Goal: Task Accomplishment & Management: Manage account settings

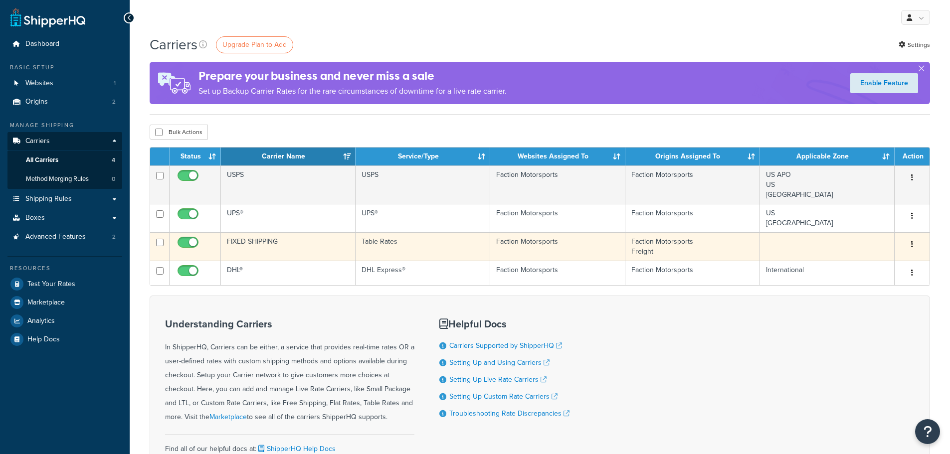
click at [276, 242] on td "FIXED SHIPPING" at bounding box center [288, 246] width 135 height 28
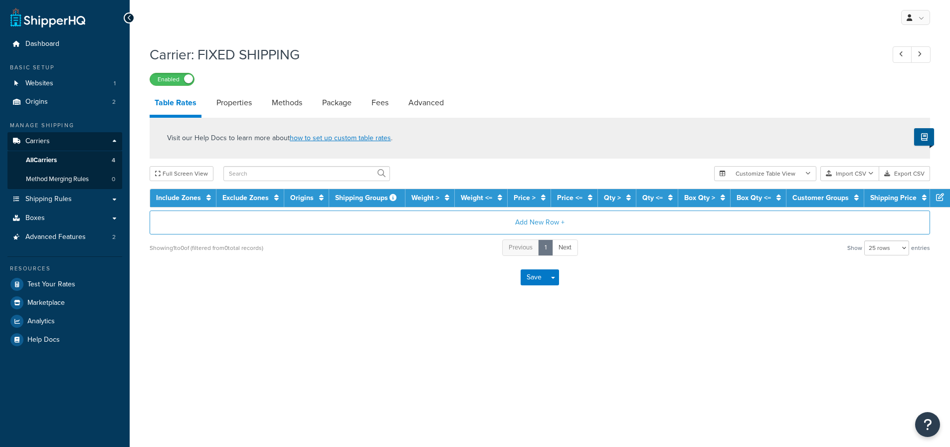
select select "25"
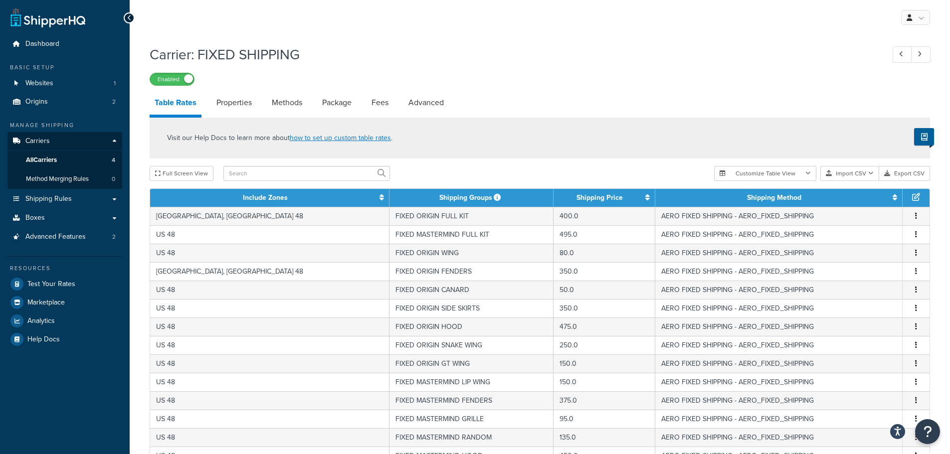
scroll to position [355, 0]
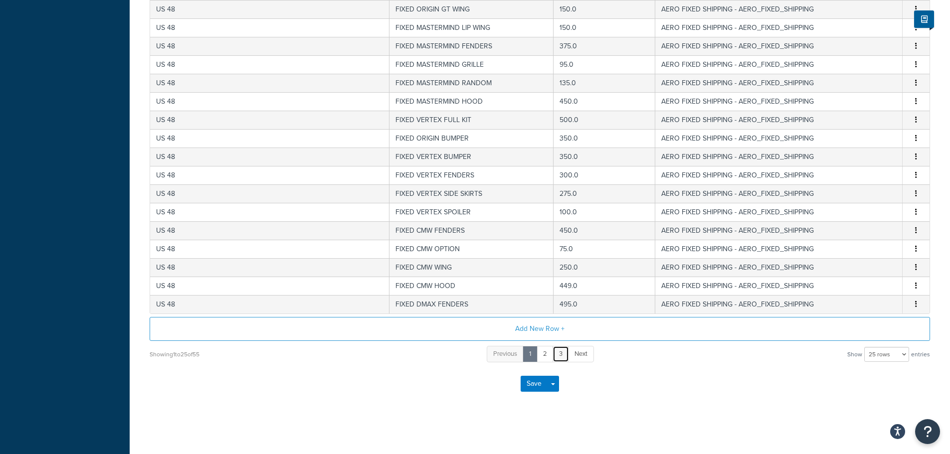
click at [558, 352] on link "3" at bounding box center [561, 354] width 16 height 16
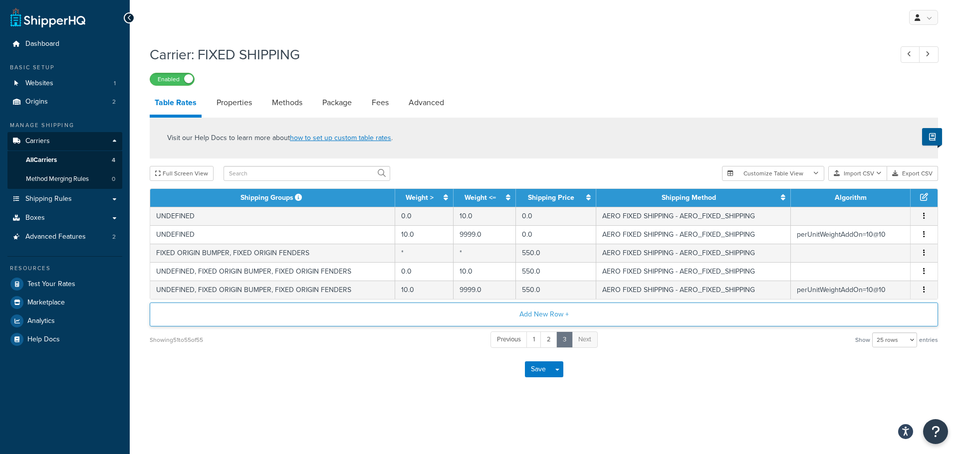
click at [553, 315] on button "Add New Row +" at bounding box center [544, 315] width 788 height 24
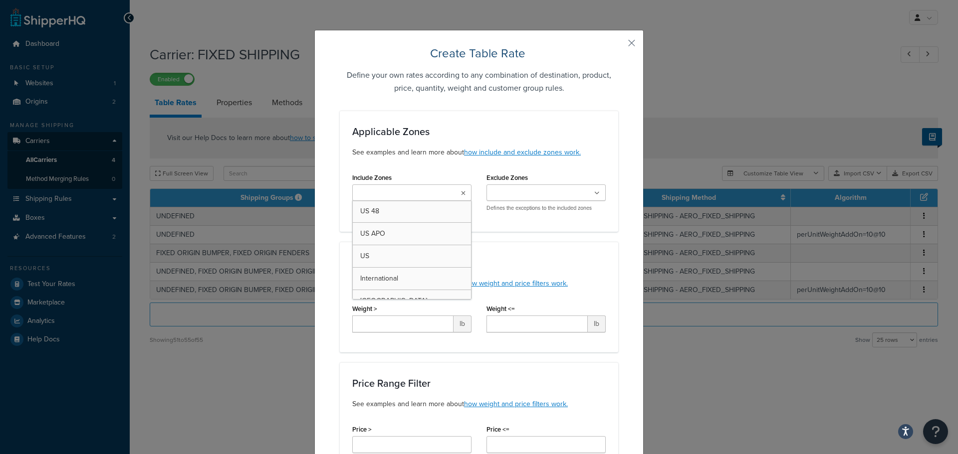
click at [414, 191] on input "Include Zones" at bounding box center [399, 193] width 88 height 11
click at [618, 45] on button "button" at bounding box center [617, 46] width 2 height 2
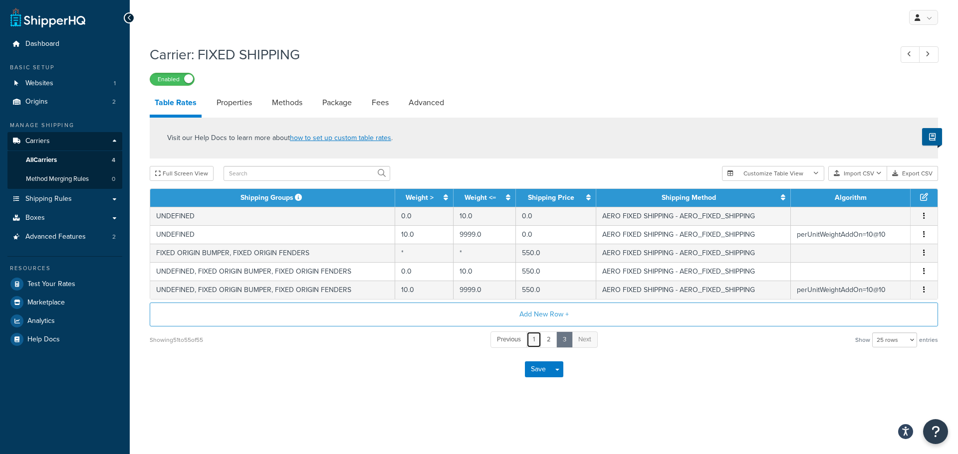
click at [537, 343] on link "1" at bounding box center [533, 340] width 15 height 16
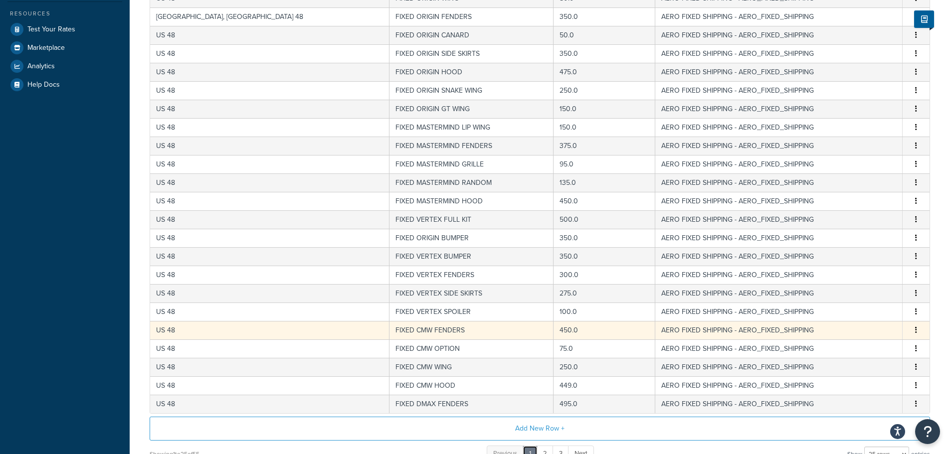
scroll to position [305, 0]
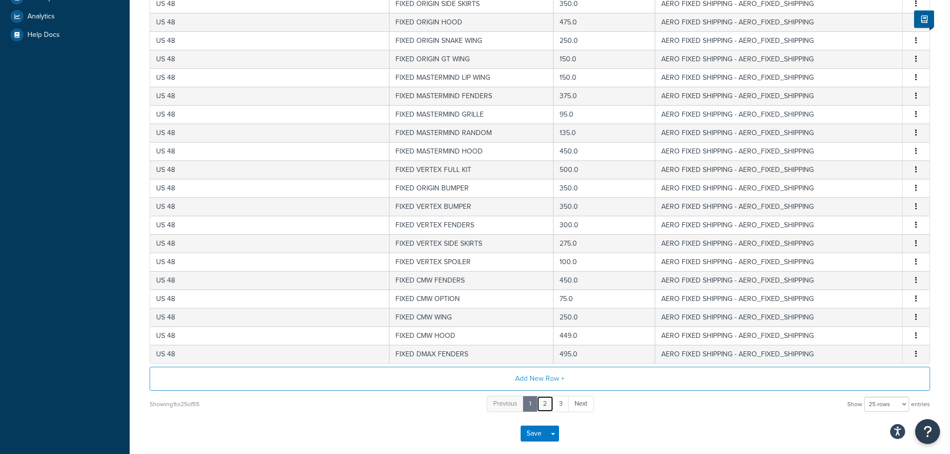
click at [549, 402] on link "2" at bounding box center [545, 404] width 17 height 16
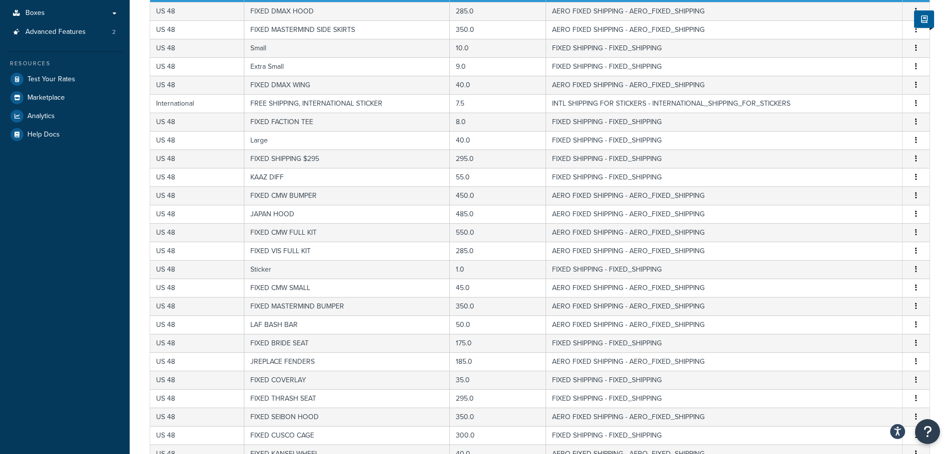
scroll to position [255, 0]
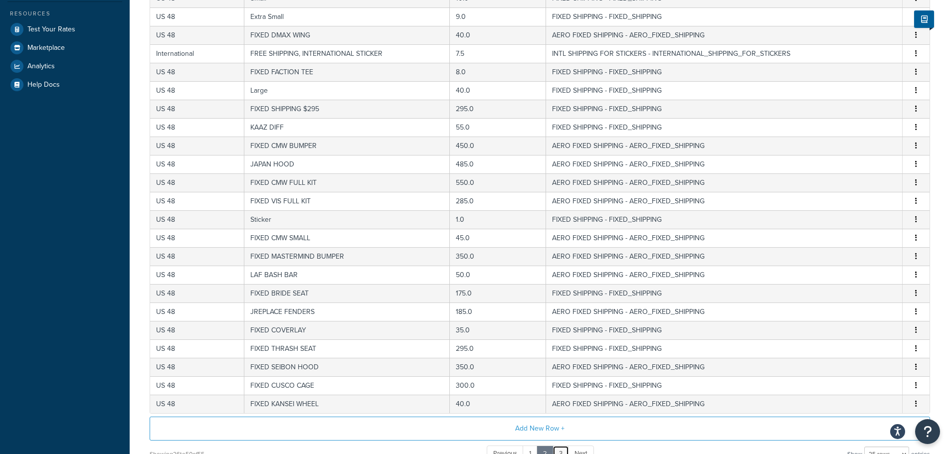
click at [559, 446] on link "3" at bounding box center [561, 454] width 16 height 16
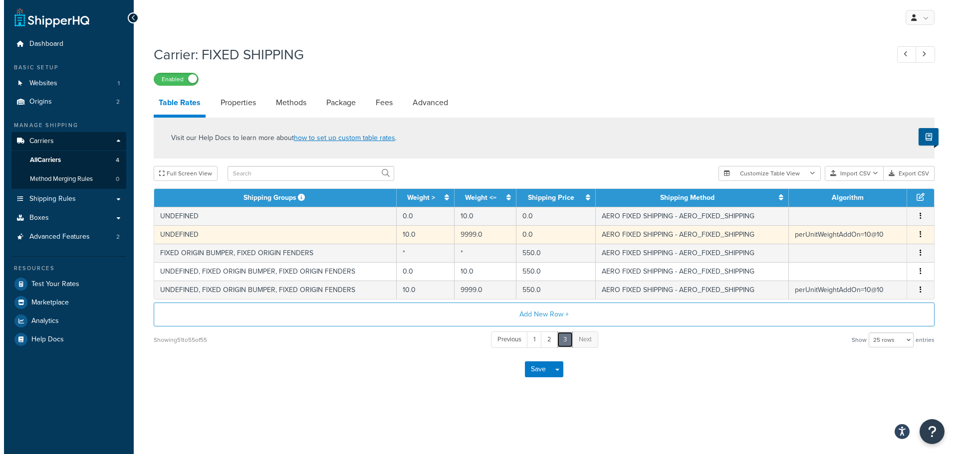
scroll to position [0, 0]
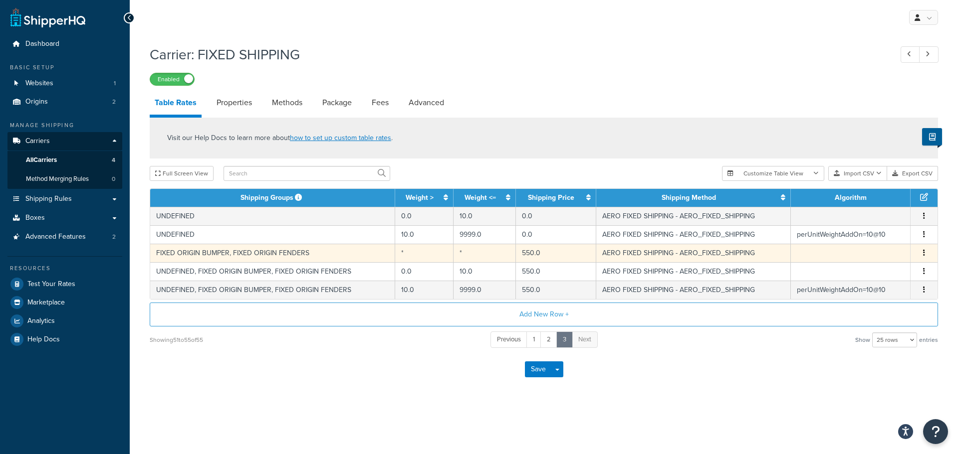
click at [214, 256] on td "FIXED ORIGIN BUMPER, FIXED ORIGIN FENDERS" at bounding box center [272, 253] width 245 height 18
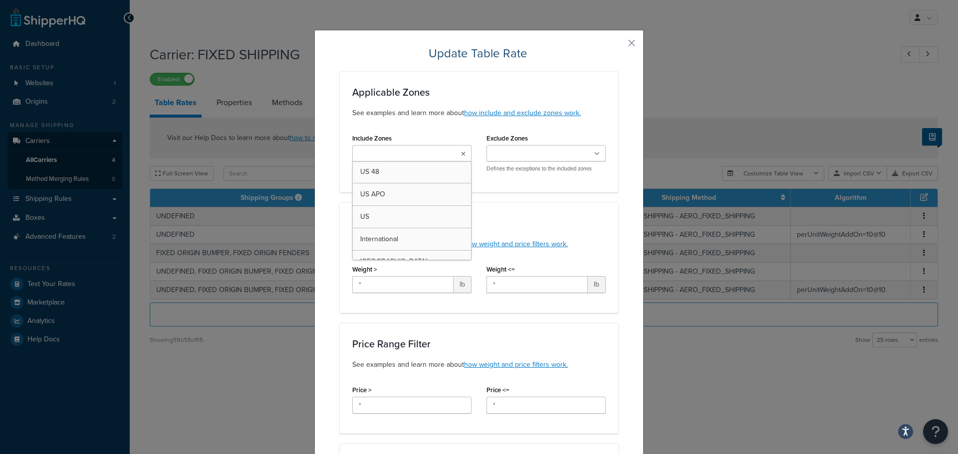
click at [426, 153] on input "Include Zones" at bounding box center [399, 154] width 88 height 11
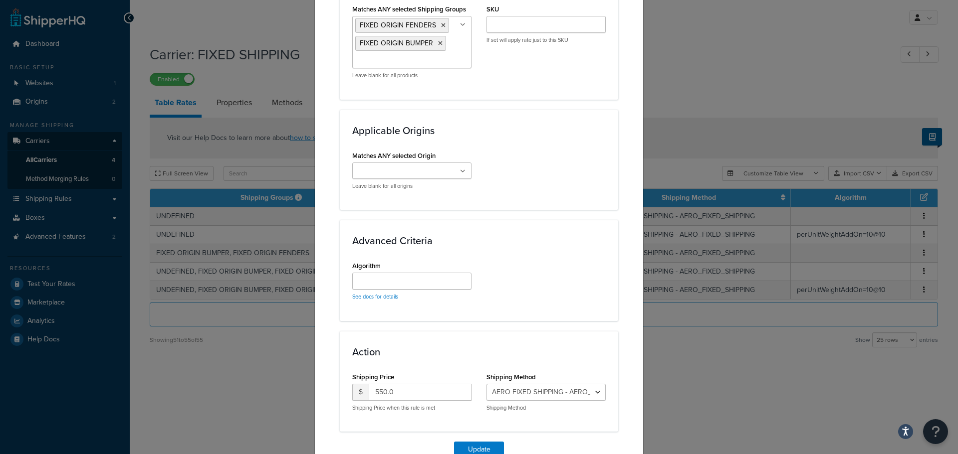
scroll to position [749, 0]
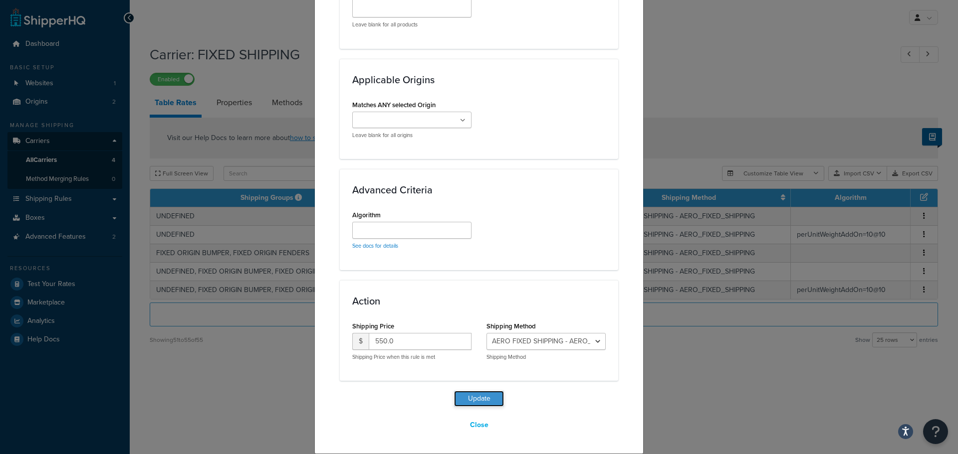
click at [486, 402] on button "Update" at bounding box center [479, 399] width 50 height 16
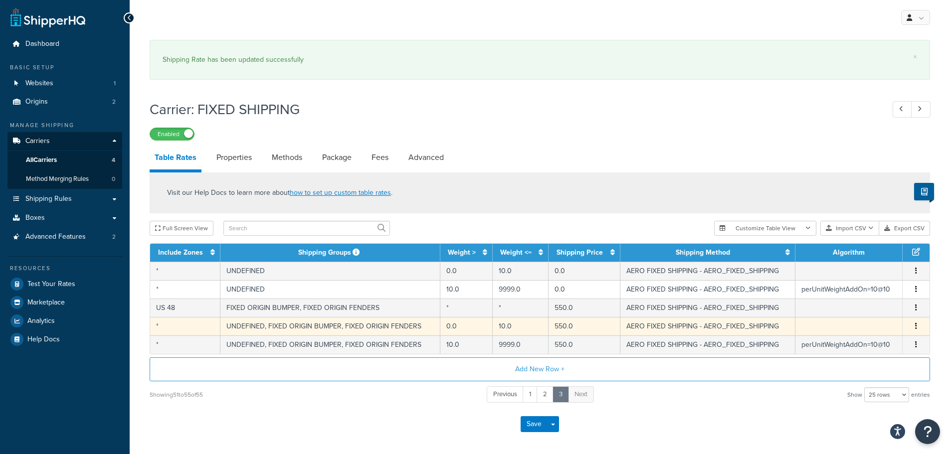
click at [166, 329] on td "*" at bounding box center [185, 326] width 70 height 18
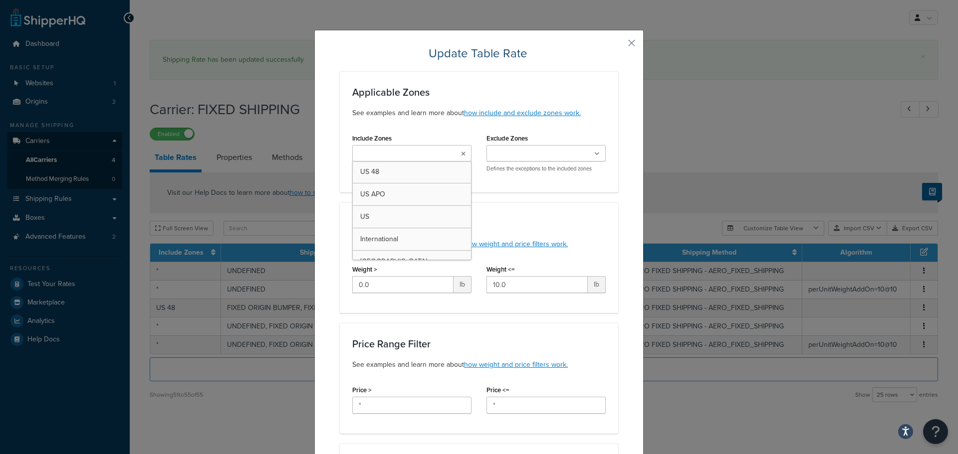
click at [389, 159] on input "Include Zones" at bounding box center [399, 154] width 88 height 11
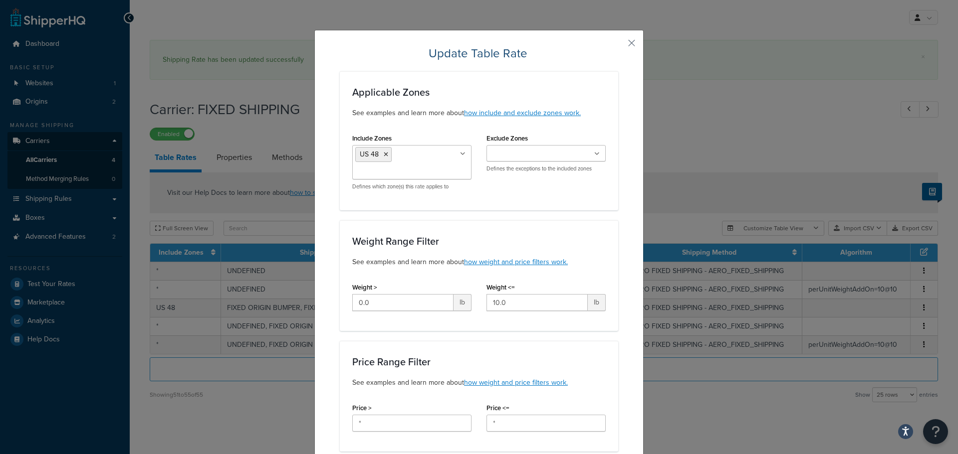
click at [581, 223] on div "Weight Range Filter See examples and learn more about how weight and price filt…" at bounding box center [479, 276] width 278 height 111
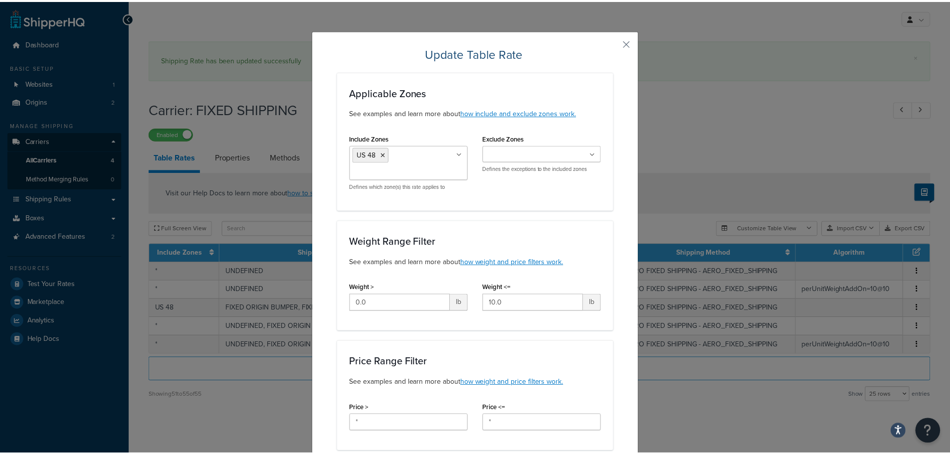
scroll to position [777, 0]
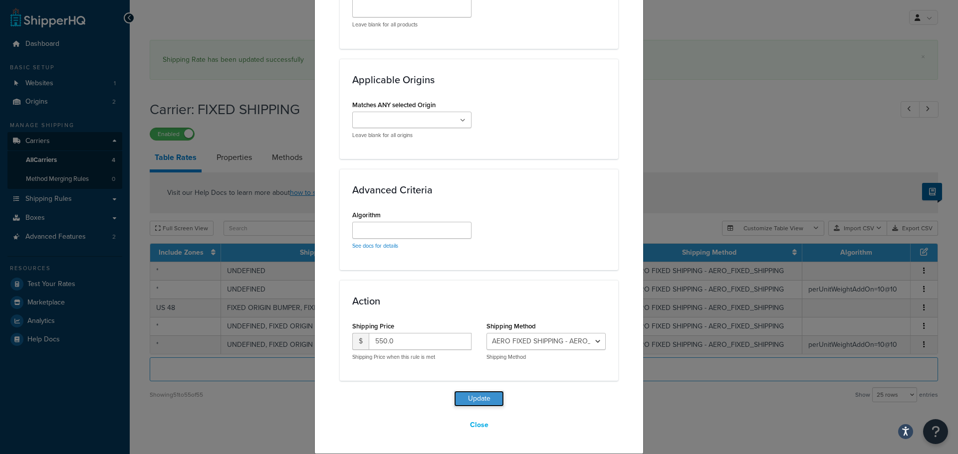
click at [467, 398] on button "Update" at bounding box center [479, 399] width 50 height 16
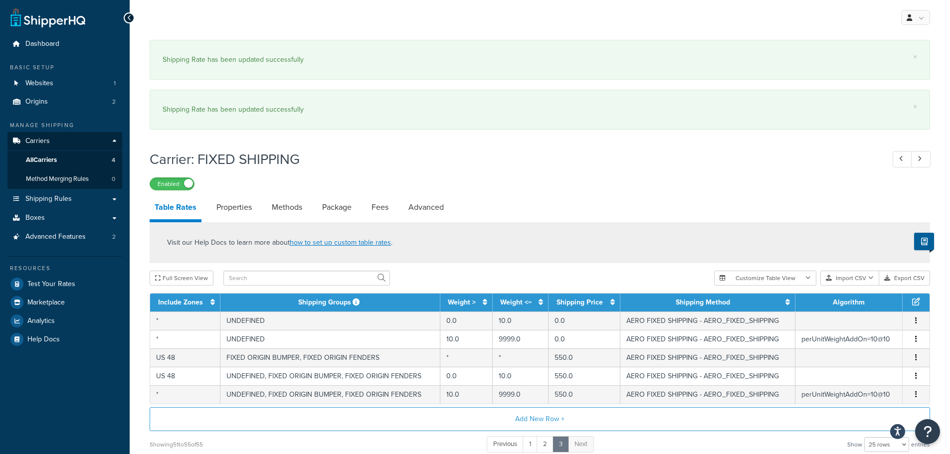
scroll to position [90, 0]
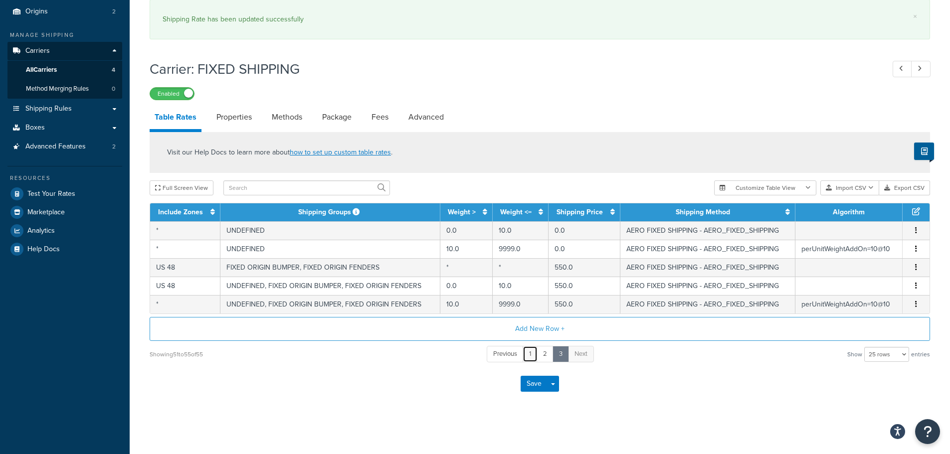
click at [528, 356] on link "1" at bounding box center [530, 354] width 15 height 16
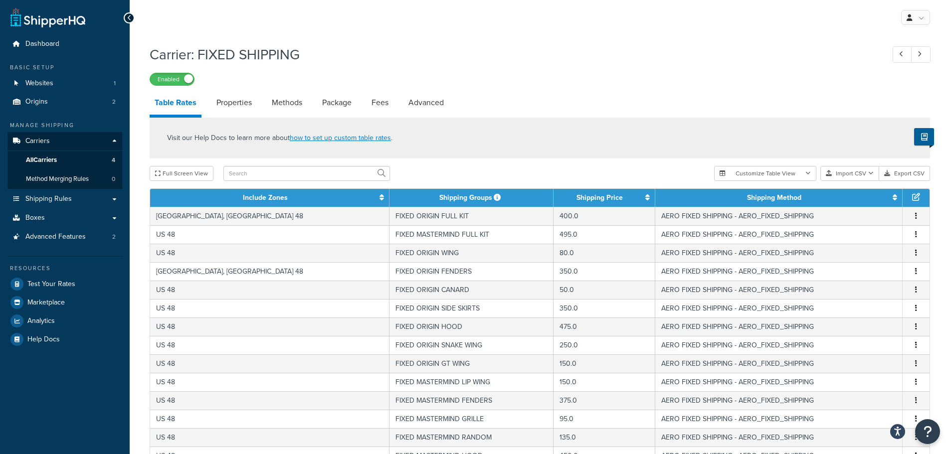
scroll to position [355, 0]
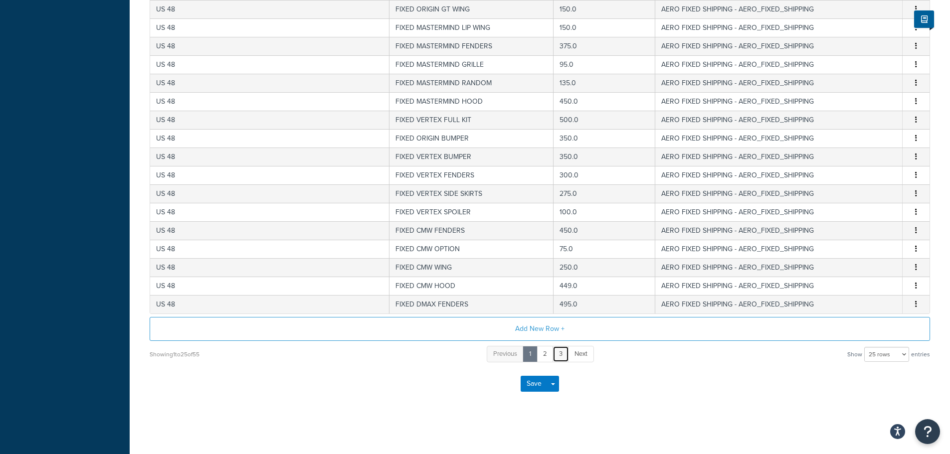
click at [560, 358] on link "3" at bounding box center [561, 354] width 16 height 16
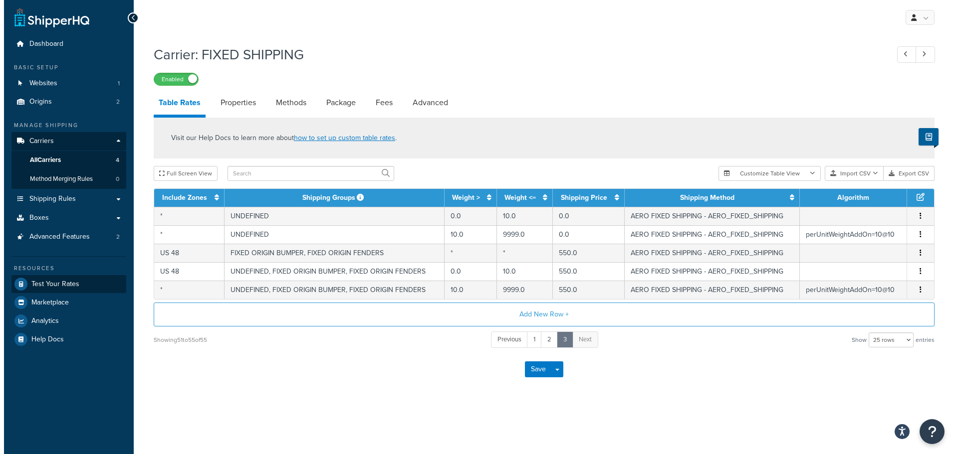
scroll to position [0, 0]
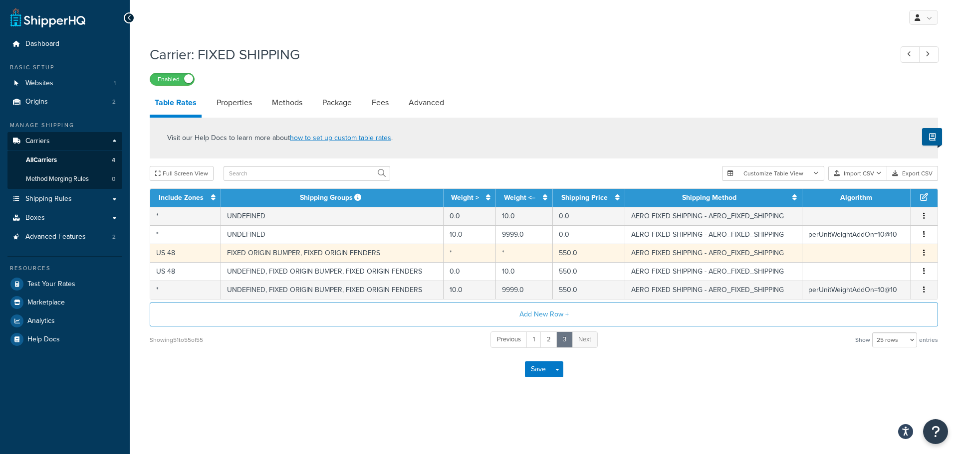
click at [180, 252] on td "US 48" at bounding box center [185, 253] width 71 height 18
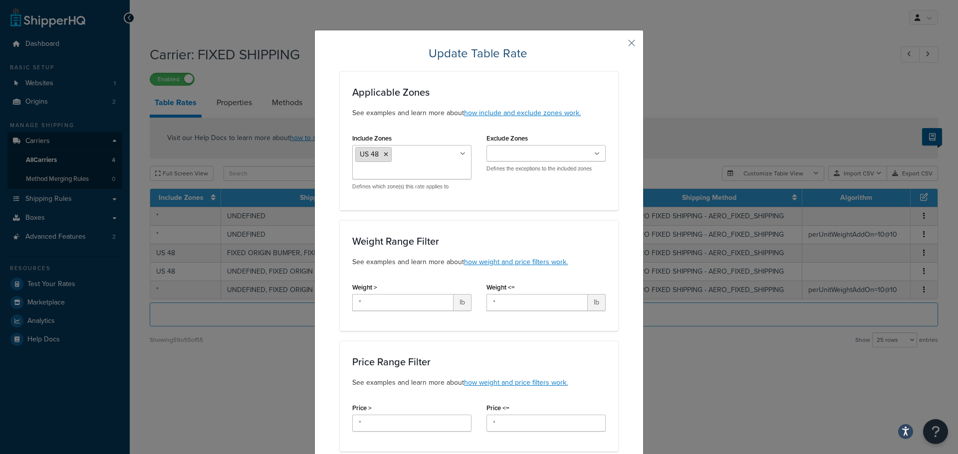
click at [384, 155] on icon at bounding box center [386, 155] width 4 height 6
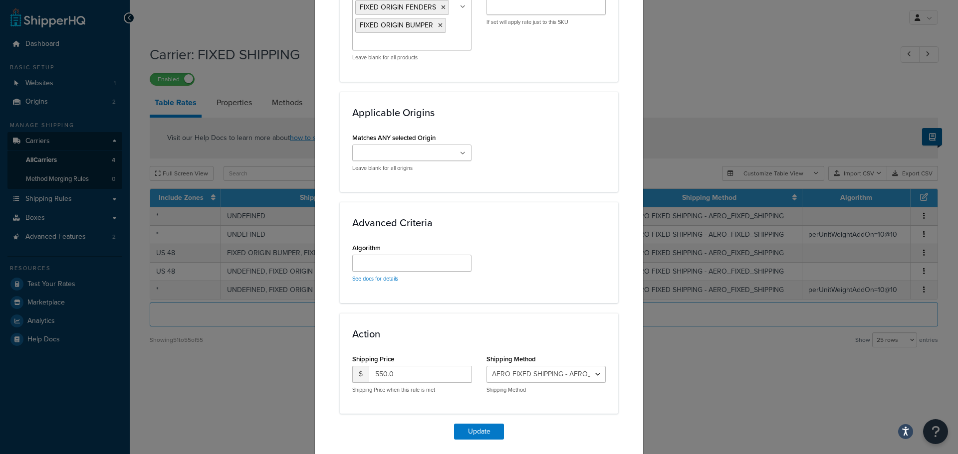
scroll to position [731, 0]
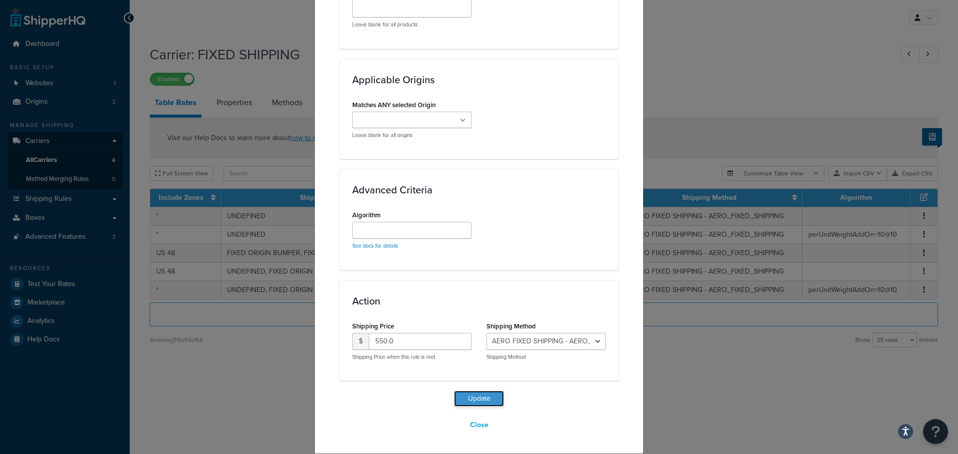
click at [471, 395] on button "Update" at bounding box center [479, 399] width 50 height 16
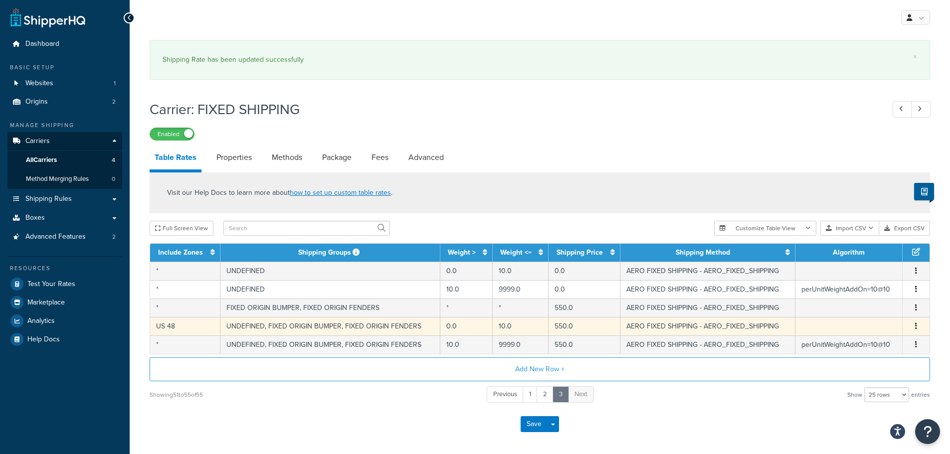
click at [173, 327] on td "US 48" at bounding box center [185, 326] width 70 height 18
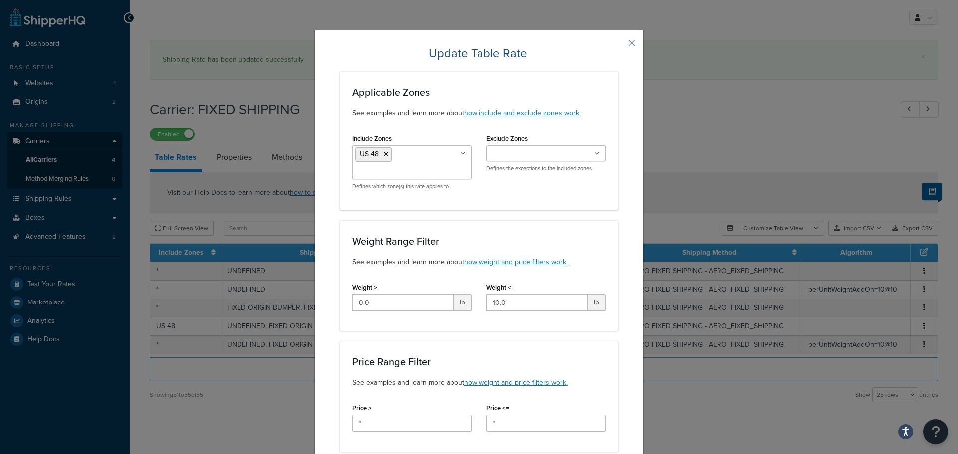
click at [384, 155] on icon at bounding box center [386, 155] width 4 height 6
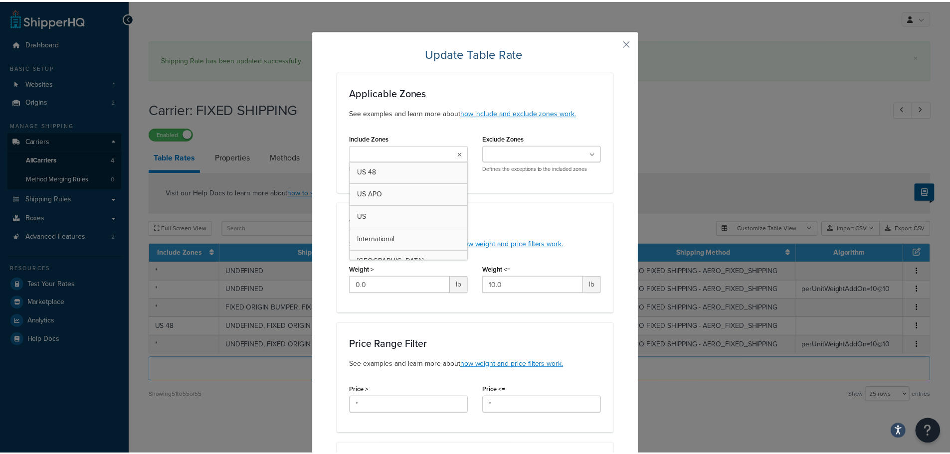
scroll to position [759, 0]
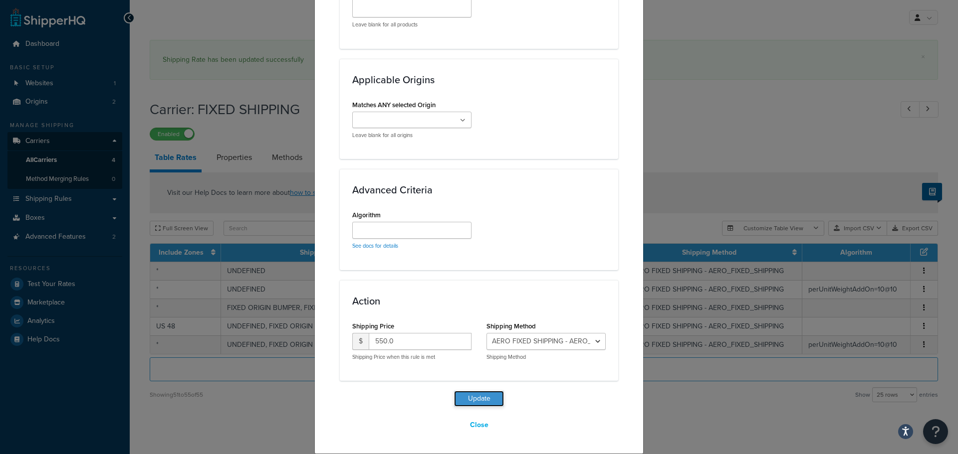
click at [481, 402] on button "Update" at bounding box center [479, 399] width 50 height 16
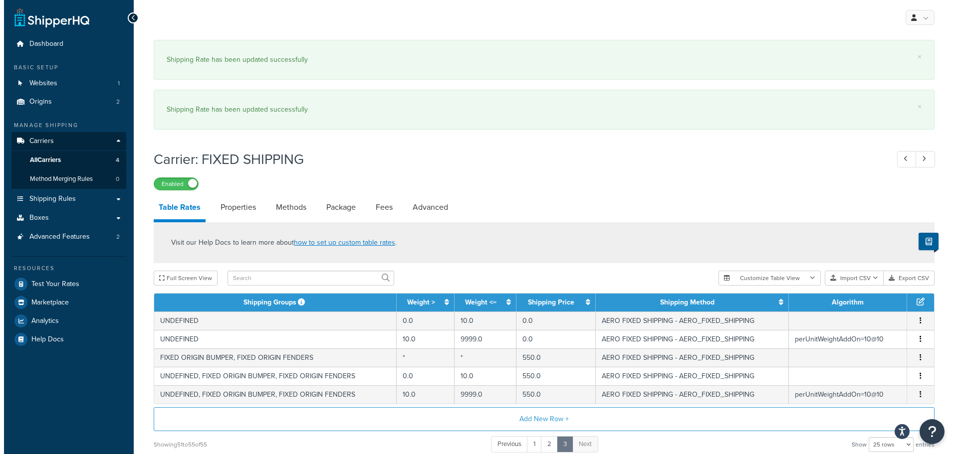
scroll to position [90, 0]
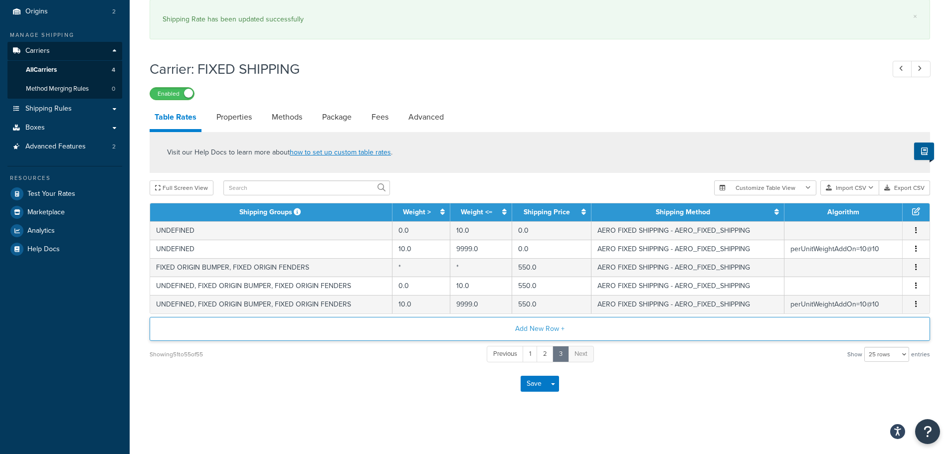
click at [500, 335] on button "Add New Row +" at bounding box center [540, 329] width 781 height 24
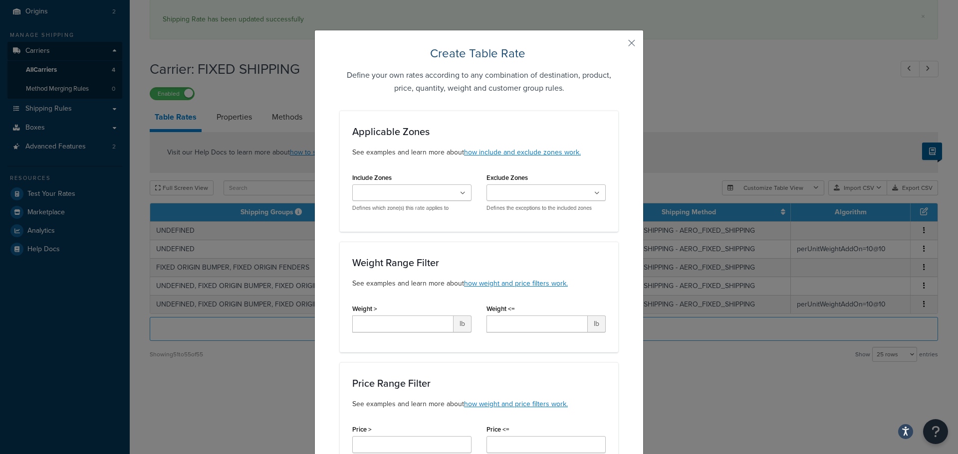
click at [449, 192] on ul at bounding box center [411, 193] width 119 height 16
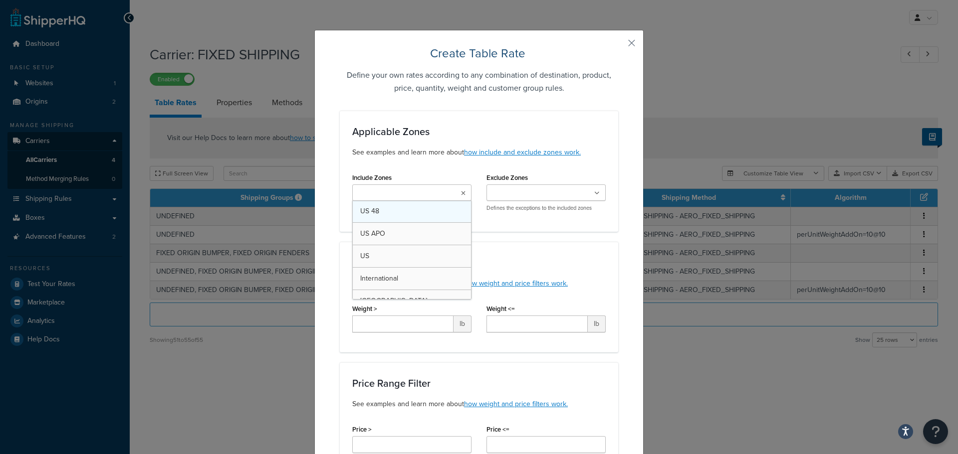
scroll to position [0, 0]
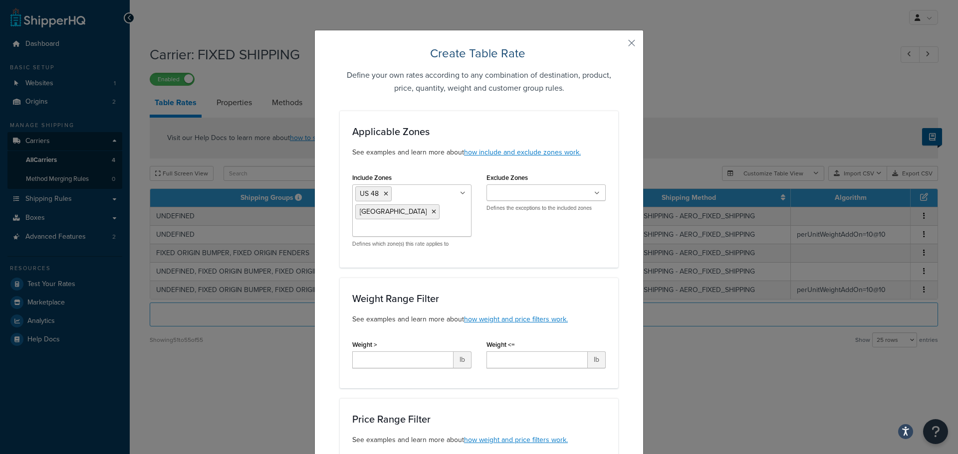
click at [529, 247] on div "Applicable Zones See examples and learn more about how include and exclude zone…" at bounding box center [479, 189] width 278 height 157
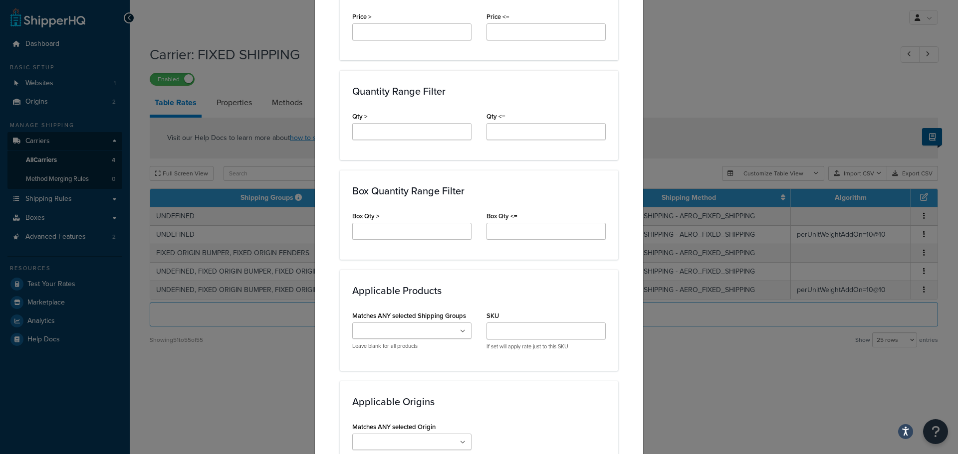
scroll to position [499, 0]
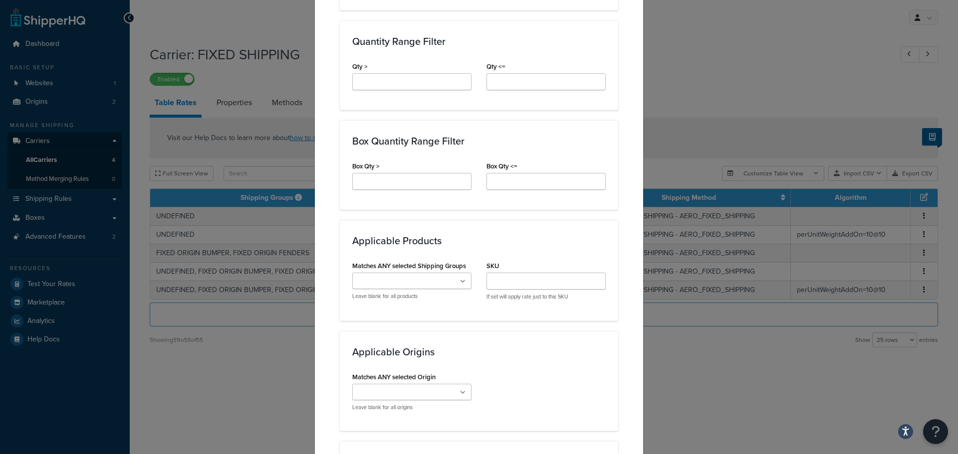
click at [448, 331] on div "Applicable Origins Matches ANY selected Origin Faction Motorsports Freight Leav…" at bounding box center [479, 381] width 278 height 100
click at [455, 310] on div "Applicable Zones See examples and learn more about how include and exclude zone…" at bounding box center [479, 133] width 278 height 1042
click at [450, 331] on div "Applicable Origins Matches ANY selected Origin Faction Motorsports Freight Leav…" at bounding box center [479, 381] width 278 height 100
click at [466, 312] on div "Applicable Zones See examples and learn more about how include and exclude zone…" at bounding box center [479, 133] width 278 height 1042
click at [347, 300] on div "Applicable Products Matches ANY selected Shipping Groups Large Medium Small AER…" at bounding box center [479, 270] width 278 height 101
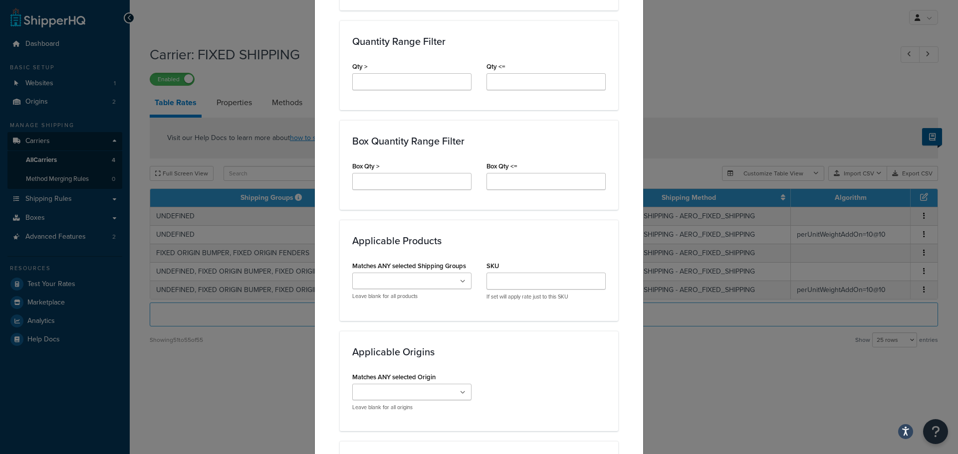
click at [364, 276] on input "Matches ANY selected Shipping Groups" at bounding box center [399, 281] width 88 height 11
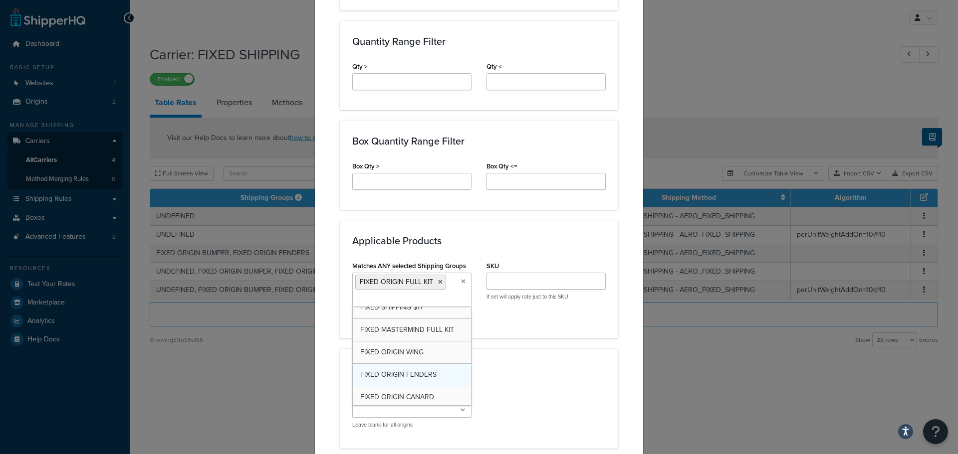
scroll to position [150, 0]
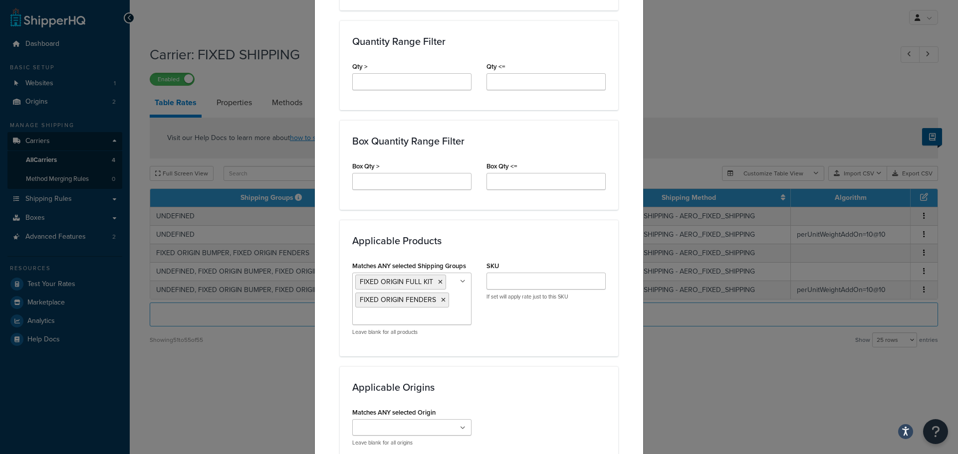
click at [559, 318] on div "Matches ANY selected Shipping Groups FIXED ORIGIN FULL KIT FIXED ORIGIN FENDERS…" at bounding box center [479, 301] width 268 height 85
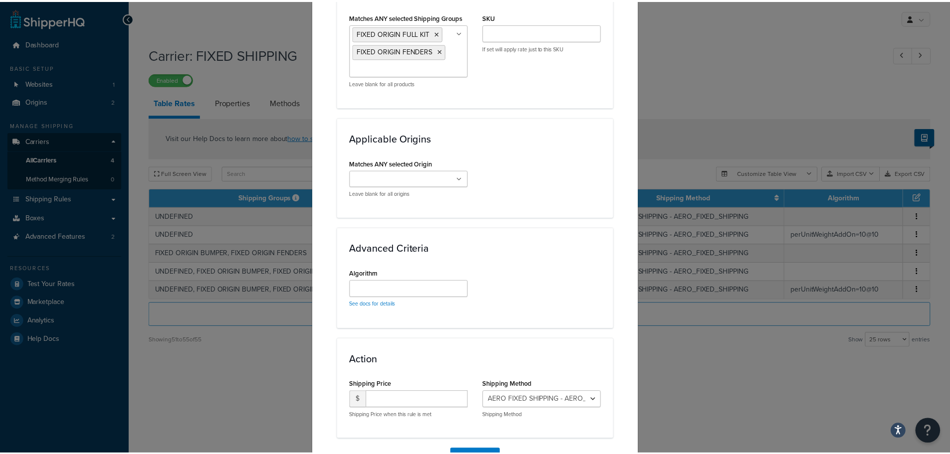
scroll to position [789, 0]
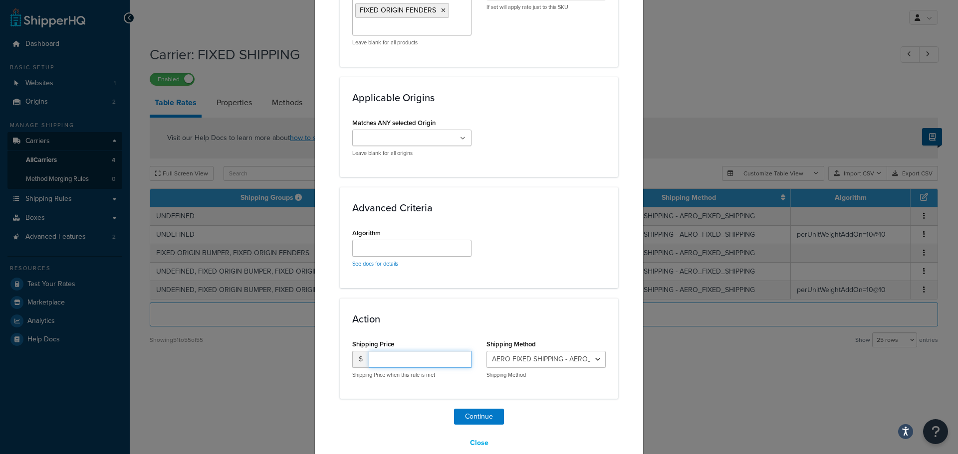
click at [410, 351] on input "number" at bounding box center [420, 359] width 103 height 17
type input "450"
click at [572, 351] on select "AERO FIXED SHIPPING - AERO_FIXED_SHIPPING FIXED SHIPPING - FIXED_SHIPPING INTL …" at bounding box center [545, 359] width 119 height 17
click at [474, 409] on button "Continue" at bounding box center [479, 417] width 50 height 16
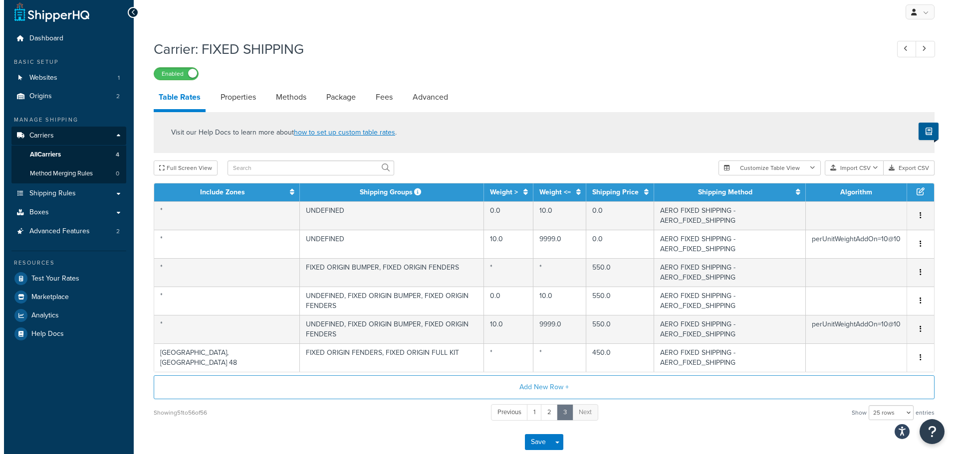
scroll to position [4, 0]
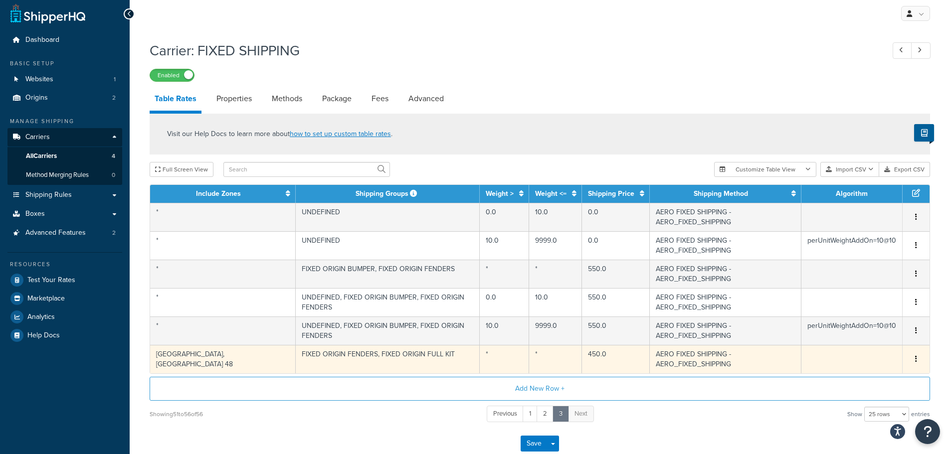
click at [914, 354] on button "button" at bounding box center [916, 359] width 8 height 11
click at [861, 305] on div "Duplicate" at bounding box center [865, 305] width 71 height 20
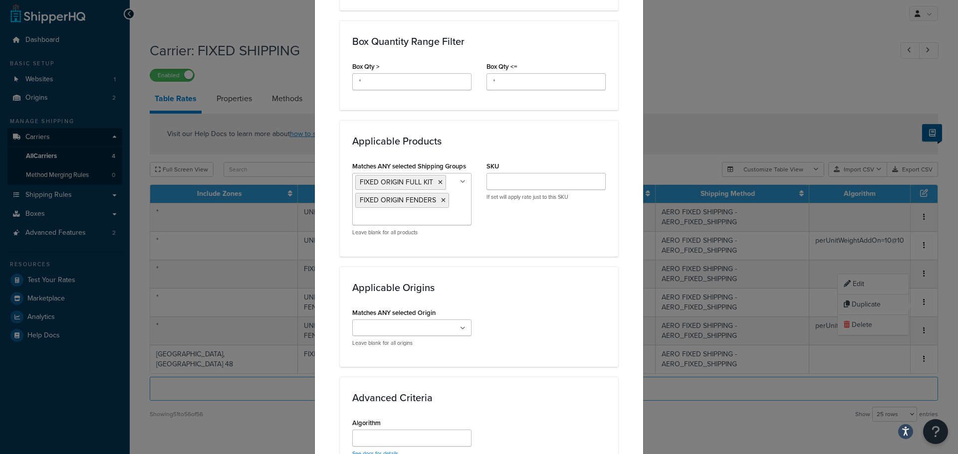
scroll to position [649, 0]
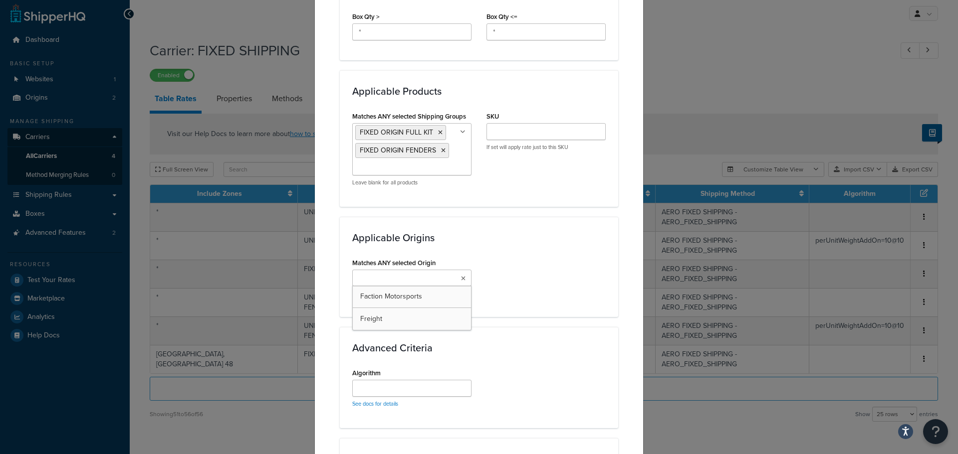
click at [424, 270] on ul at bounding box center [411, 278] width 119 height 16
click at [410, 163] on input "Matches ANY selected Shipping Groups" at bounding box center [399, 168] width 88 height 11
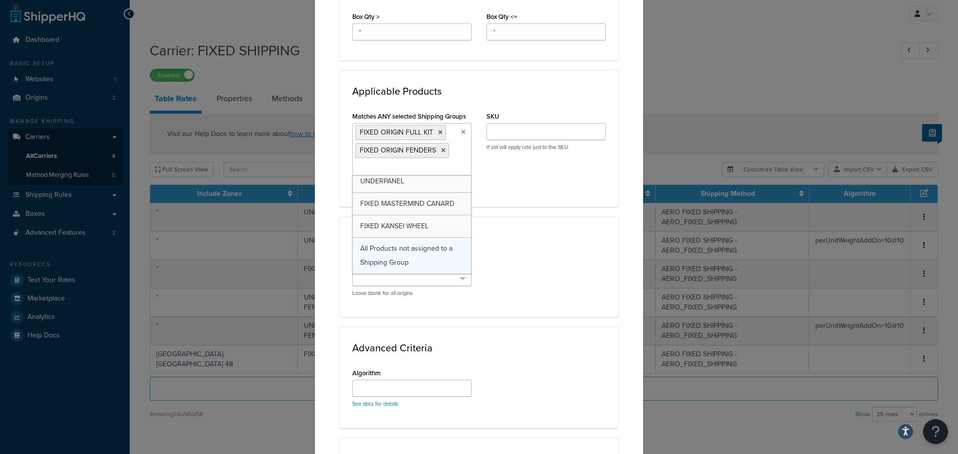
scroll to position [1267, 0]
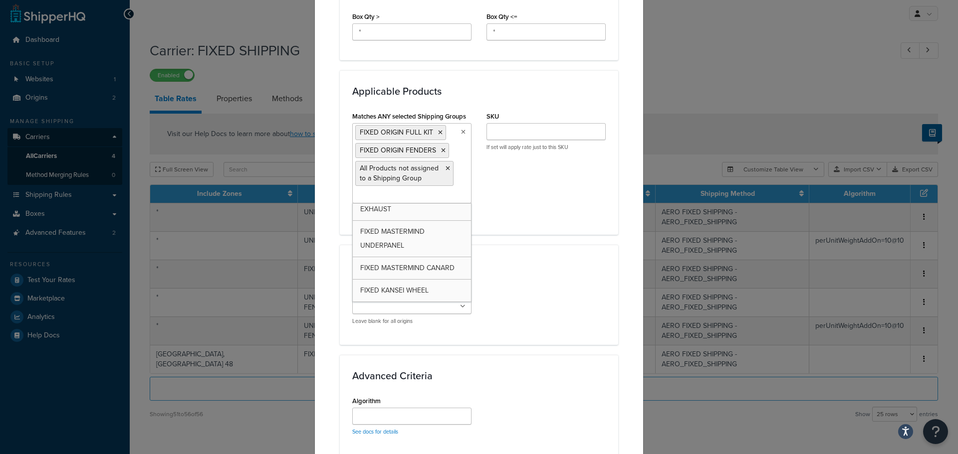
click at [553, 260] on h3 "Applicable Origins" at bounding box center [478, 265] width 253 height 11
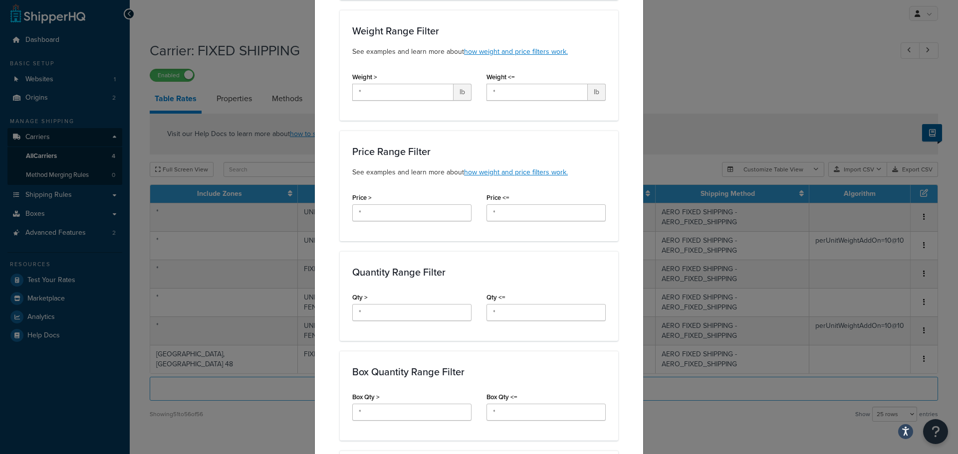
scroll to position [218, 0]
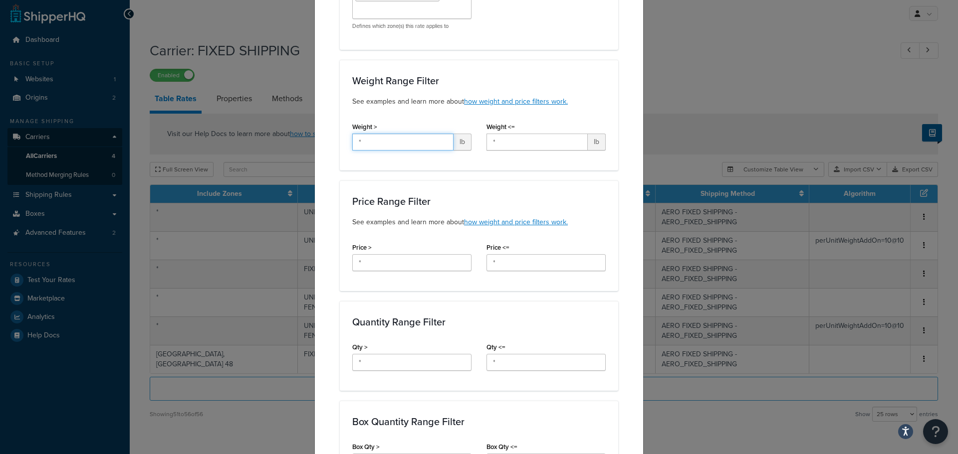
click at [386, 134] on input "*" at bounding box center [402, 142] width 101 height 17
type input "0"
click at [504, 134] on input "*" at bounding box center [536, 142] width 101 height 17
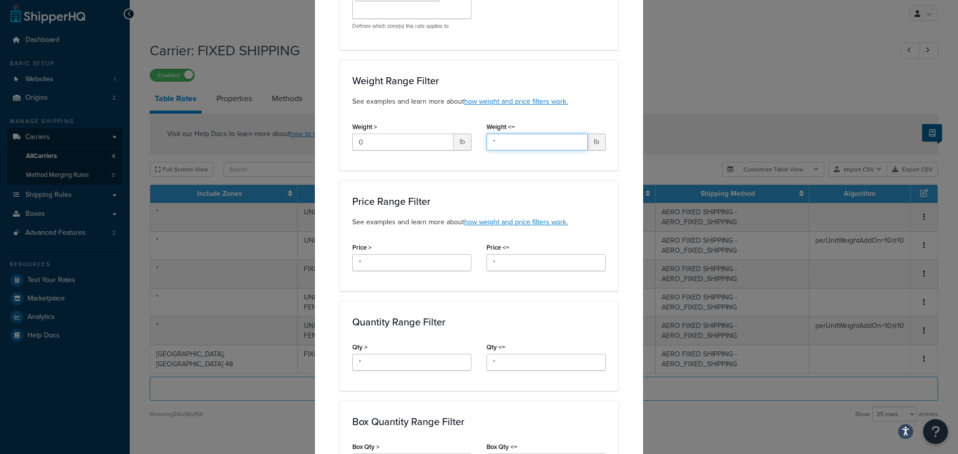
click at [504, 134] on input "*" at bounding box center [536, 142] width 101 height 17
type input "10"
click at [527, 158] on div "Applicable Zones See examples and learn more about how include and exclude zone…" at bounding box center [479, 445] width 278 height 1105
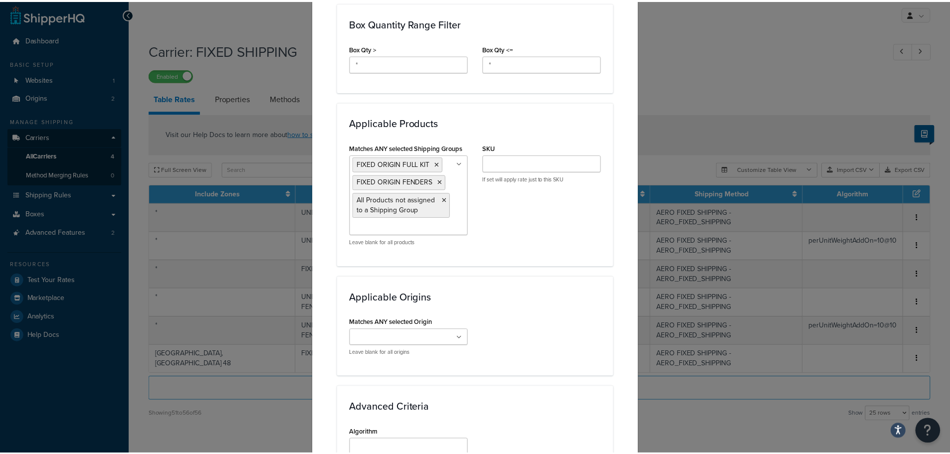
scroll to position [817, 0]
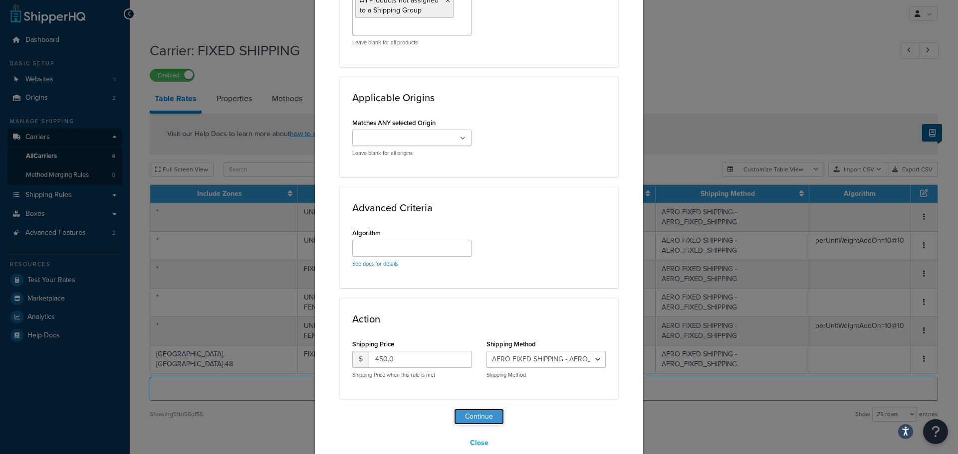
click at [483, 409] on button "Continue" at bounding box center [479, 417] width 50 height 16
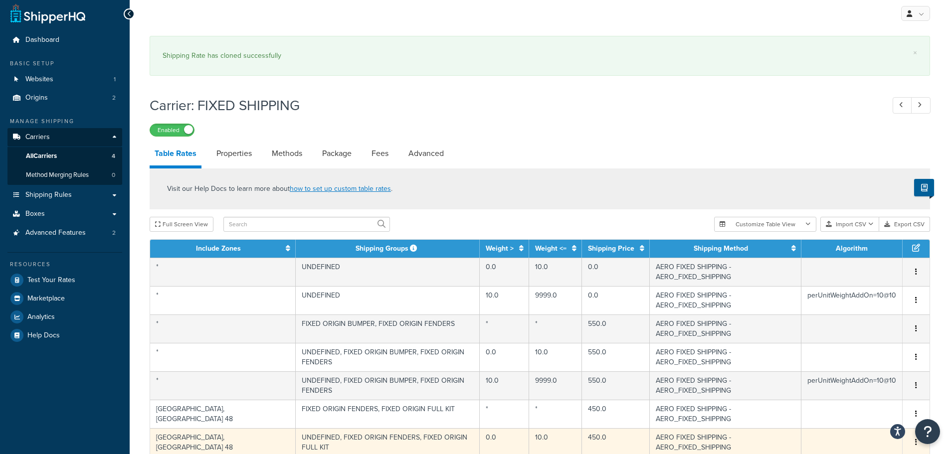
click at [912, 438] on span "Edit Duplicate Delete" at bounding box center [916, 443] width 15 height 11
click at [921, 438] on span "Edit Duplicate Delete" at bounding box center [916, 443] width 15 height 11
click at [917, 438] on button "button" at bounding box center [916, 443] width 8 height 11
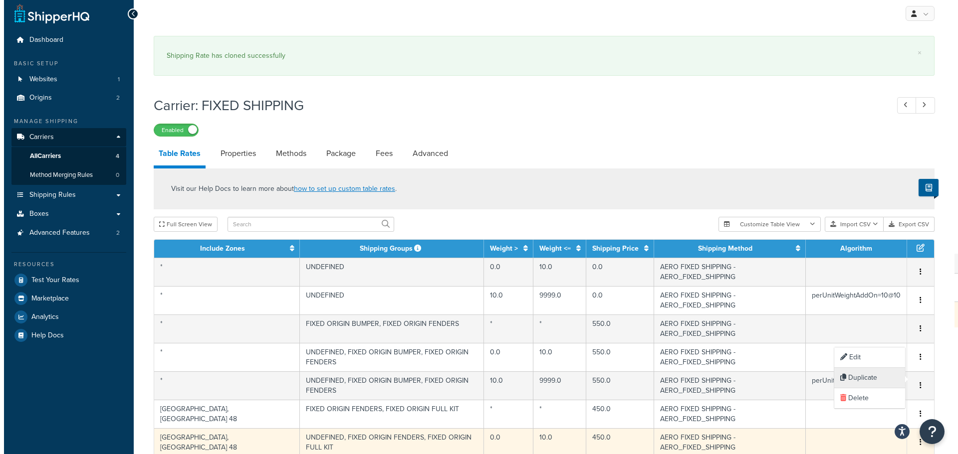
scroll to position [77, 0]
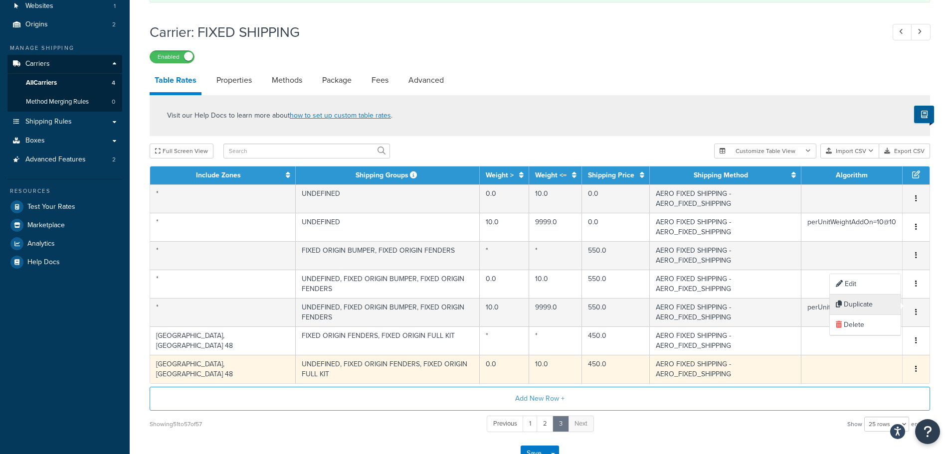
click at [856, 301] on div "Duplicate" at bounding box center [865, 305] width 71 height 20
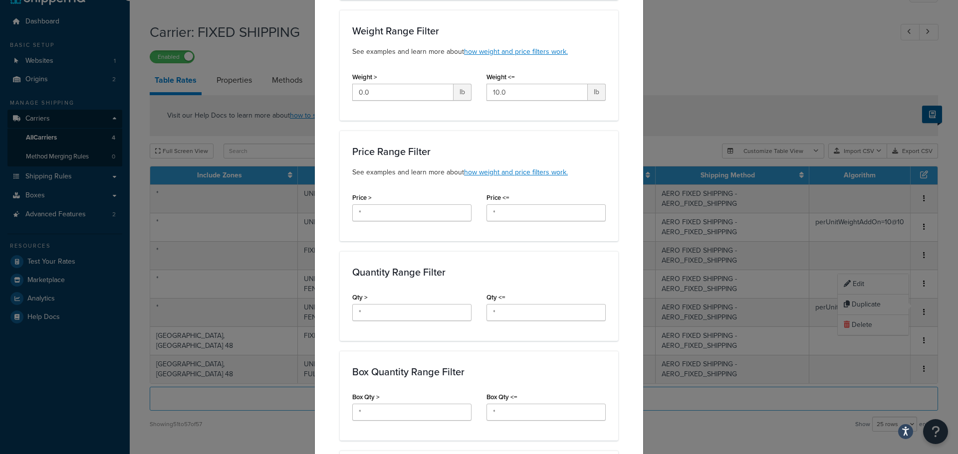
scroll to position [0, 0]
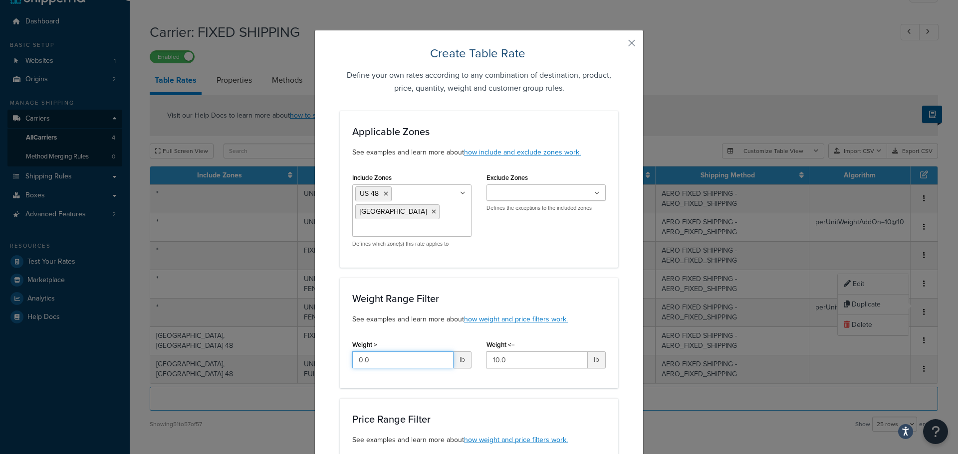
click at [374, 352] on input "0.0" at bounding box center [402, 360] width 101 height 17
type input "10"
click at [510, 352] on input "10.0" at bounding box center [536, 360] width 101 height 17
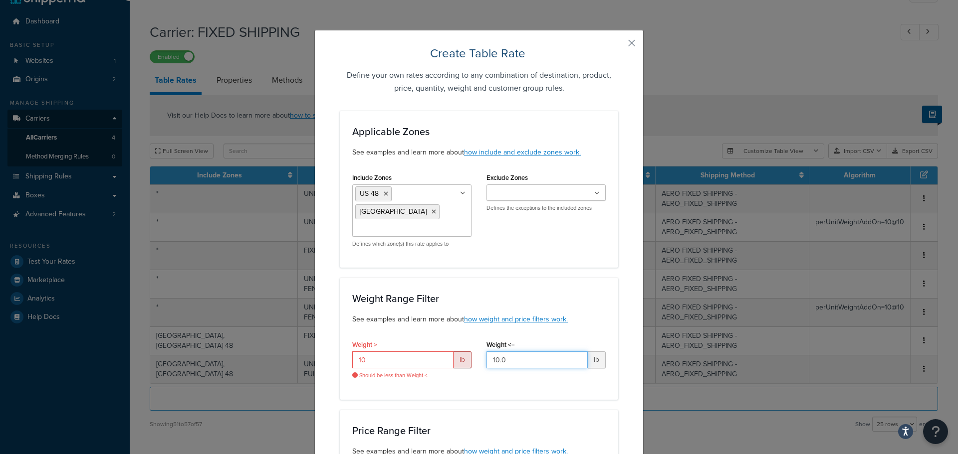
click at [510, 352] on input "10.0" at bounding box center [536, 360] width 101 height 17
type input "1"
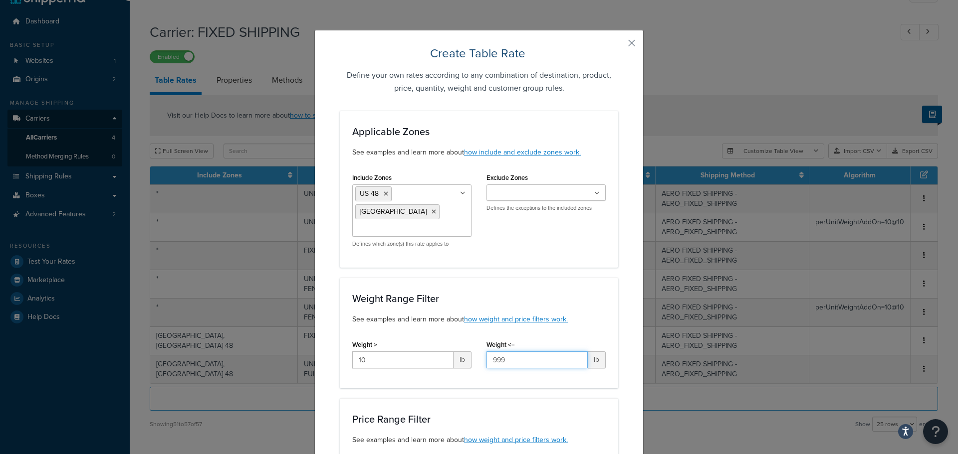
type input "999"
click at [474, 358] on div "Weight > 10 lb" at bounding box center [412, 357] width 134 height 38
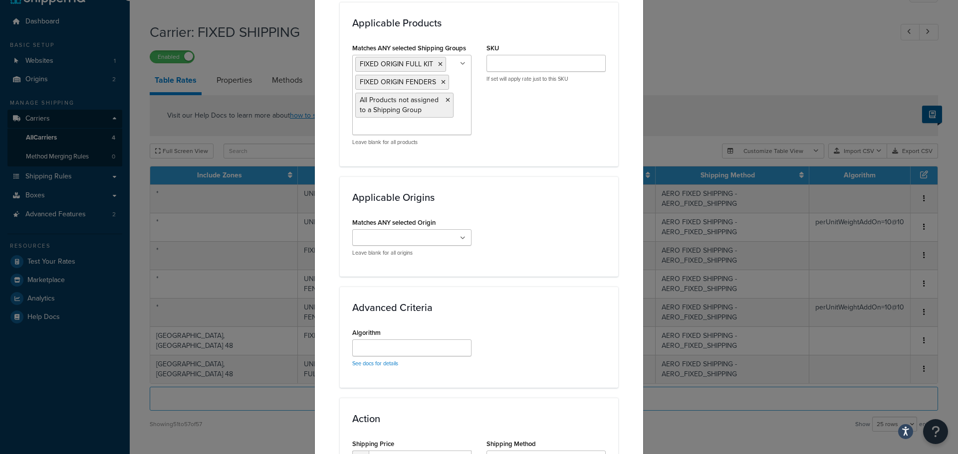
scroll to position [617, 0]
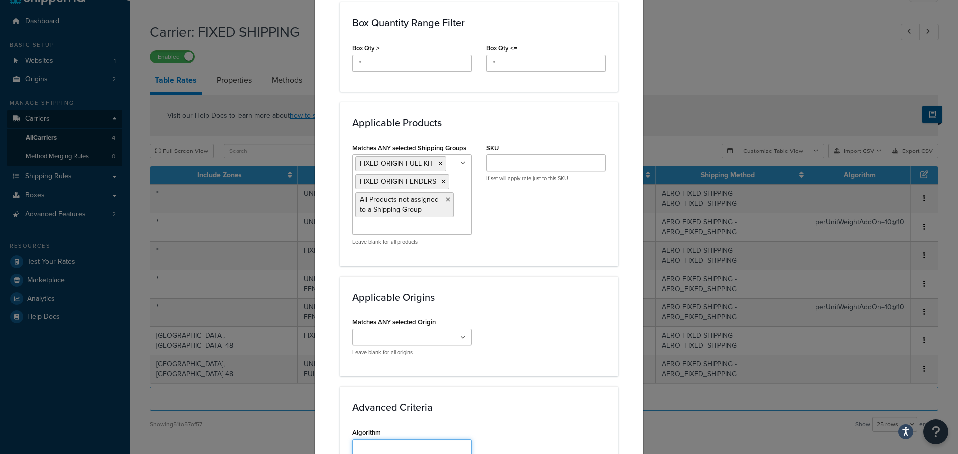
click at [408, 440] on input "Algorithm" at bounding box center [411, 448] width 119 height 17
click at [397, 440] on input "perUnitWeight=10@10" at bounding box center [411, 448] width 119 height 17
type input "perUnitWeightAddOn=10@10"
click at [473, 402] on h3 "Advanced Criteria" at bounding box center [478, 407] width 253 height 11
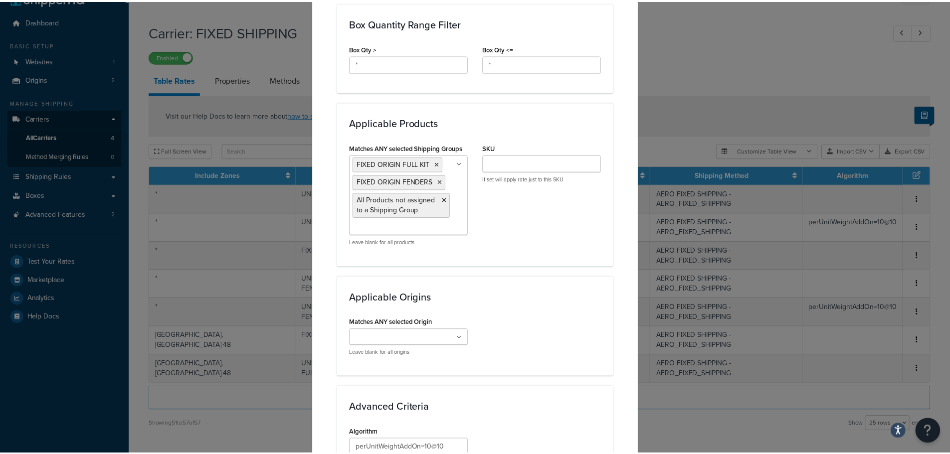
scroll to position [817, 0]
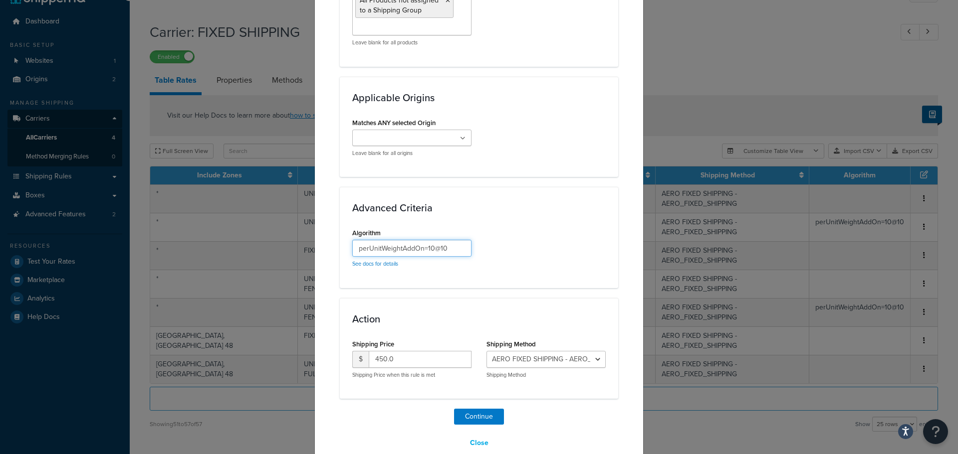
click at [360, 240] on input "perUnitWeightAddOn=10@10" at bounding box center [411, 248] width 119 height 17
click at [358, 240] on input "perUnitWeightAddOn=10@10" at bounding box center [411, 248] width 119 height 17
click at [475, 409] on button "Continue" at bounding box center [479, 417] width 50 height 16
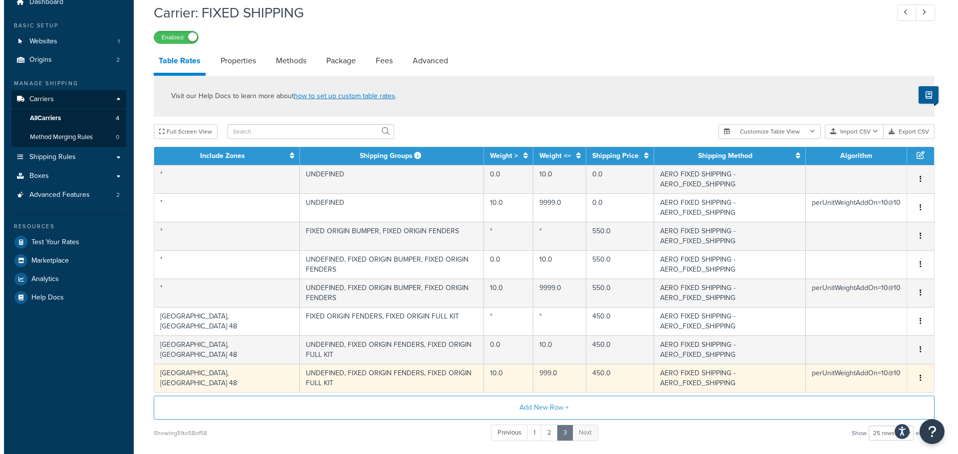
scroll to position [41, 0]
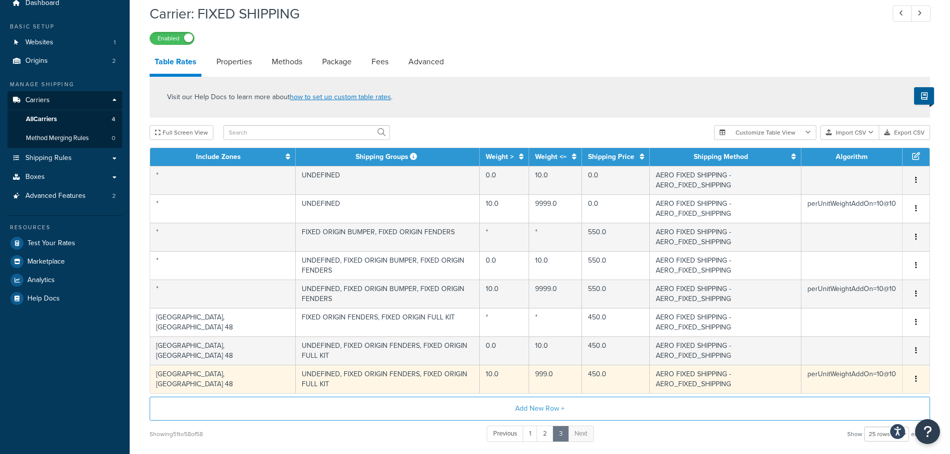
click at [529, 365] on td "999.0" at bounding box center [555, 379] width 53 height 28
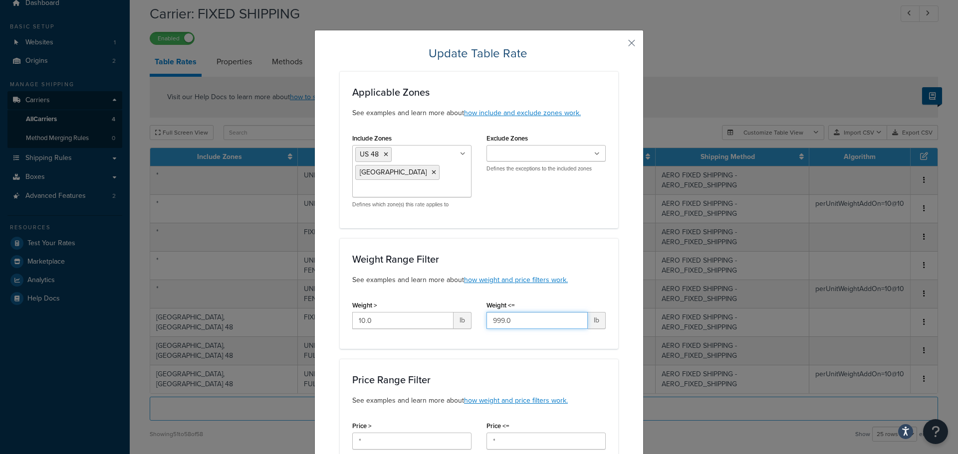
click at [491, 312] on input "999.0" at bounding box center [536, 320] width 101 height 17
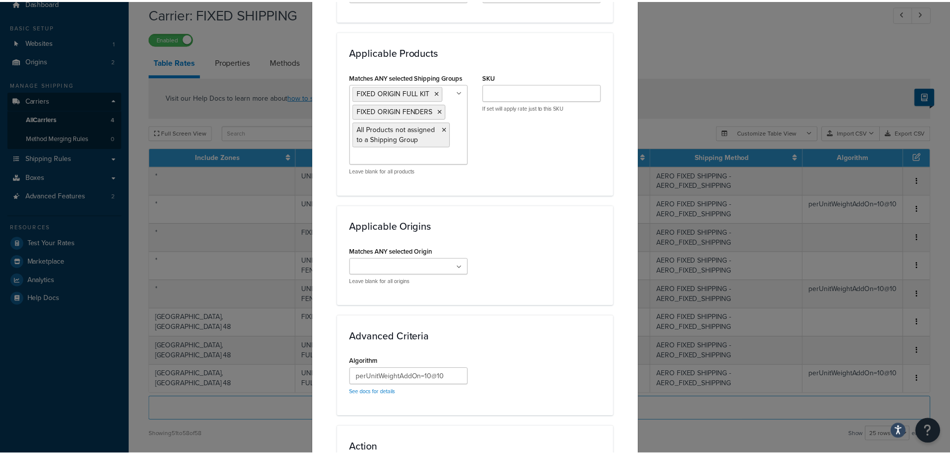
scroll to position [777, 0]
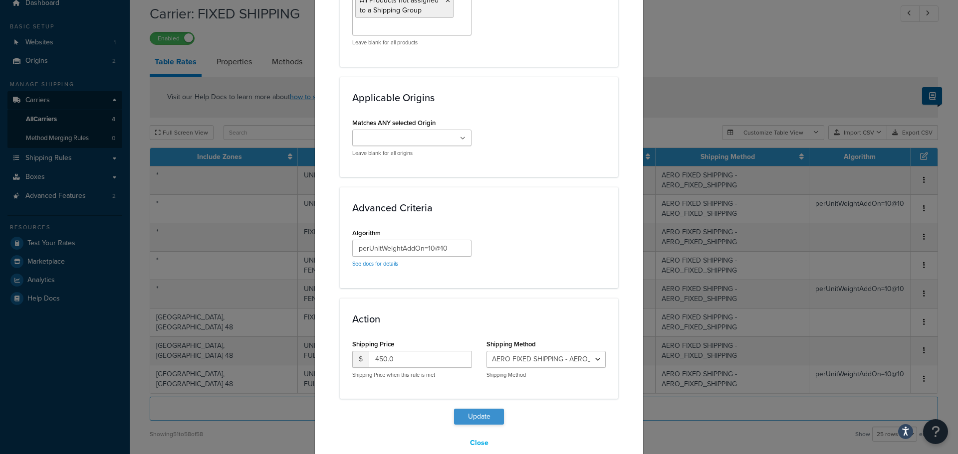
type input "9999.0"
click at [470, 409] on button "Update" at bounding box center [479, 417] width 50 height 16
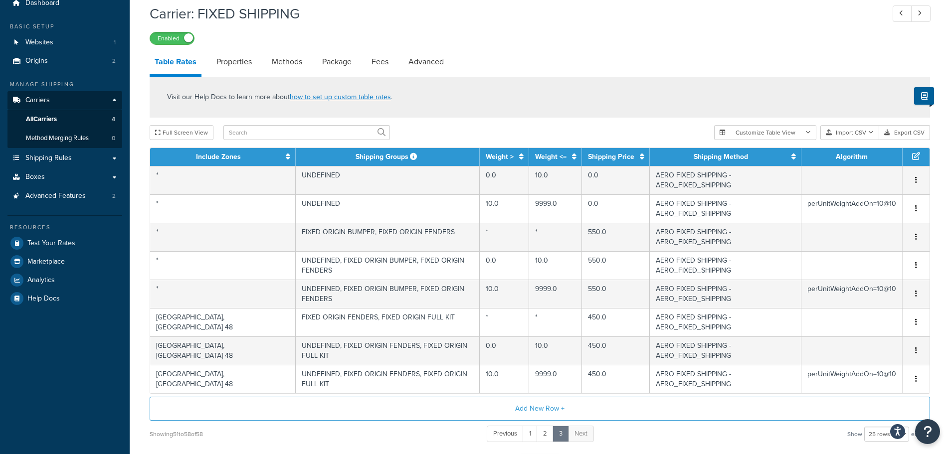
drag, startPoint x: 528, startPoint y: 384, endPoint x: 526, endPoint y: 389, distance: 5.4
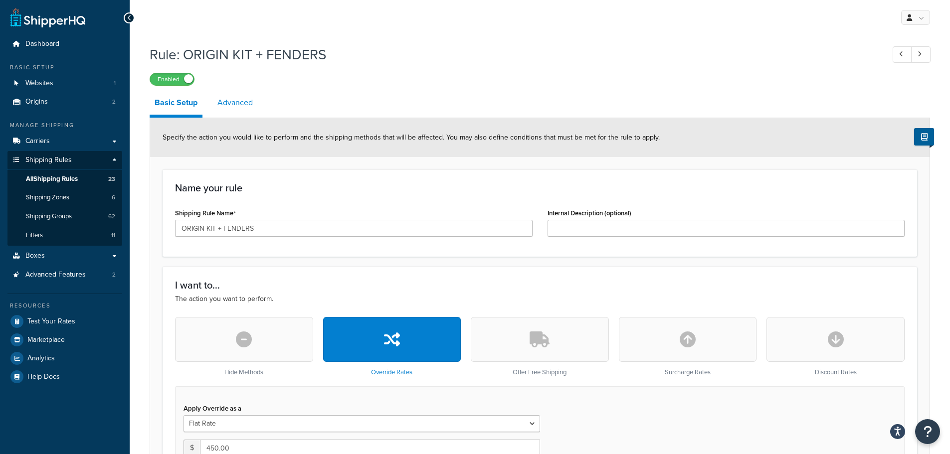
click at [226, 96] on link "Advanced" at bounding box center [235, 103] width 45 height 24
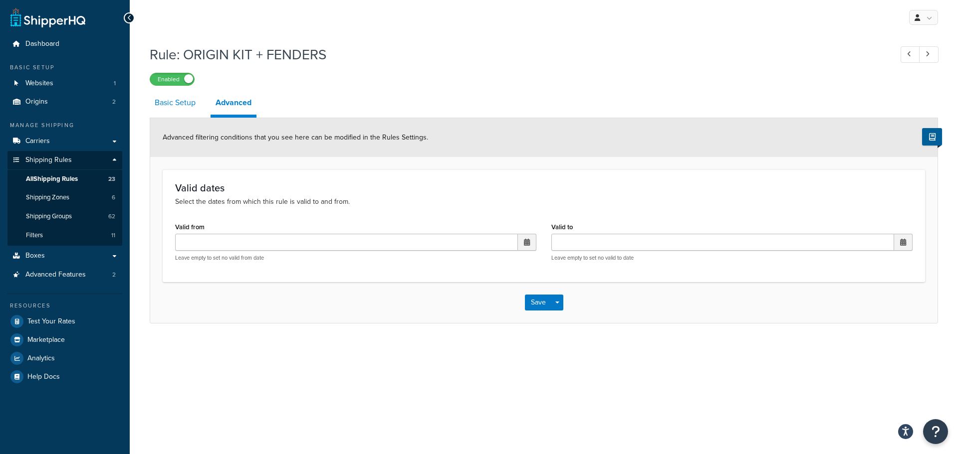
click at [159, 109] on link "Basic Setup" at bounding box center [175, 103] width 51 height 24
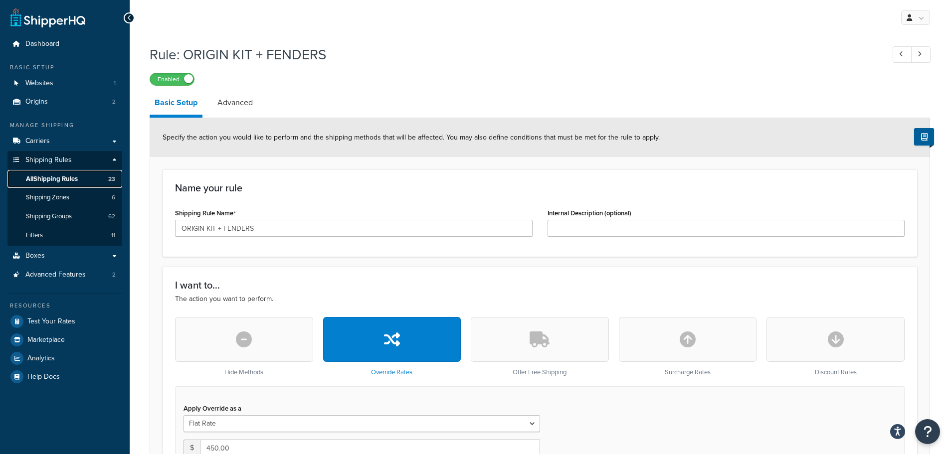
click at [75, 178] on span "All Shipping Rules" at bounding box center [52, 179] width 52 height 8
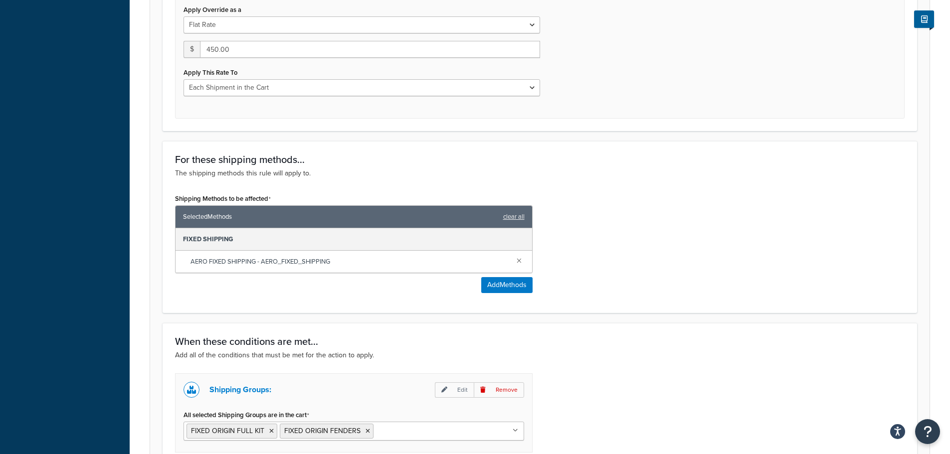
scroll to position [527, 0]
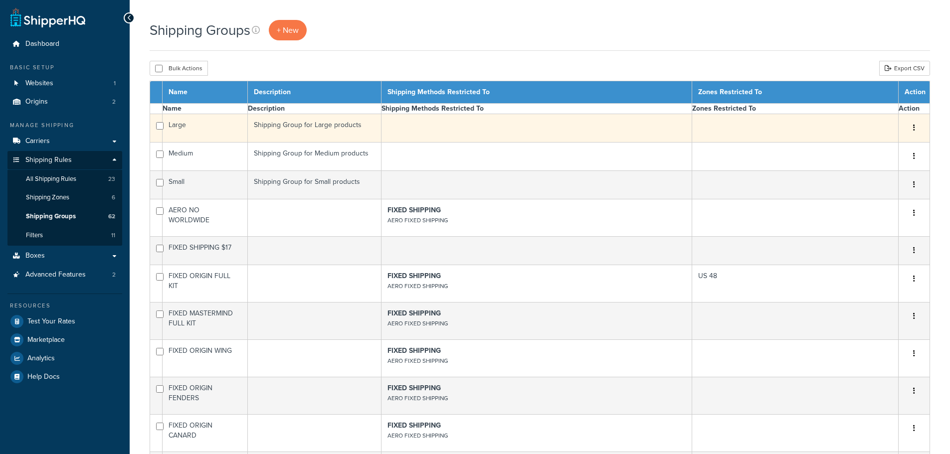
select select "15"
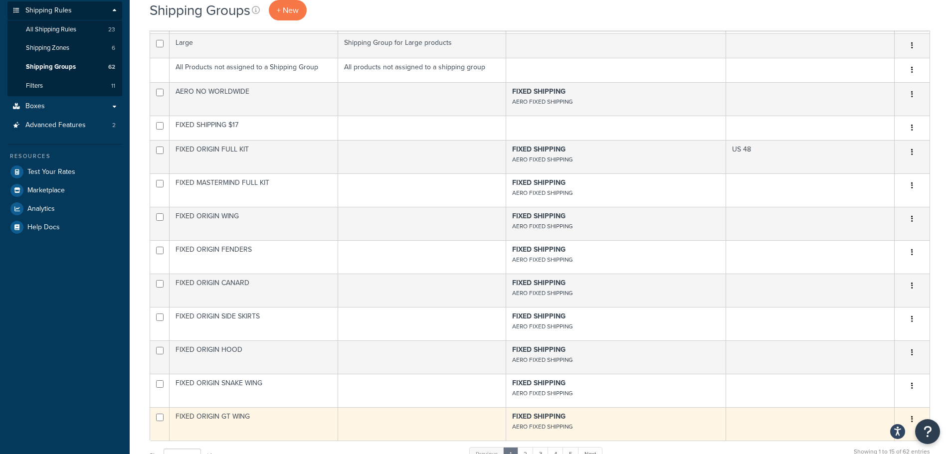
scroll to position [200, 0]
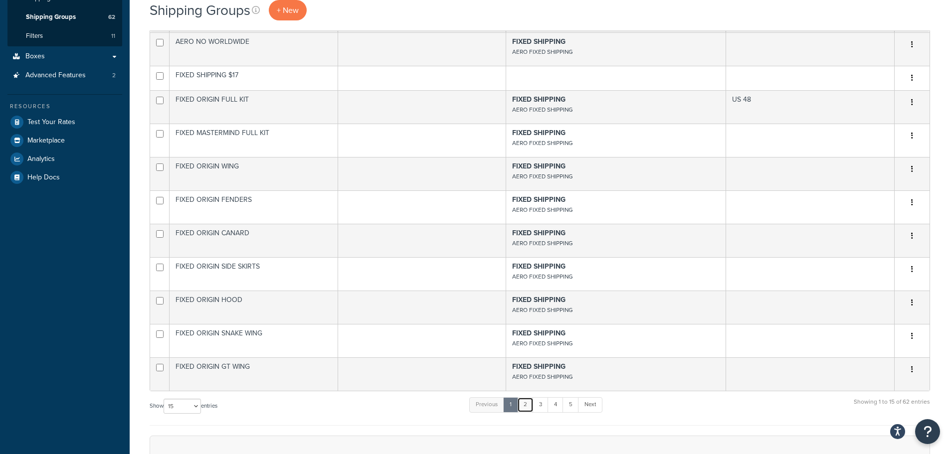
click at [532, 413] on link "2" at bounding box center [525, 405] width 16 height 15
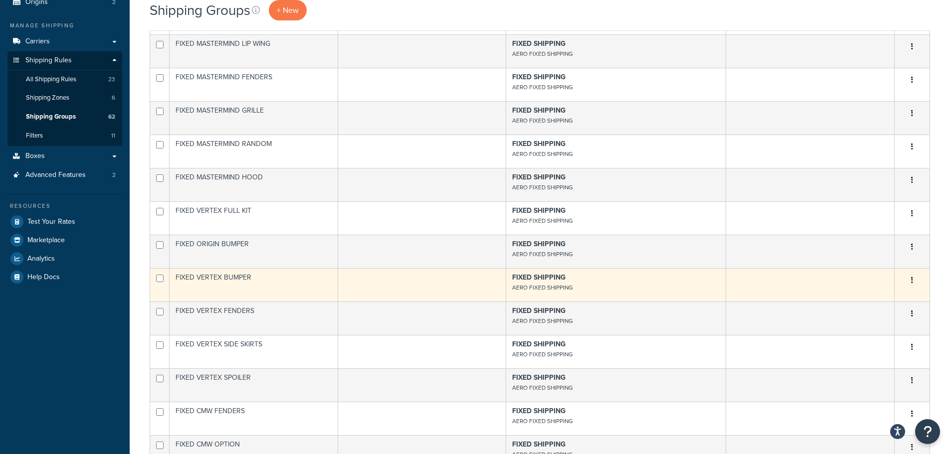
scroll to position [249, 0]
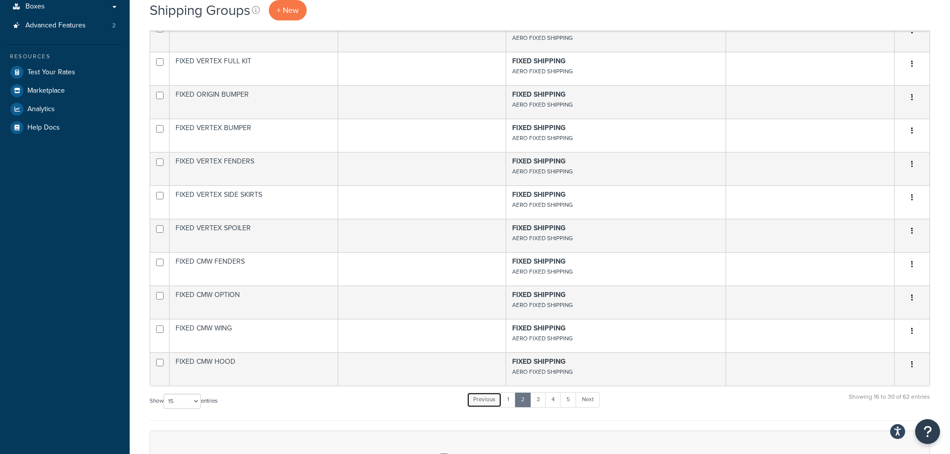
click at [502, 402] on link "Previous" at bounding box center [484, 400] width 35 height 15
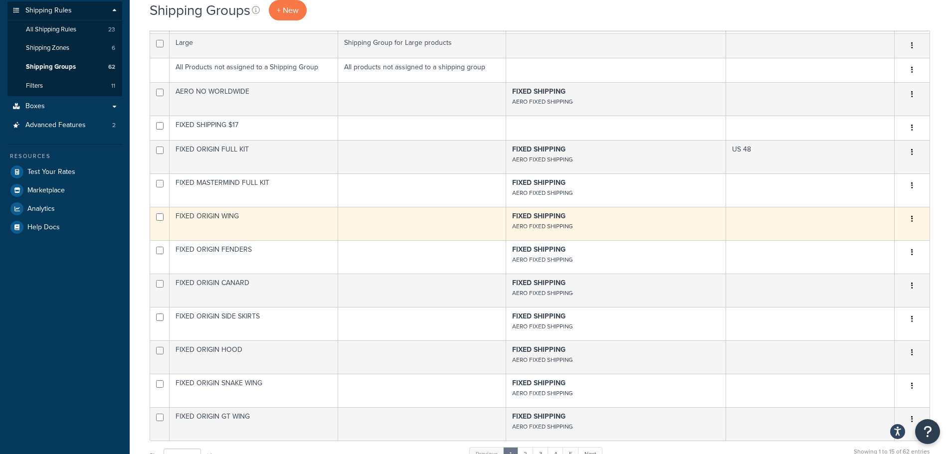
scroll to position [100, 0]
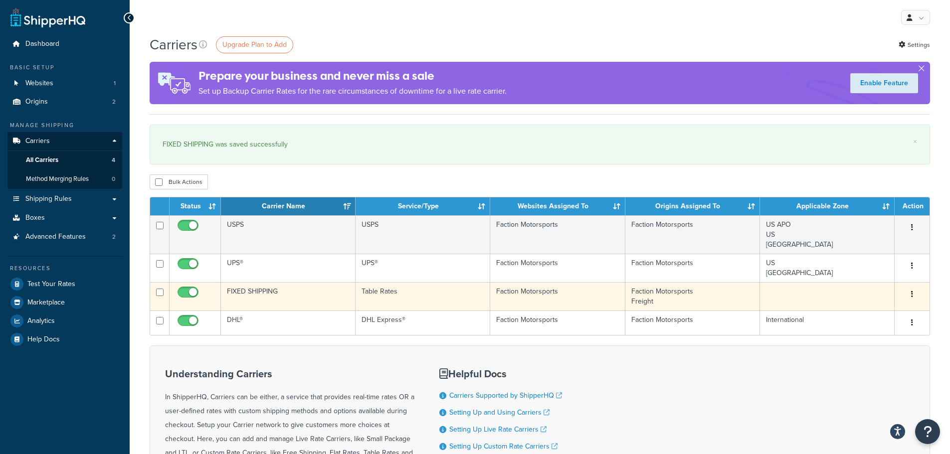
click at [315, 295] on td "FIXED SHIPPING" at bounding box center [288, 296] width 135 height 28
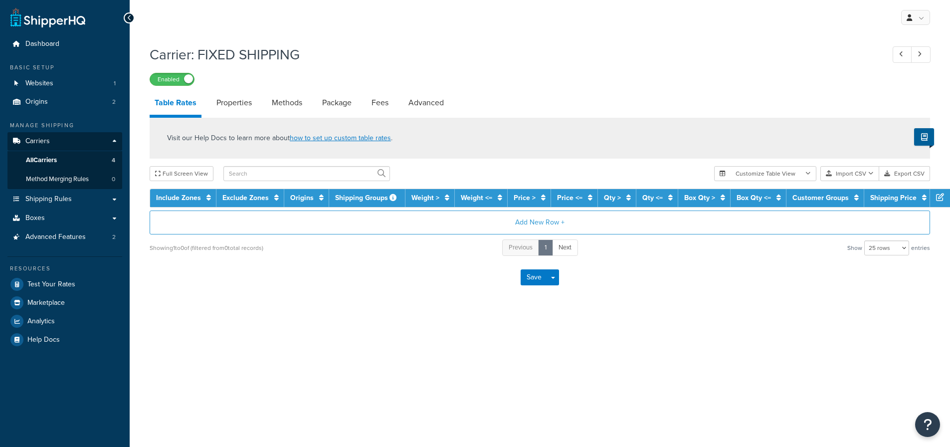
select select "25"
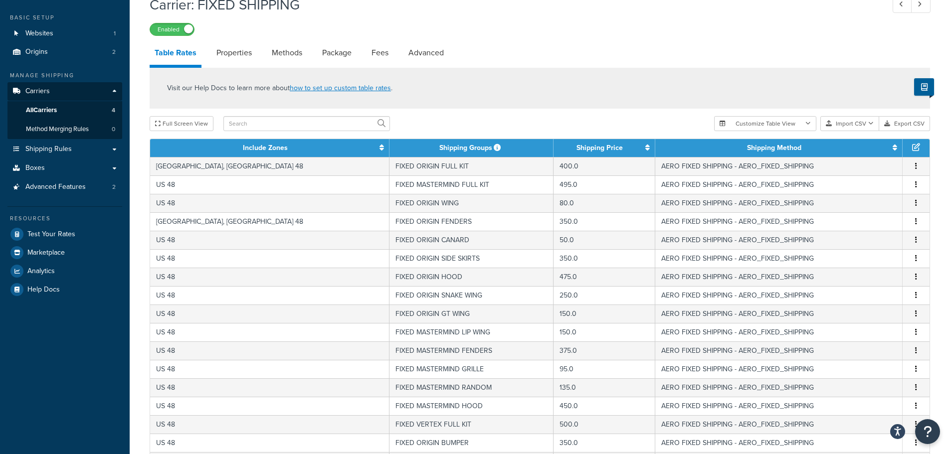
scroll to position [355, 0]
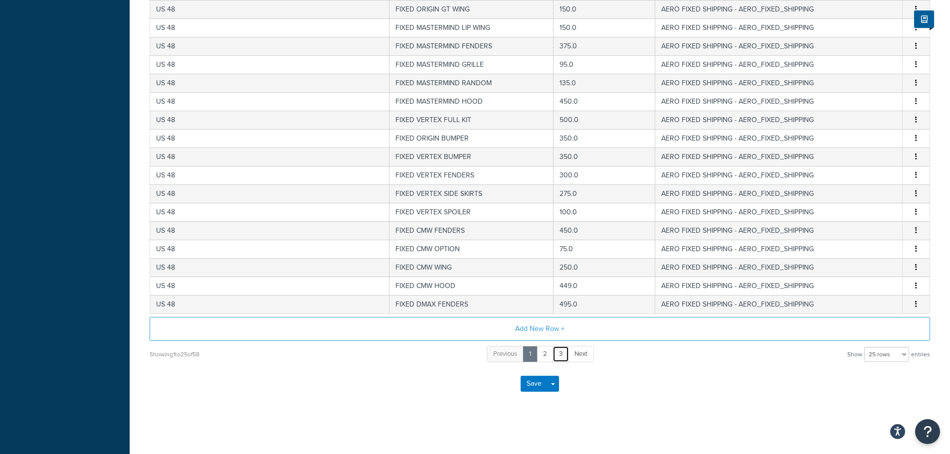
click at [563, 363] on link "3" at bounding box center [561, 354] width 16 height 16
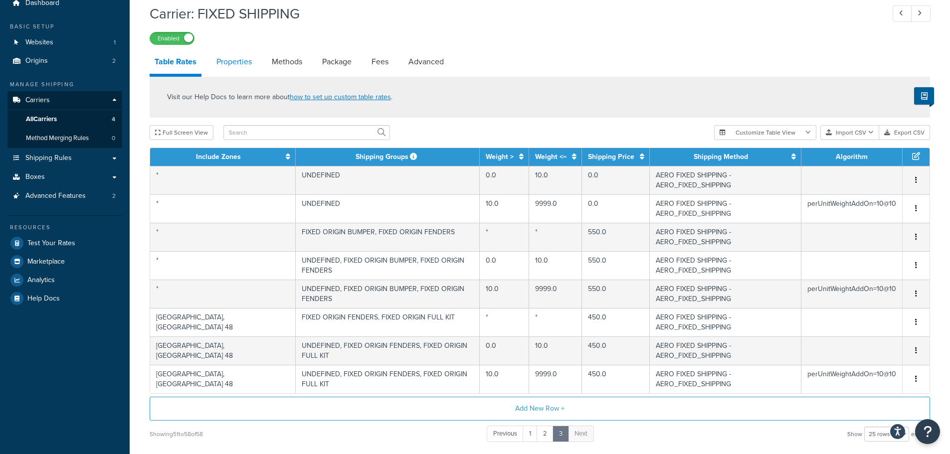
click at [244, 68] on link "Properties" at bounding box center [234, 62] width 45 height 24
select select "HIGHEST"
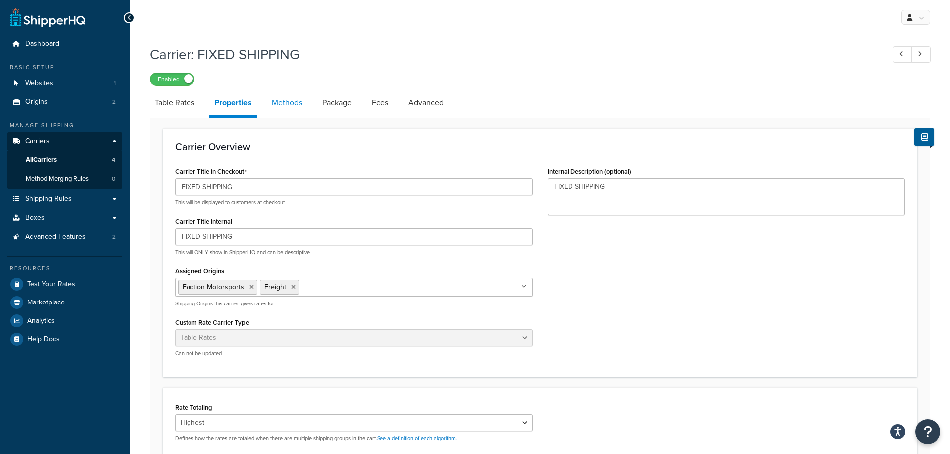
click at [288, 105] on link "Methods" at bounding box center [287, 103] width 40 height 24
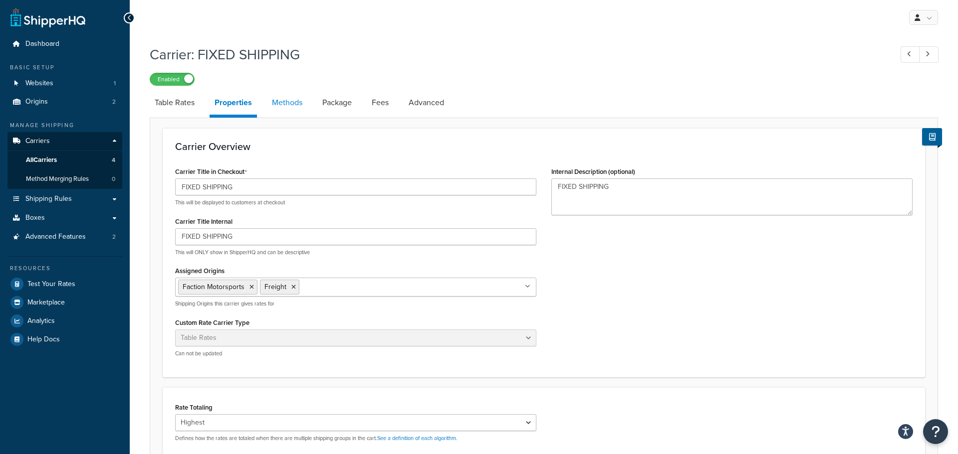
select select "25"
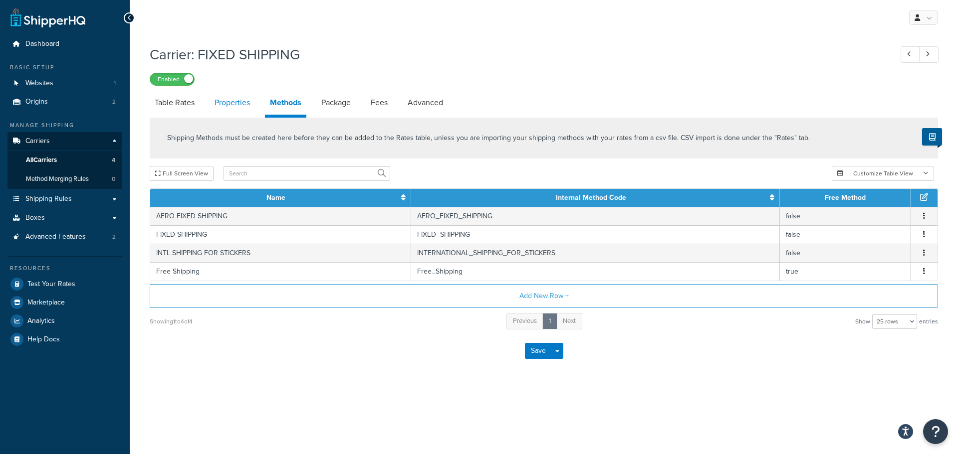
click at [229, 106] on link "Properties" at bounding box center [232, 103] width 45 height 24
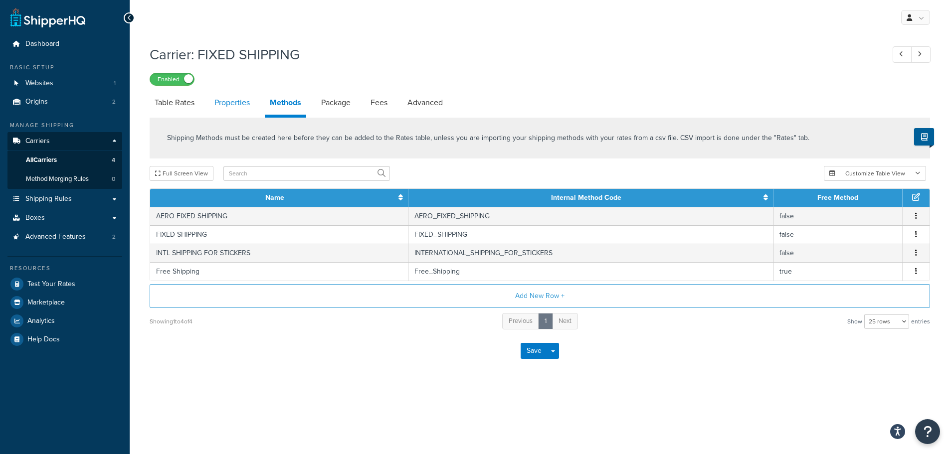
select select "HIGHEST"
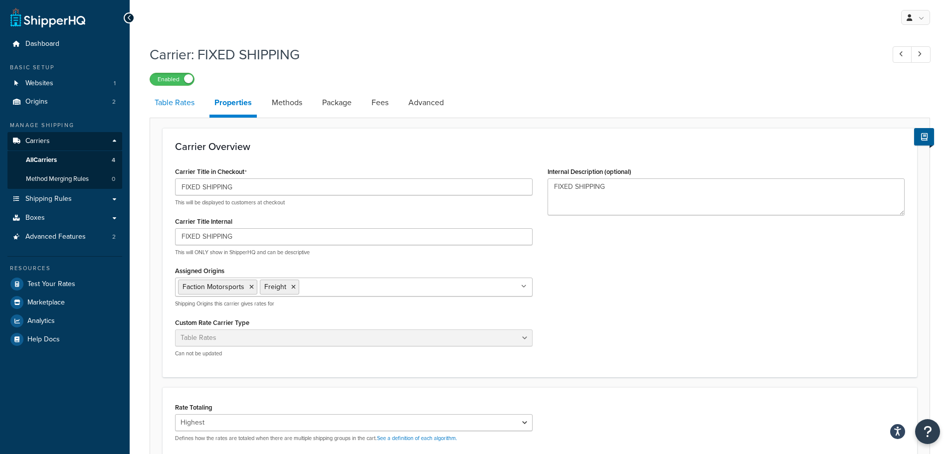
click at [184, 107] on link "Table Rates" at bounding box center [175, 103] width 50 height 24
select select "25"
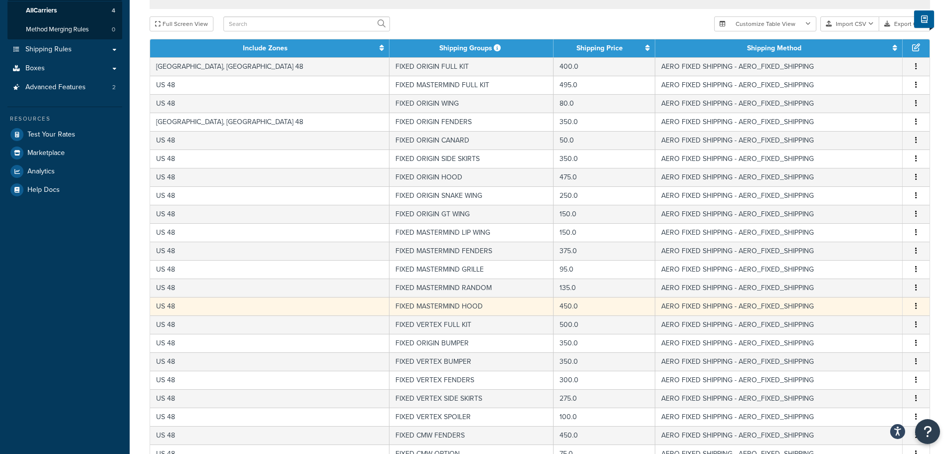
scroll to position [355, 0]
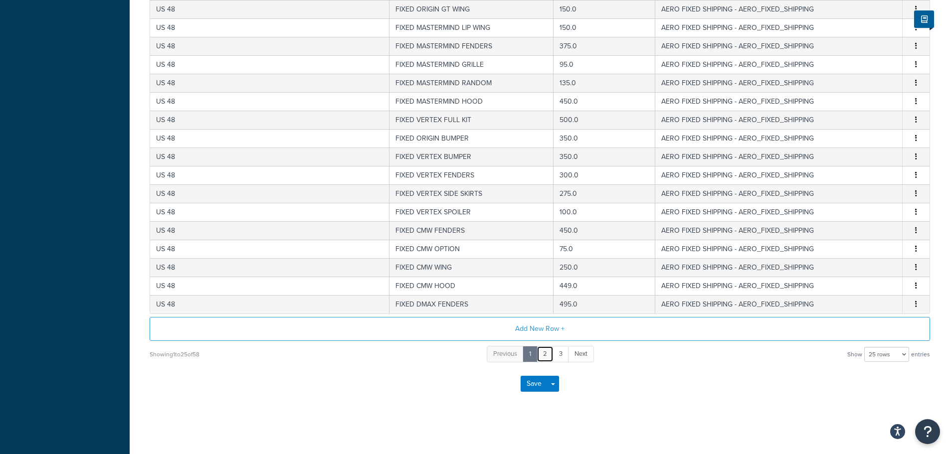
click at [547, 362] on link "2" at bounding box center [545, 354] width 17 height 16
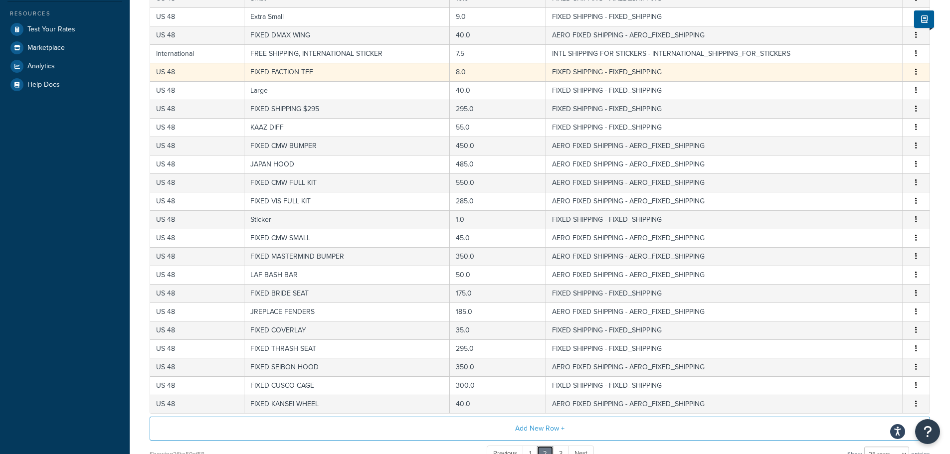
scroll to position [305, 0]
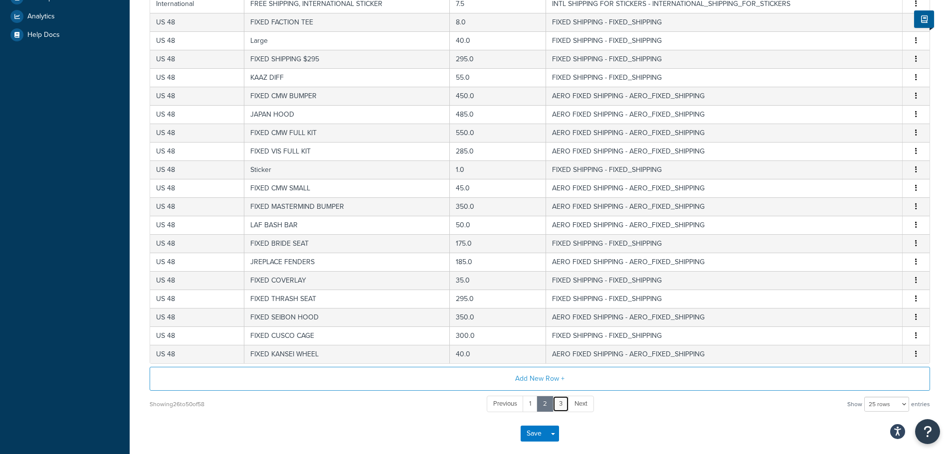
click at [561, 406] on link "3" at bounding box center [561, 404] width 16 height 16
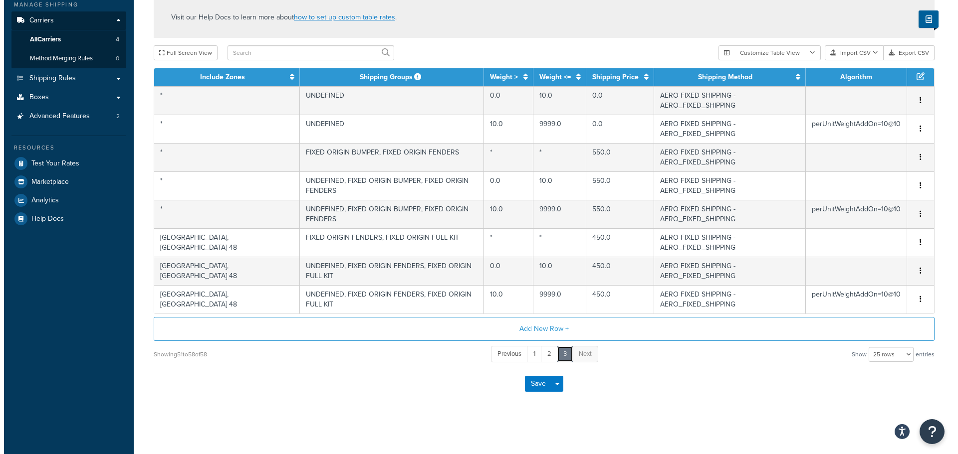
scroll to position [41, 0]
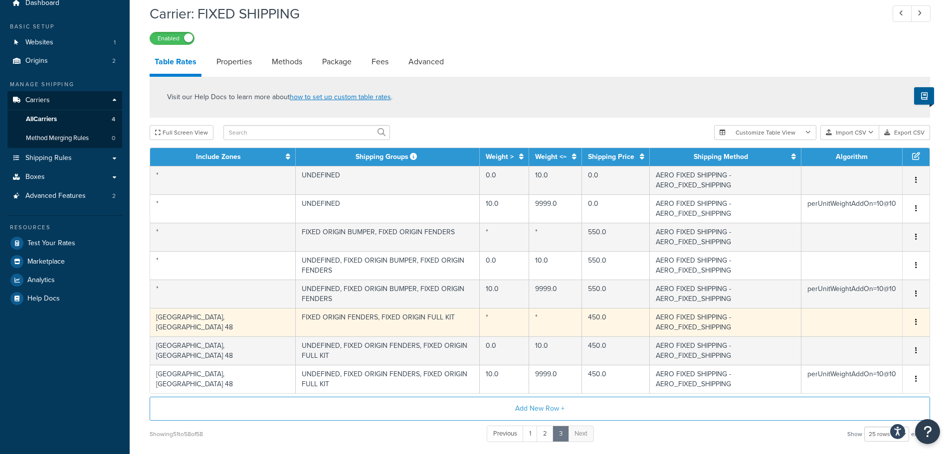
click at [916, 319] on icon "button" at bounding box center [916, 322] width 2 height 7
click at [863, 266] on div "Duplicate" at bounding box center [865, 268] width 71 height 20
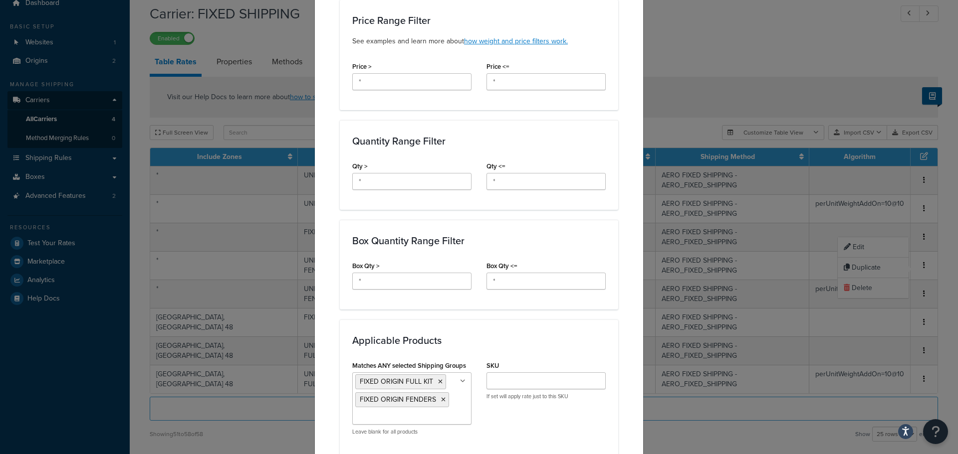
scroll to position [499, 0]
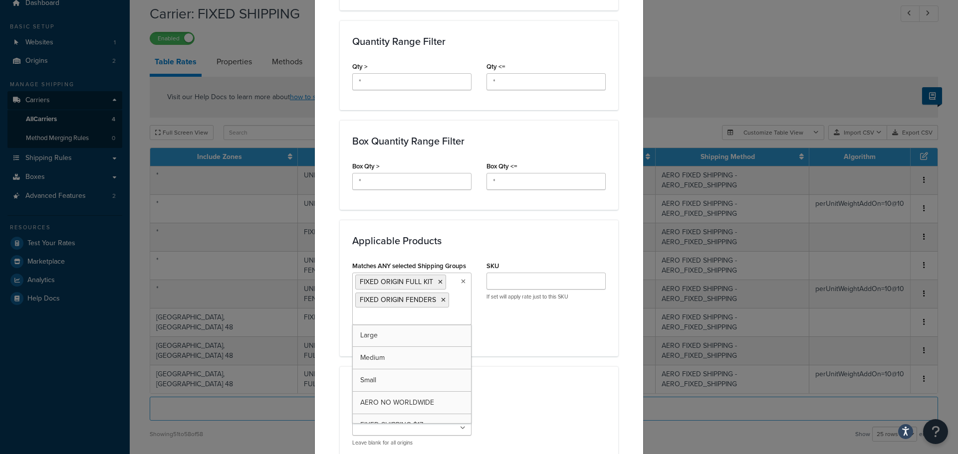
click at [425, 312] on input "Matches ANY selected Shipping Groups" at bounding box center [399, 317] width 88 height 11
type input "gt"
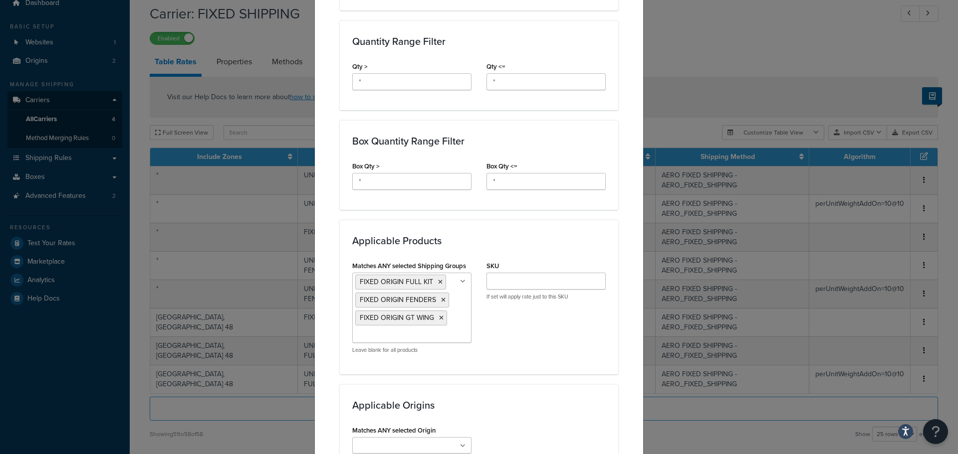
click at [536, 325] on div "Matches ANY selected Shipping Groups FIXED ORIGIN FULL KIT FIXED ORIGIN FENDERS…" at bounding box center [479, 310] width 268 height 103
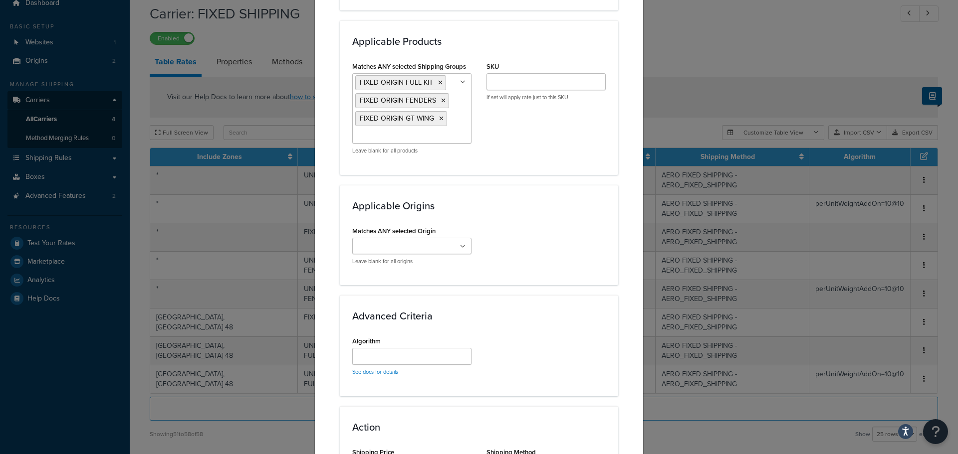
scroll to position [807, 0]
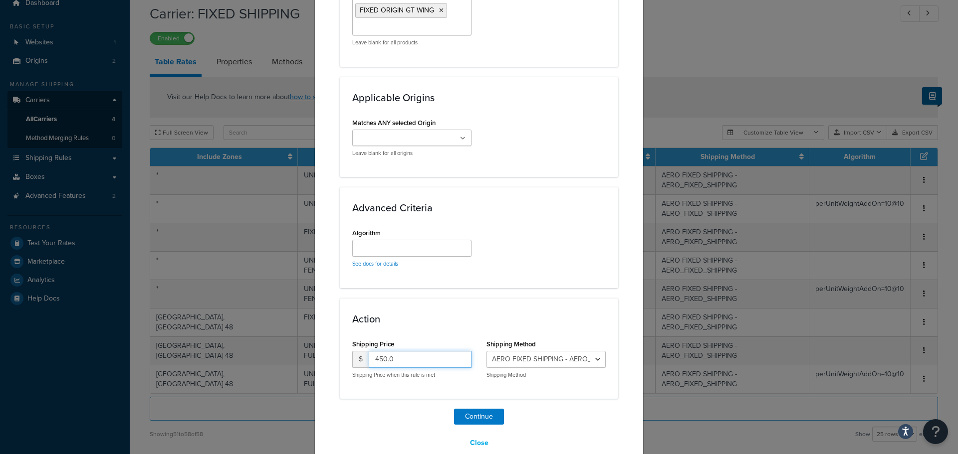
click at [384, 351] on input "450.0" at bounding box center [420, 359] width 103 height 17
type input "400"
click at [524, 314] on h3 "Action" at bounding box center [478, 319] width 253 height 11
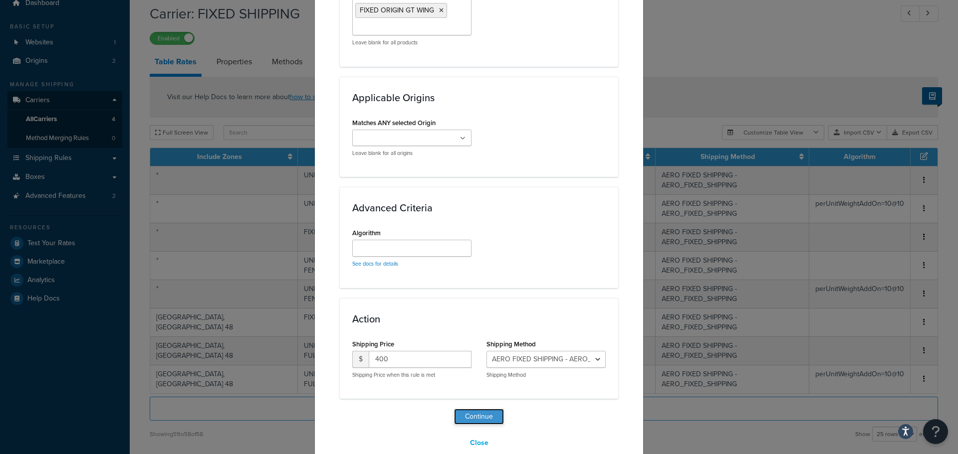
click at [495, 409] on button "Continue" at bounding box center [479, 417] width 50 height 16
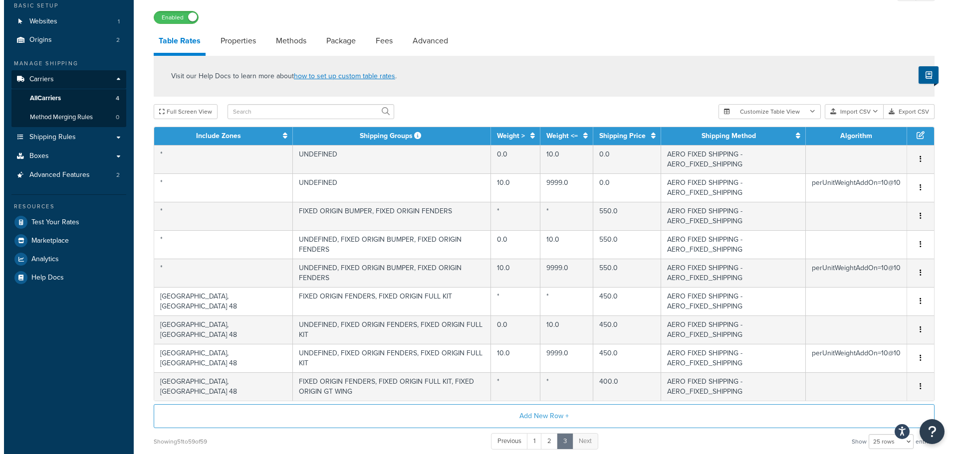
scroll to position [59, 0]
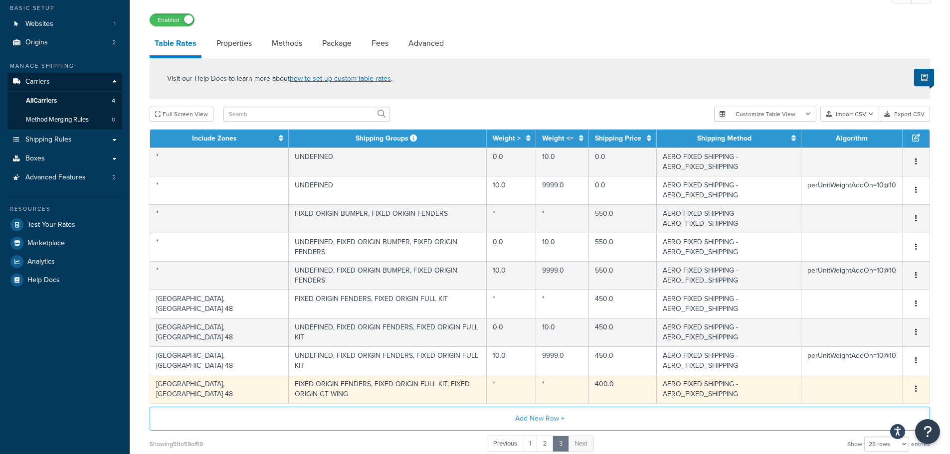
click at [447, 375] on td "FIXED ORIGIN FENDERS, FIXED ORIGIN FULL KIT, FIXED ORIGIN GT WING" at bounding box center [388, 389] width 199 height 28
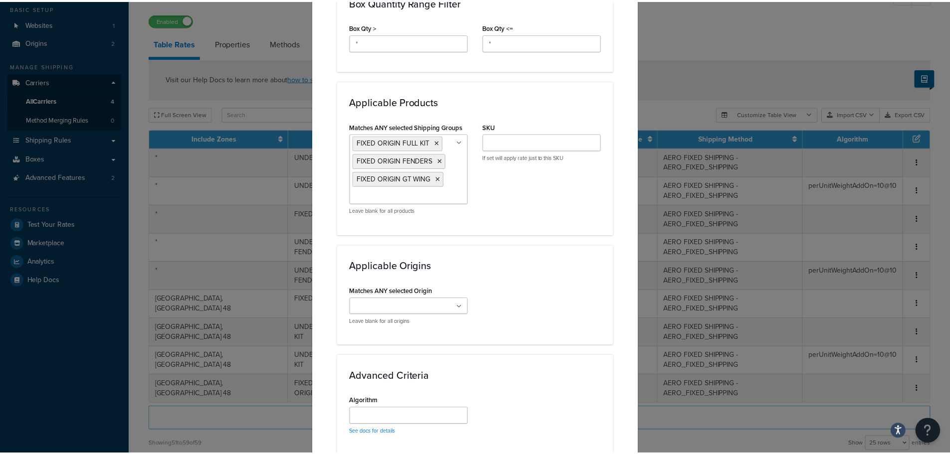
scroll to position [767, 0]
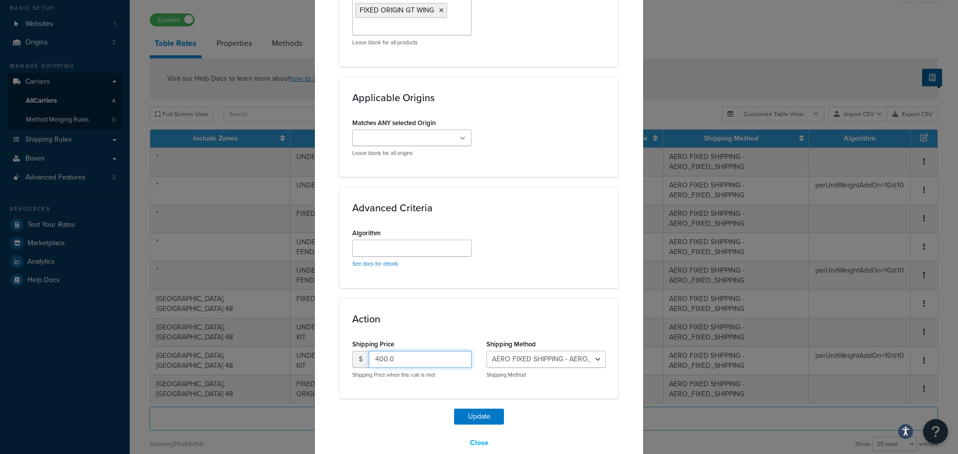
click at [417, 351] on input "400.0" at bounding box center [420, 359] width 103 height 17
type input "1"
type input "450"
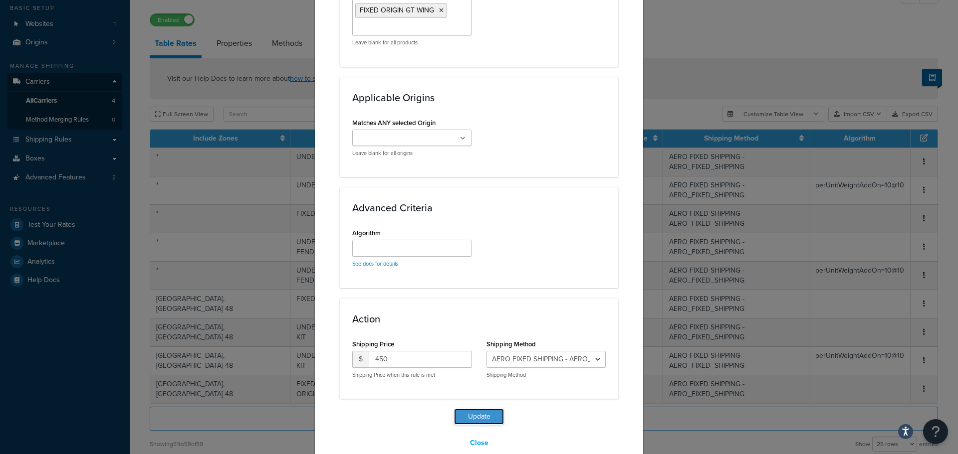
click at [483, 409] on button "Update" at bounding box center [479, 417] width 50 height 16
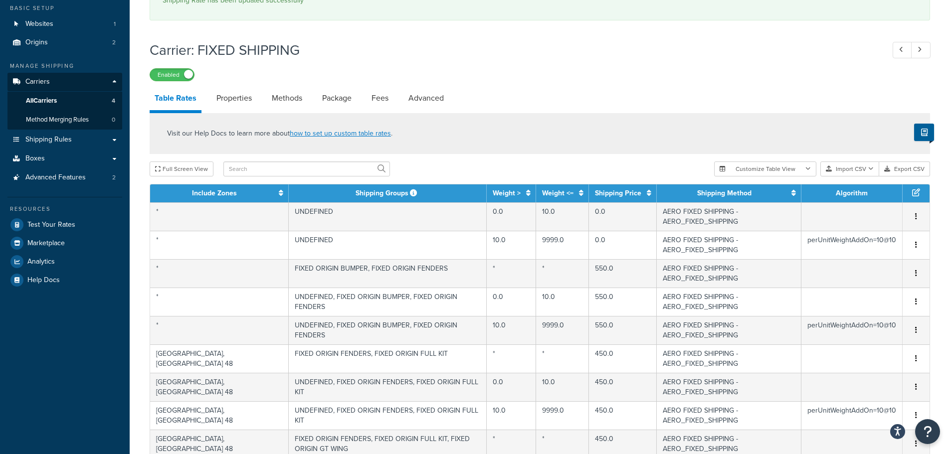
scroll to position [114, 0]
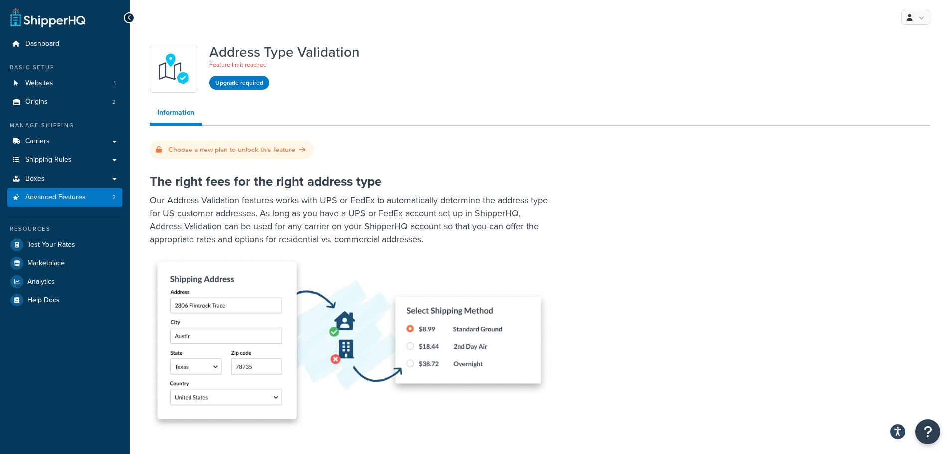
scroll to position [47, 0]
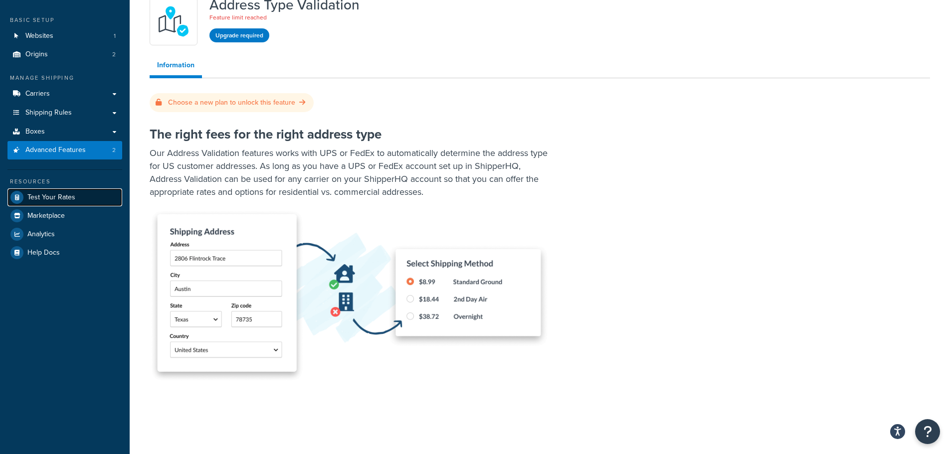
click at [30, 194] on span "Test Your Rates" at bounding box center [51, 198] width 48 height 8
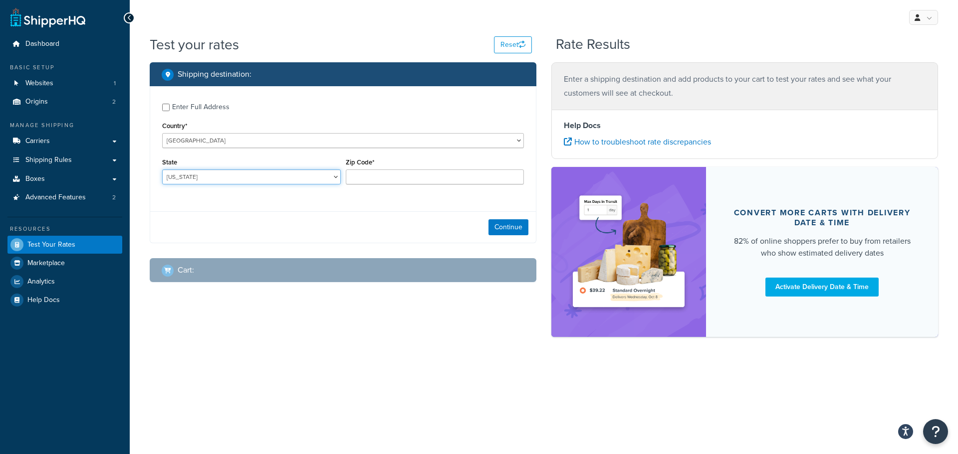
click at [243, 179] on select "[US_STATE] [US_STATE] [US_STATE] [US_STATE] [US_STATE] Armed Forces Americas Ar…" at bounding box center [251, 177] width 179 height 15
select select "NJ"
click at [162, 170] on select "[US_STATE] [US_STATE] [US_STATE] [US_STATE] [US_STATE] Armed Forces Americas Ar…" at bounding box center [251, 177] width 179 height 15
click at [367, 176] on input "Zip Code*" at bounding box center [435, 177] width 179 height 15
type input "07073"
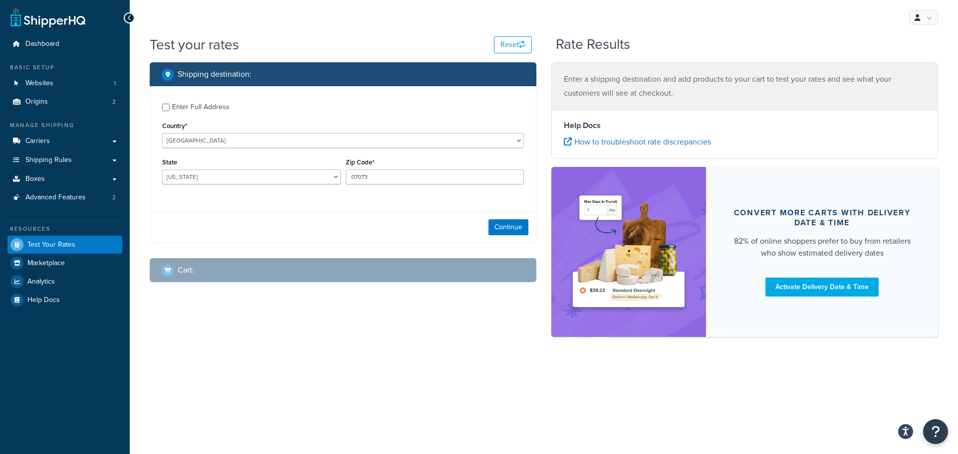
click at [379, 217] on div "Continue" at bounding box center [343, 227] width 386 height 31
click at [498, 235] on button "Continue" at bounding box center [508, 228] width 40 height 16
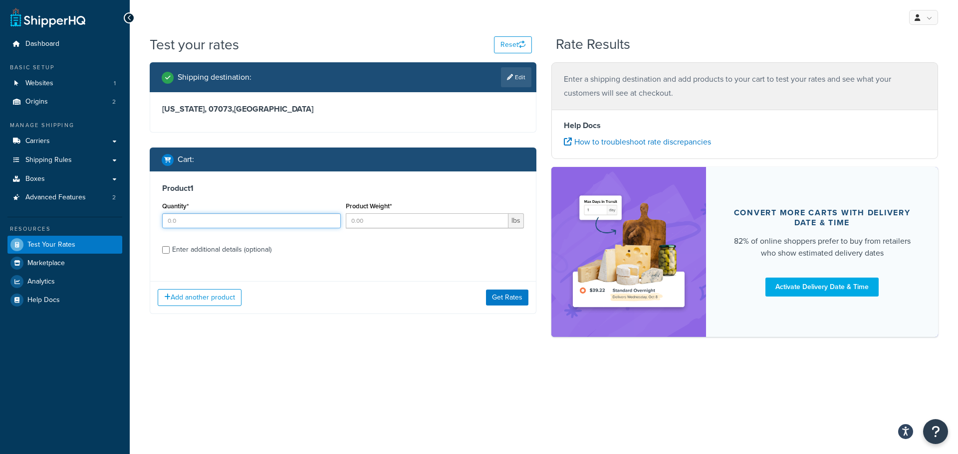
click at [230, 227] on input "Quantity*" at bounding box center [251, 221] width 179 height 15
type input "1"
click at [421, 224] on input "Product Weight*" at bounding box center [427, 221] width 163 height 15
type input "1"
click at [232, 246] on div "Enter additional details (optional)" at bounding box center [221, 250] width 99 height 14
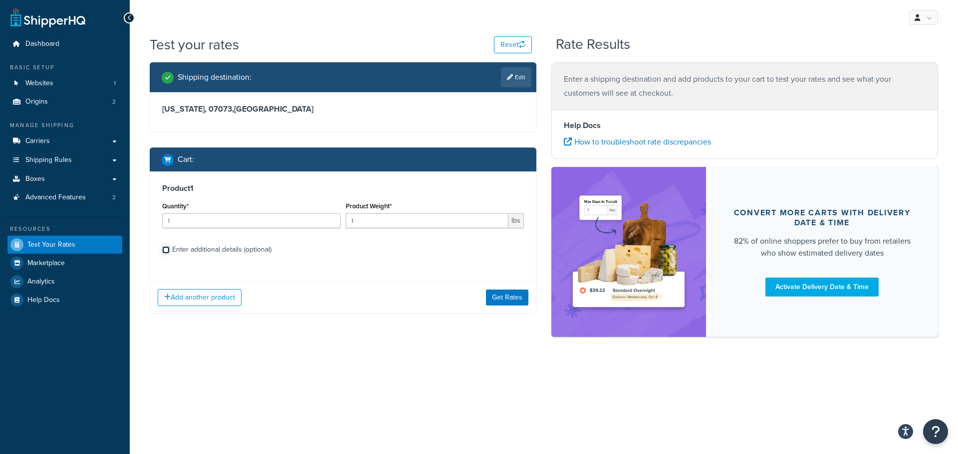
click at [170, 246] on input "Enter additional details (optional)" at bounding box center [165, 249] width 7 height 7
checkbox input "true"
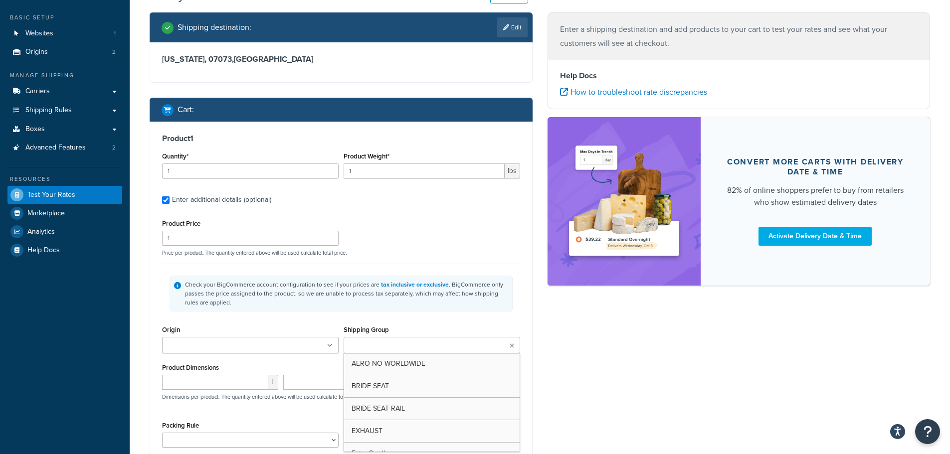
click at [403, 339] on ul at bounding box center [432, 345] width 177 height 16
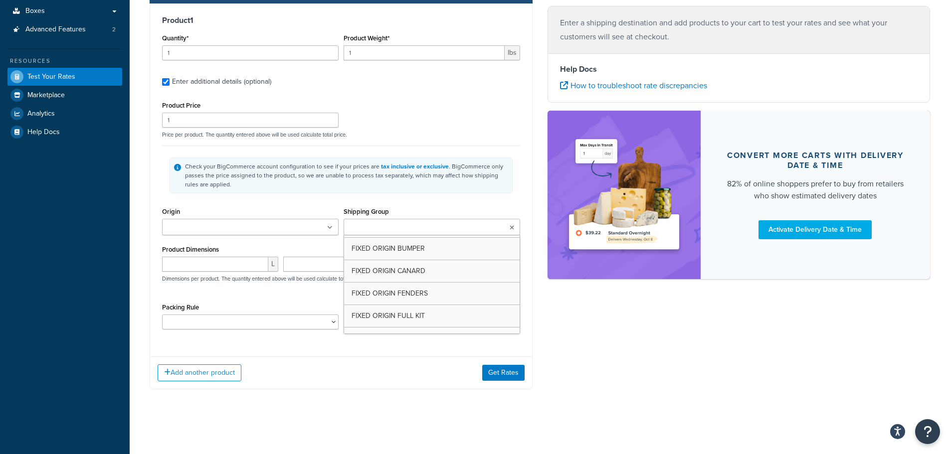
scroll to position [697, 0]
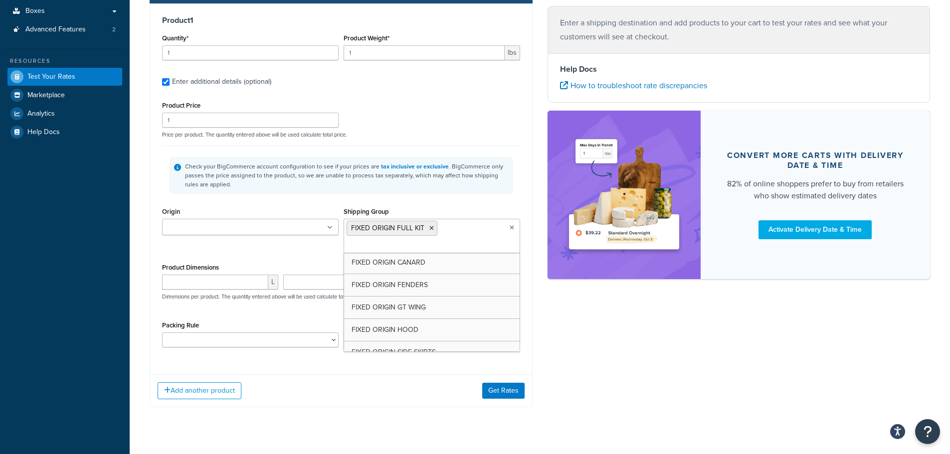
click at [597, 309] on div "Shipping destination : Edit New Jersey, 07073 , United States Cart : Product 1 …" at bounding box center [540, 158] width 796 height 528
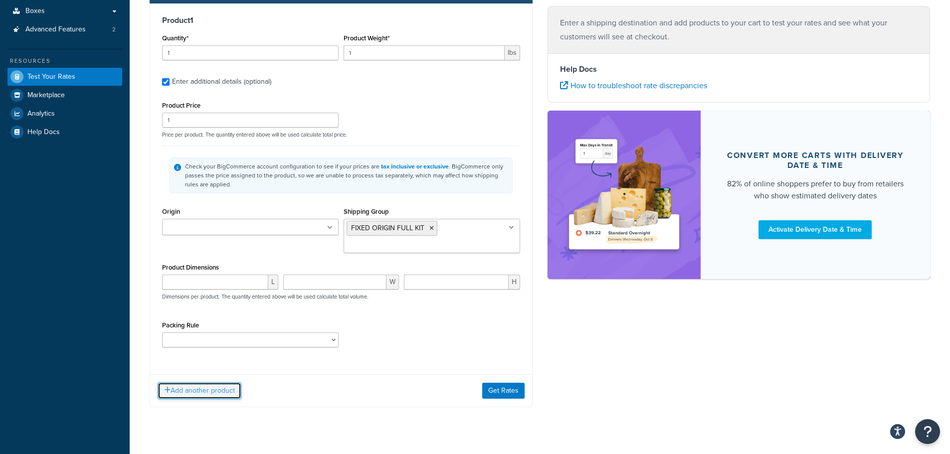
click at [204, 384] on button "Add another product" at bounding box center [200, 391] width 84 height 17
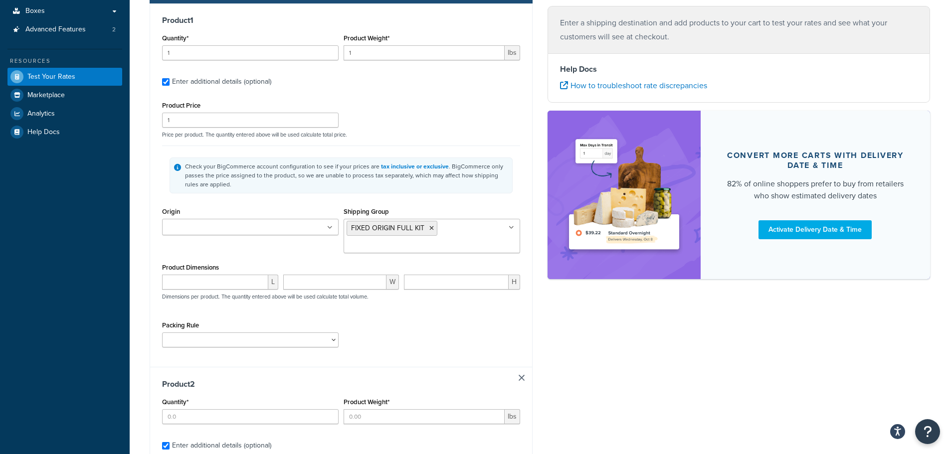
click at [644, 337] on div "Shipping destination : Edit New Jersey, 07073 , United States Cart : Product 1 …" at bounding box center [540, 212] width 796 height 636
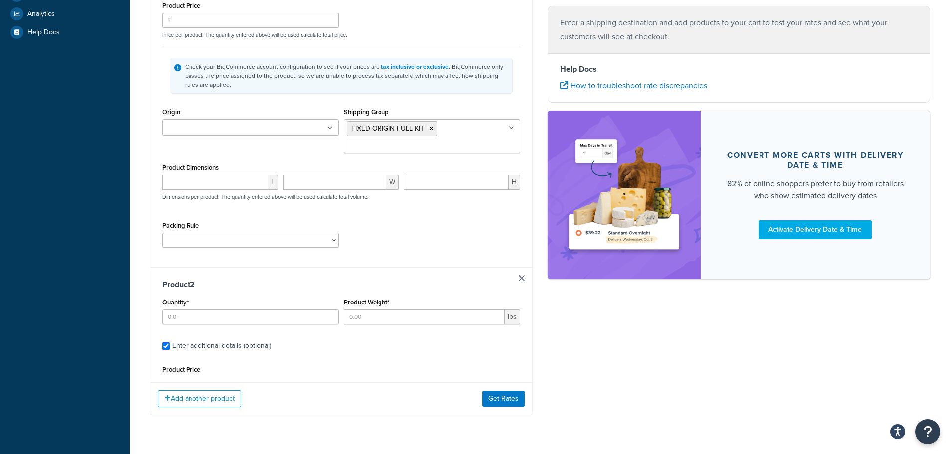
scroll to position [290, 0]
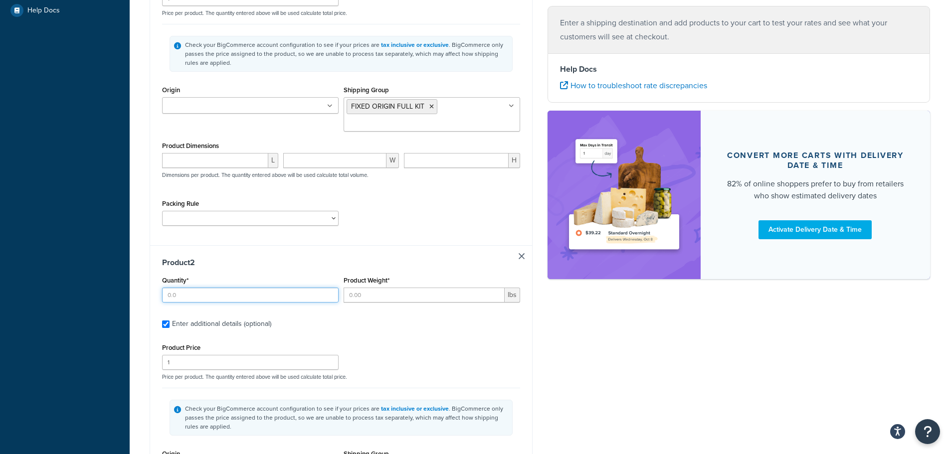
click at [195, 302] on input "Quantity*" at bounding box center [250, 295] width 177 height 15
type input "1"
click at [406, 300] on input "Product Weight*" at bounding box center [424, 295] width 161 height 15
type input "1"
click at [648, 336] on div "Shipping destination : Edit New Jersey, 07073 , United States Cart : Product 1 …" at bounding box center [540, 210] width 796 height 875
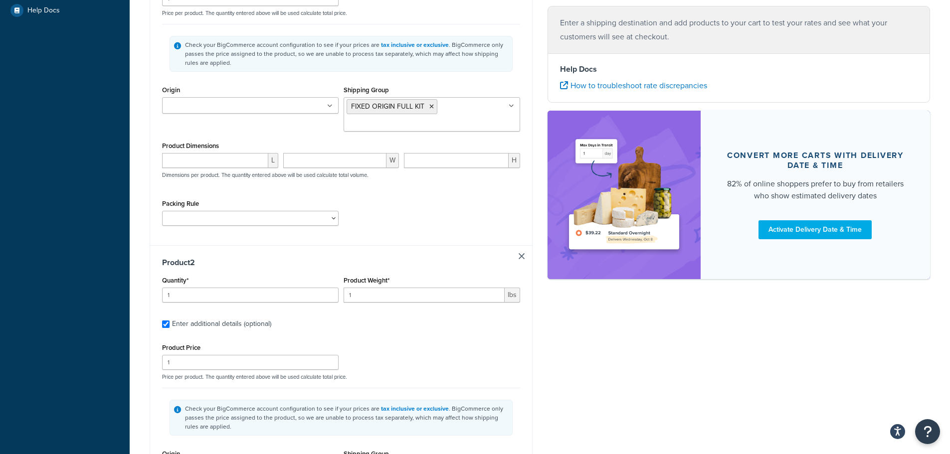
scroll to position [390, 0]
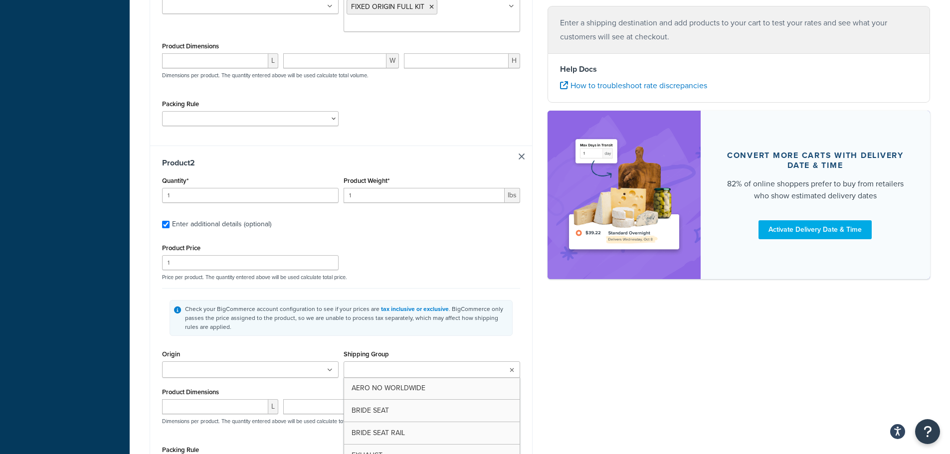
click at [436, 365] on ul at bounding box center [432, 370] width 177 height 16
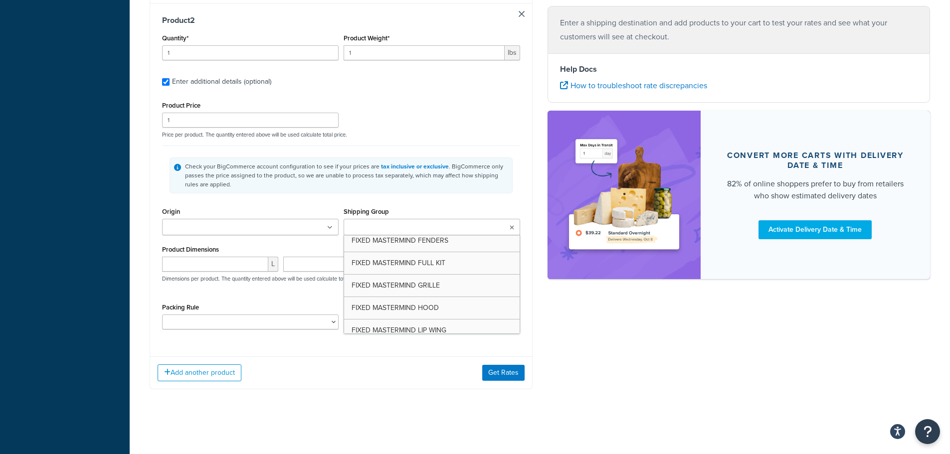
scroll to position [649, 0]
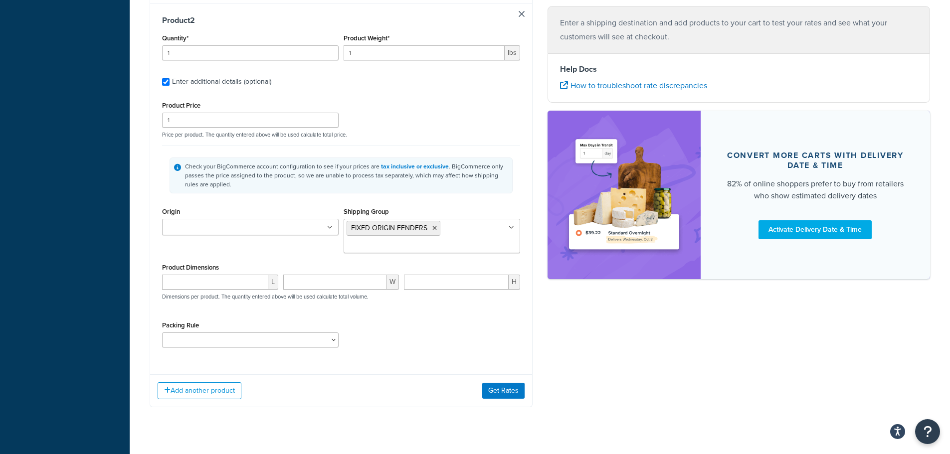
click at [525, 388] on div "Add another product Get Rates" at bounding box center [341, 391] width 382 height 32
click at [507, 396] on button "Get Rates" at bounding box center [503, 391] width 42 height 16
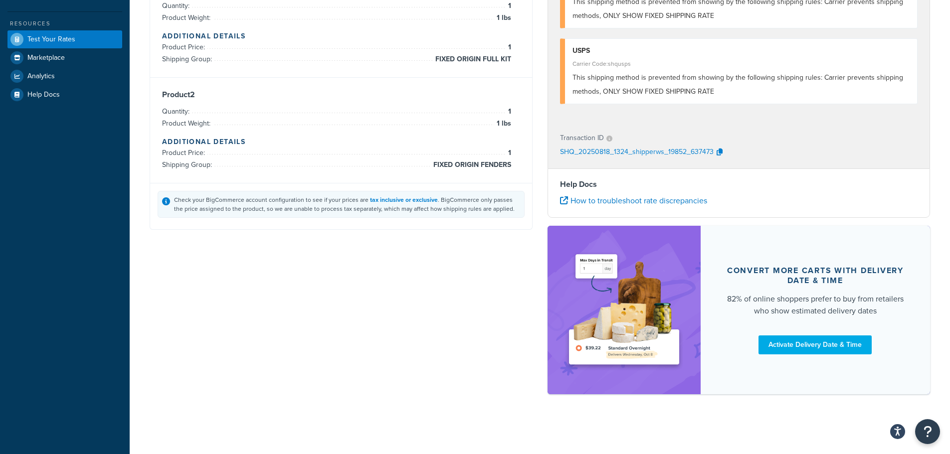
scroll to position [0, 0]
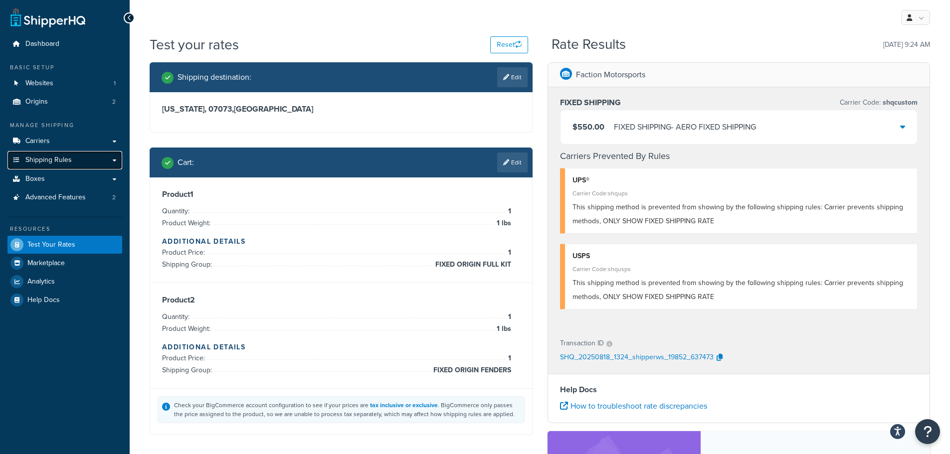
click at [115, 159] on link "Shipping Rules" at bounding box center [64, 160] width 115 height 18
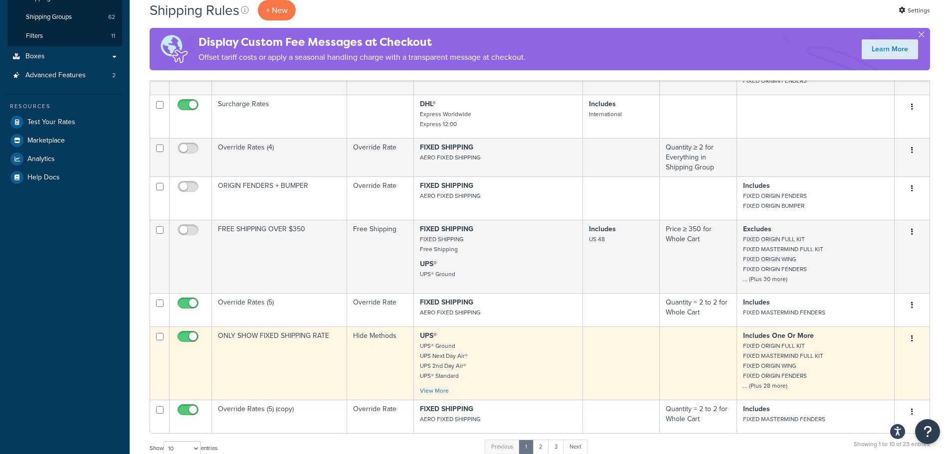
scroll to position [349, 0]
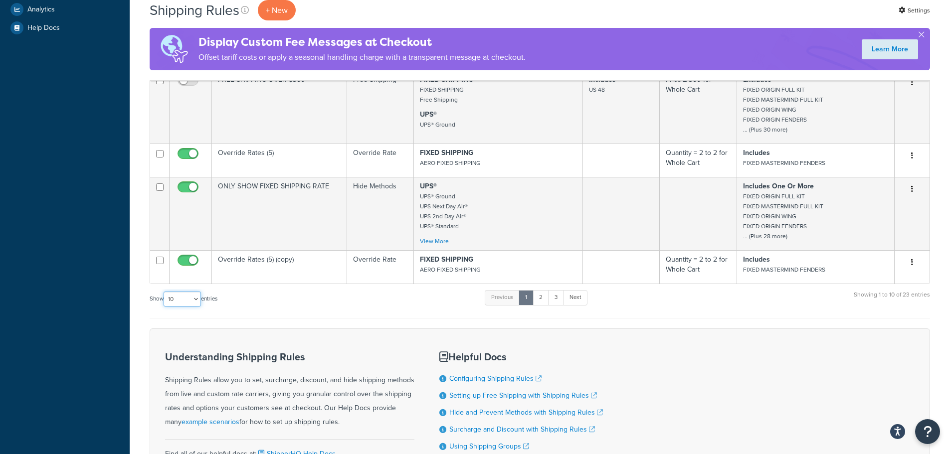
click at [187, 302] on select "10 15 25 50 100 1000" at bounding box center [182, 299] width 37 height 15
select select "1000"
click at [165, 296] on select "10 15 25 50 100 1000" at bounding box center [182, 299] width 37 height 15
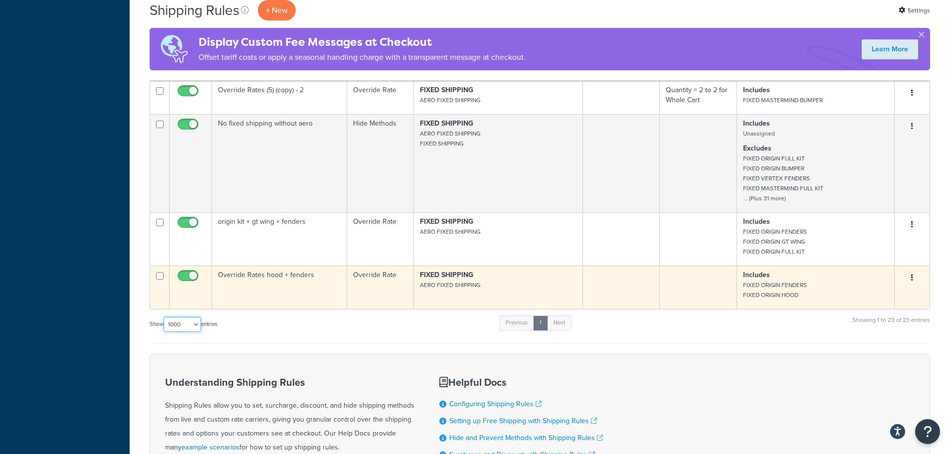
scroll to position [868, 0]
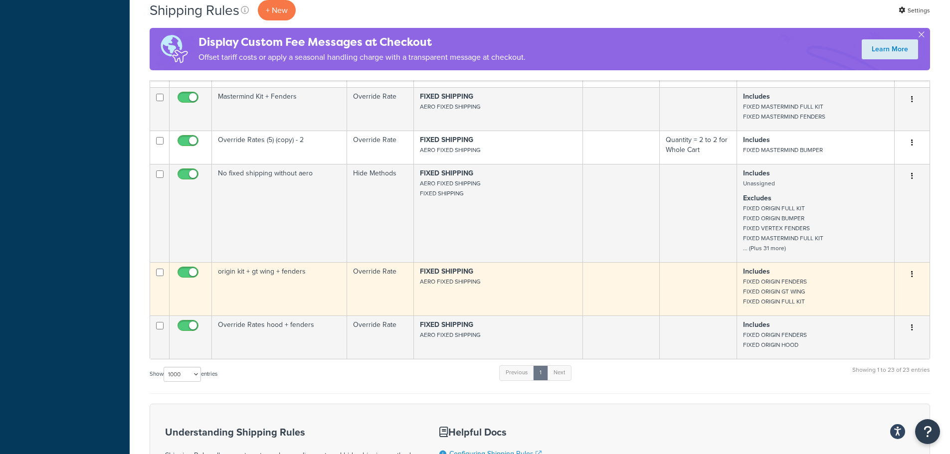
click at [492, 298] on td "FIXED SHIPPING AERO FIXED SHIPPING" at bounding box center [498, 288] width 169 height 53
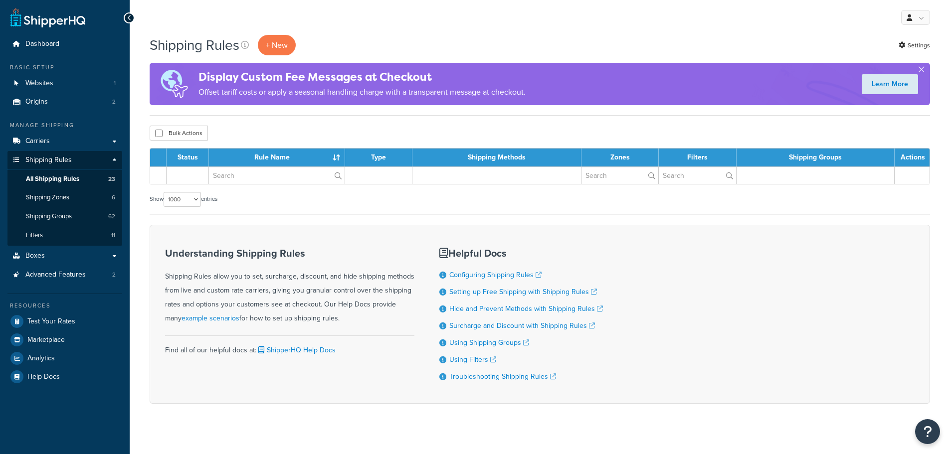
select select "1000"
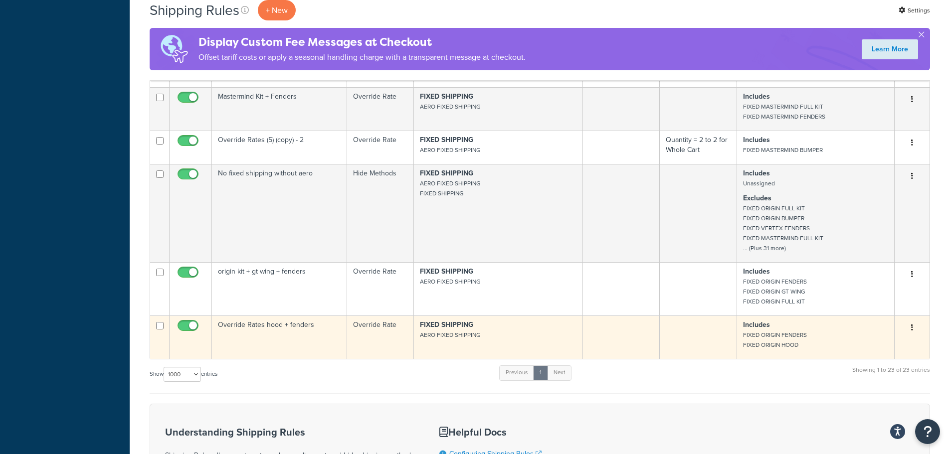
scroll to position [818, 0]
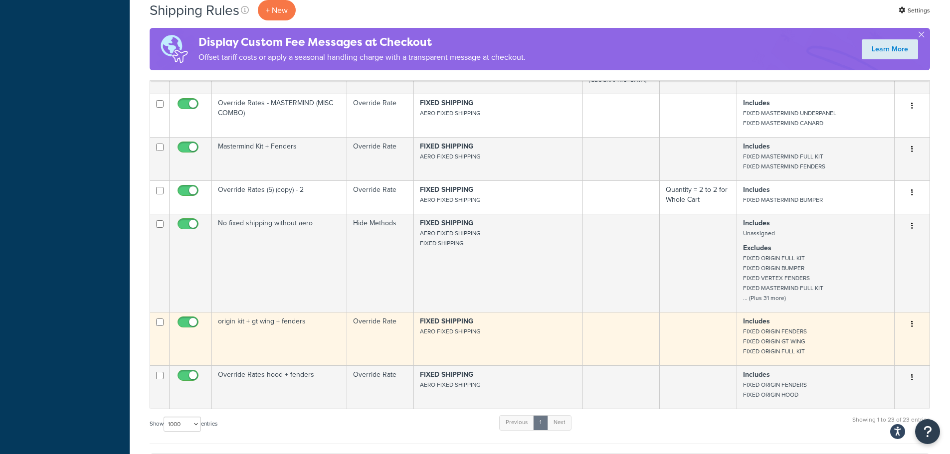
click at [272, 337] on td "origin kit + gt wing + fenders" at bounding box center [279, 338] width 135 height 53
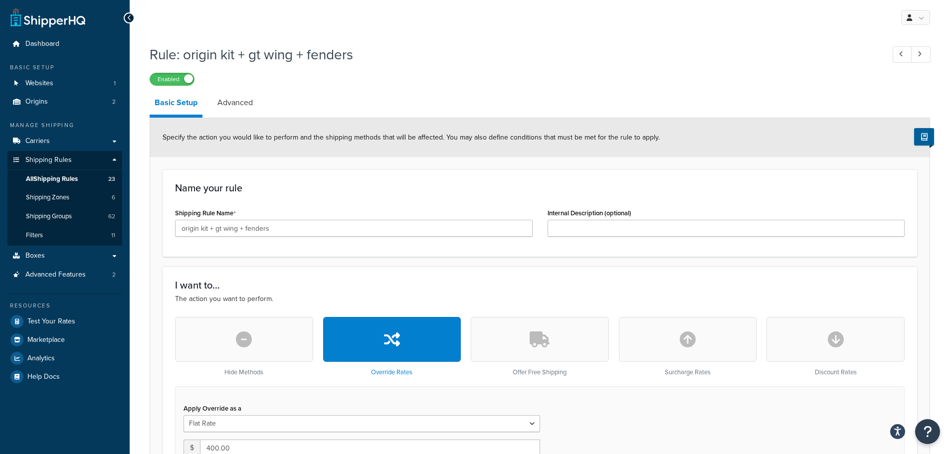
scroll to position [50, 0]
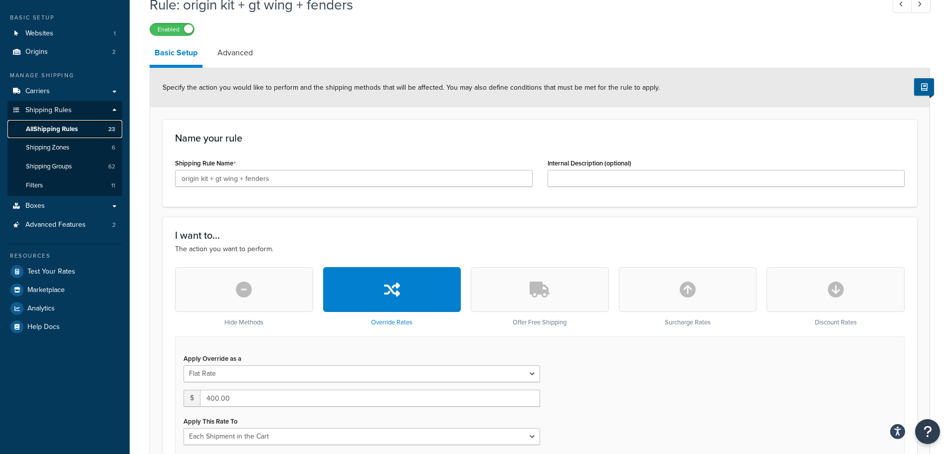
click at [77, 124] on link "All Shipping Rules 23" at bounding box center [64, 129] width 115 height 18
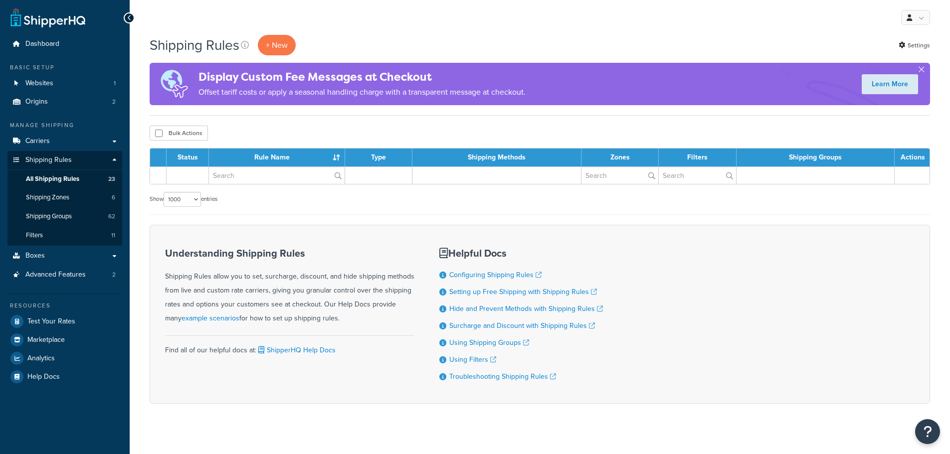
select select "1000"
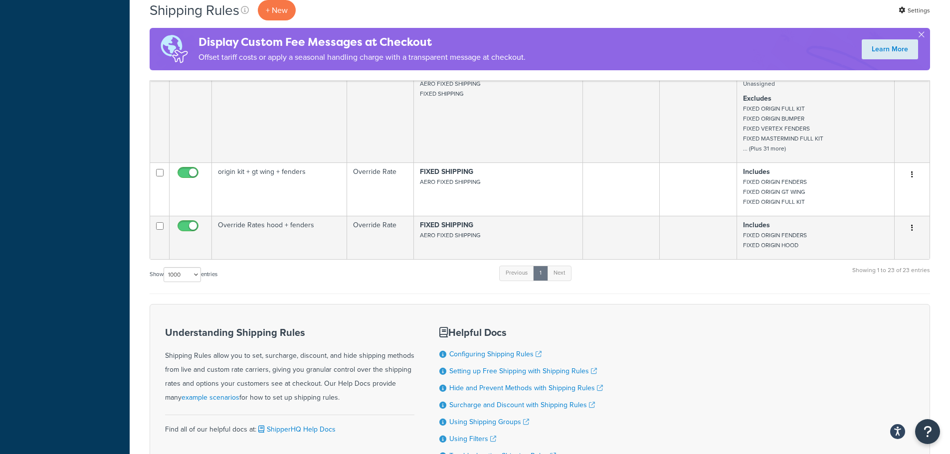
scroll to position [918, 0]
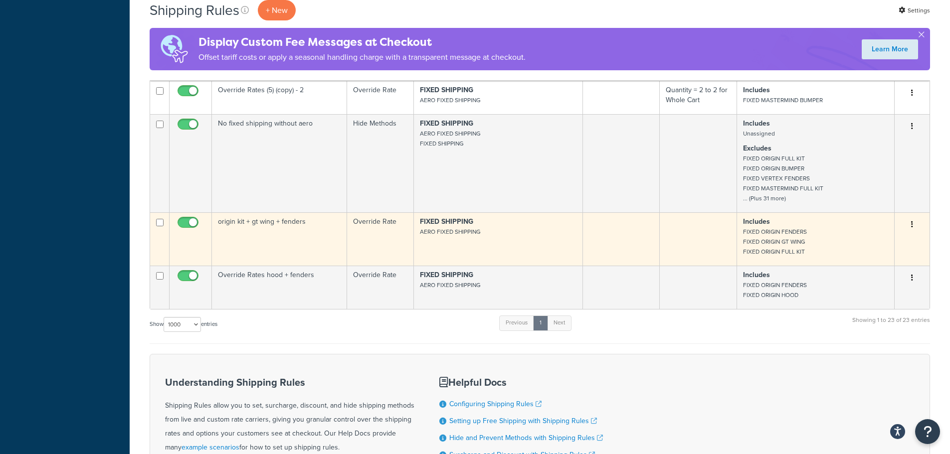
click at [190, 231] on input "checkbox" at bounding box center [189, 225] width 27 height 12
checkbox input "false"
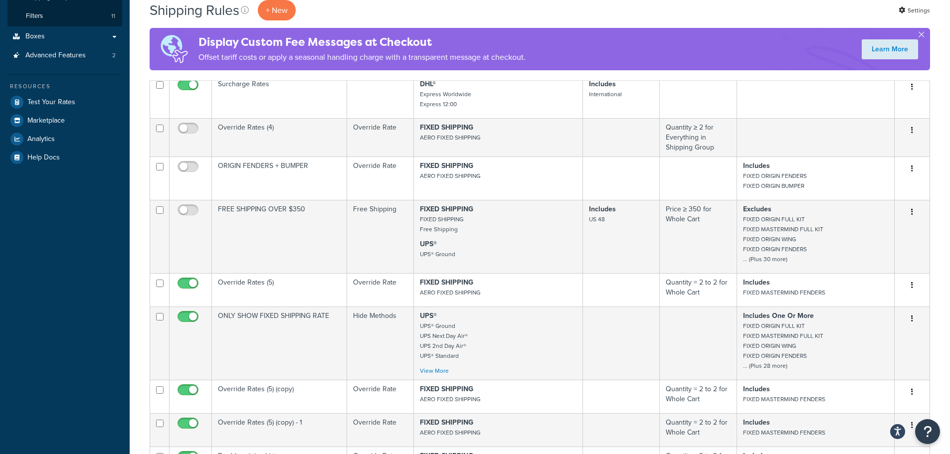
scroll to position [0, 0]
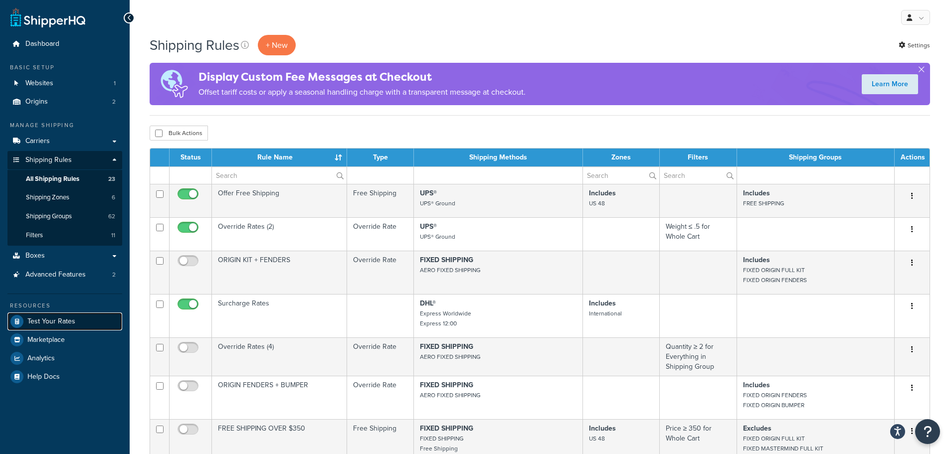
click at [63, 320] on span "Test Your Rates" at bounding box center [51, 322] width 48 height 8
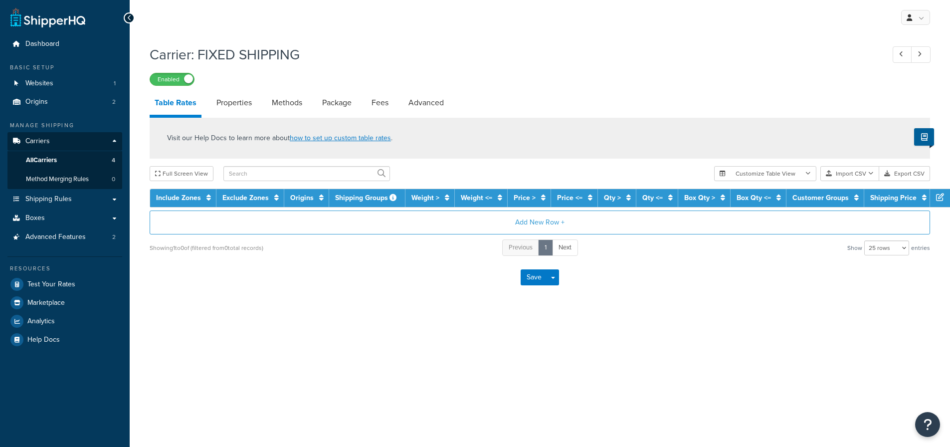
select select "25"
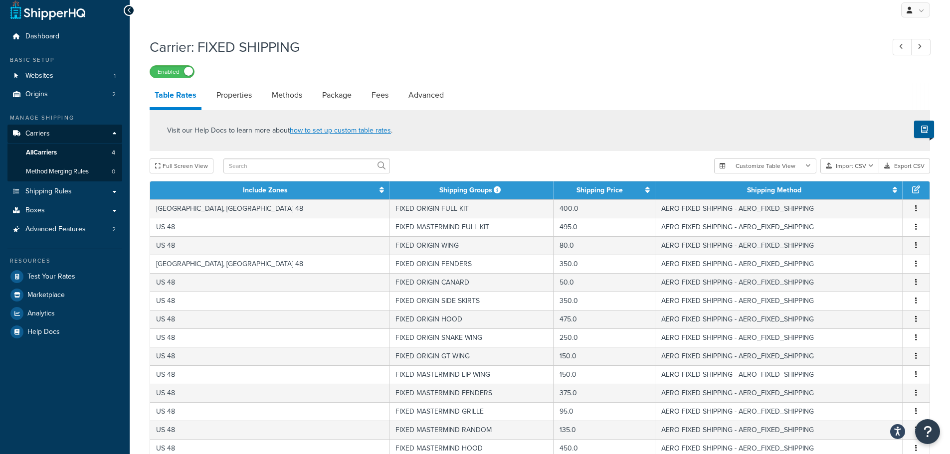
scroll to position [355, 0]
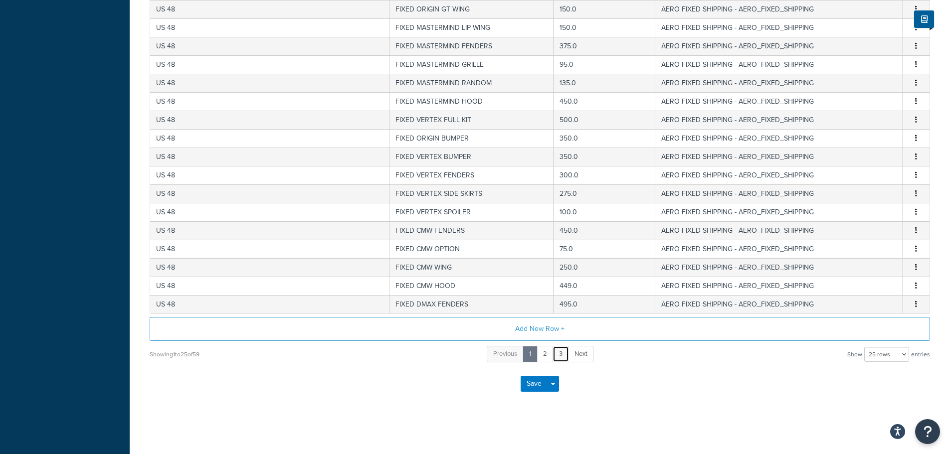
click at [558, 351] on link "3" at bounding box center [561, 354] width 16 height 16
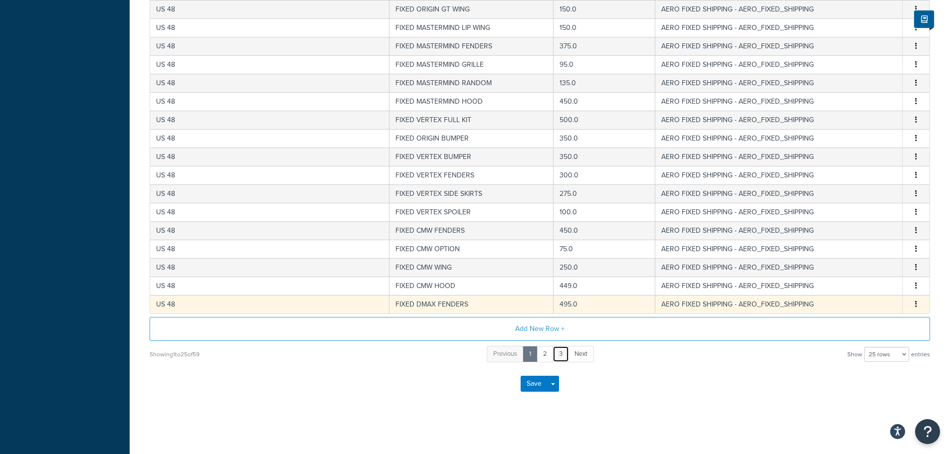
scroll to position [59, 0]
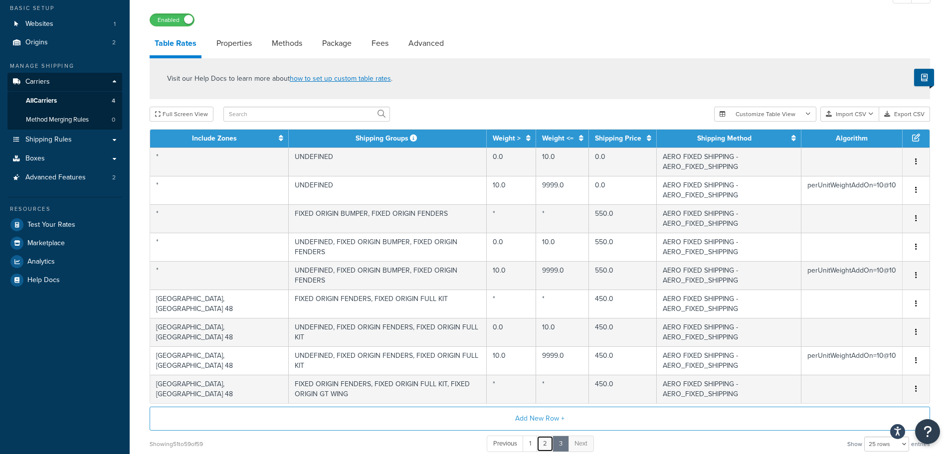
click at [541, 436] on link "2" at bounding box center [545, 444] width 17 height 16
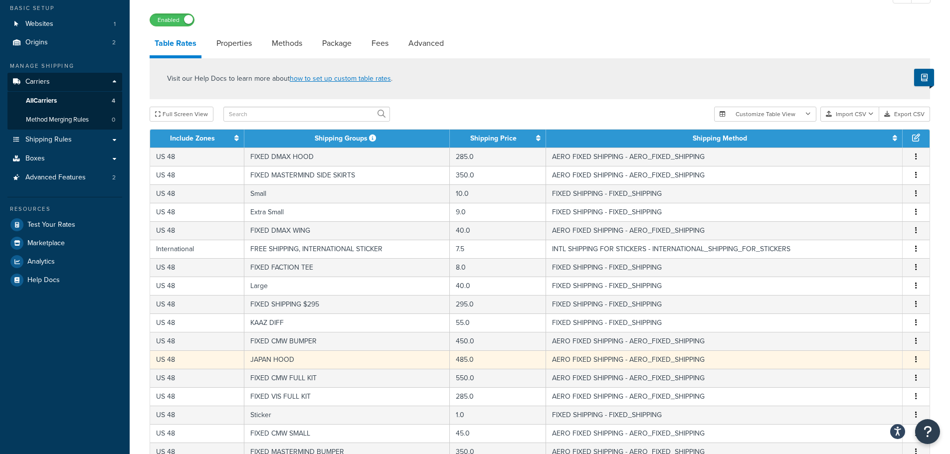
scroll to position [355, 0]
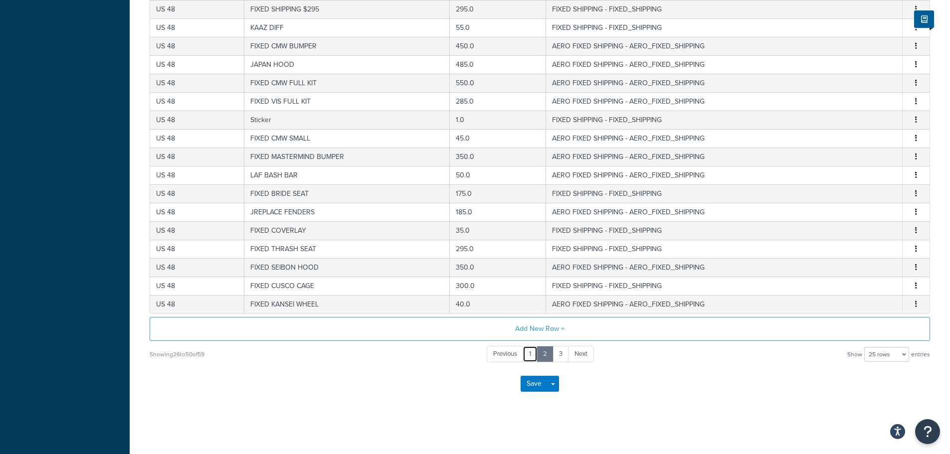
click at [535, 355] on link "1" at bounding box center [530, 354] width 15 height 16
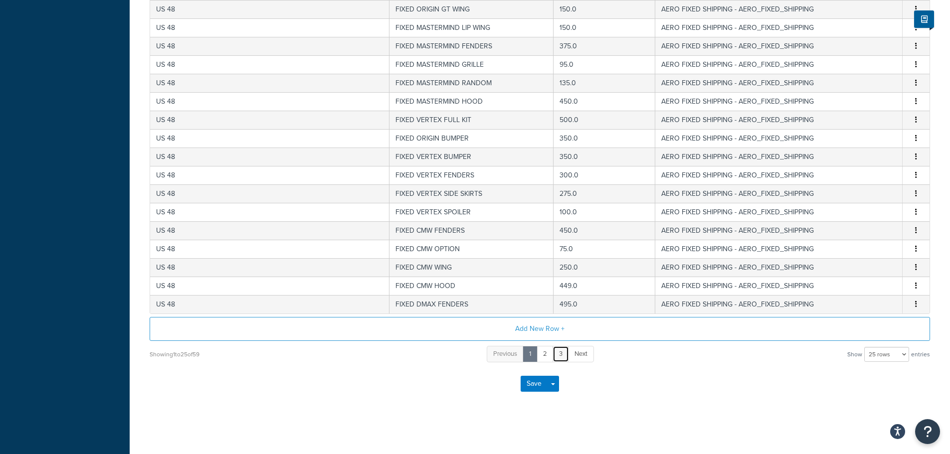
click at [555, 353] on link "3" at bounding box center [561, 354] width 16 height 16
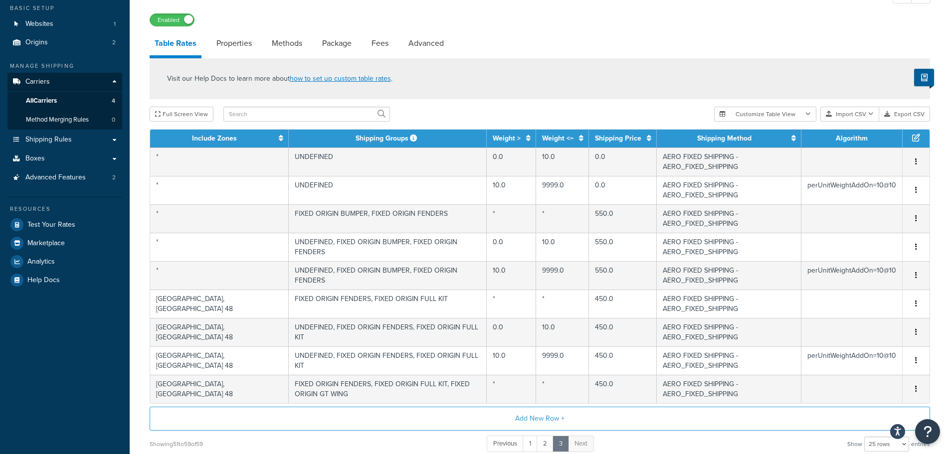
scroll to position [0, 0]
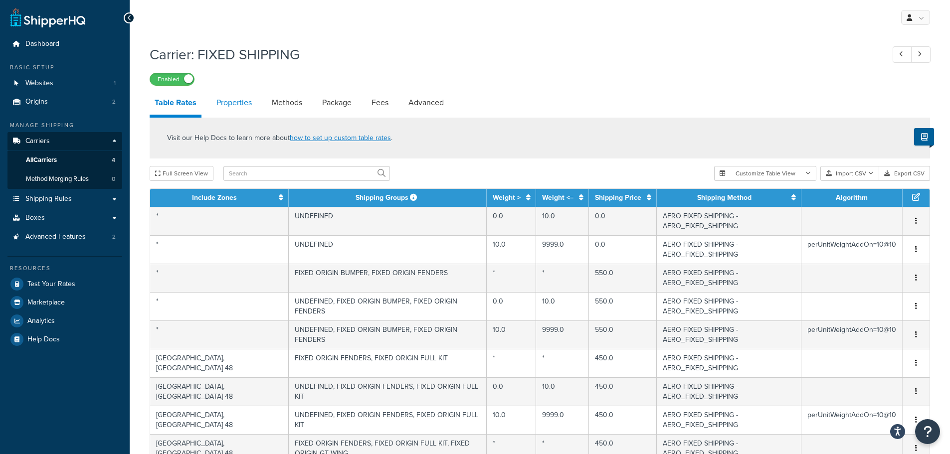
click at [228, 105] on link "Properties" at bounding box center [234, 103] width 45 height 24
select select "HIGHEST"
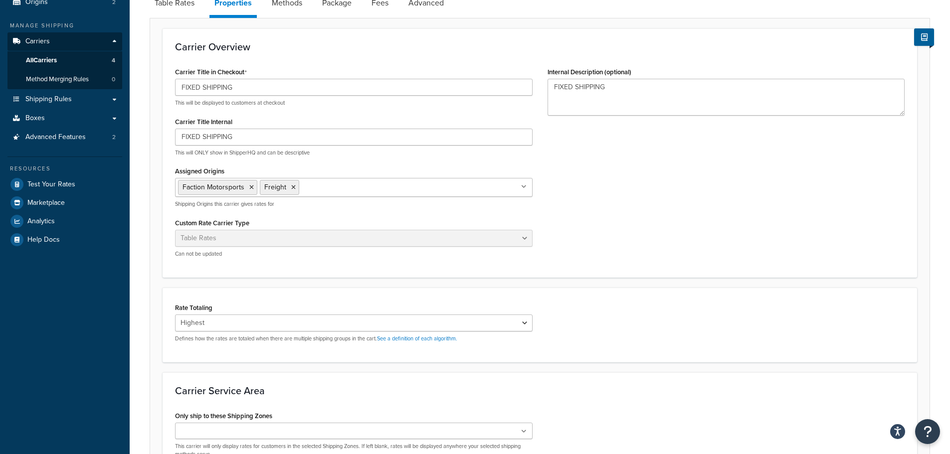
scroll to position [200, 0]
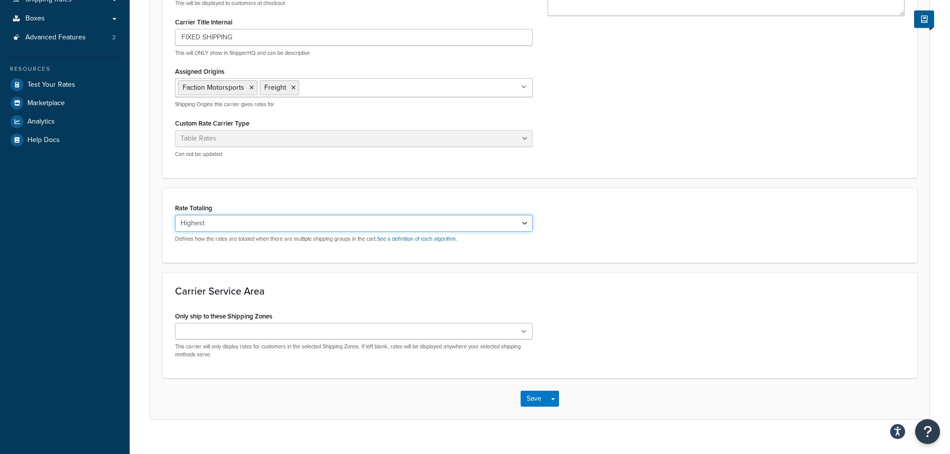
click at [220, 221] on select "Cumulative Highest Per Item Per SKU" at bounding box center [354, 223] width 358 height 17
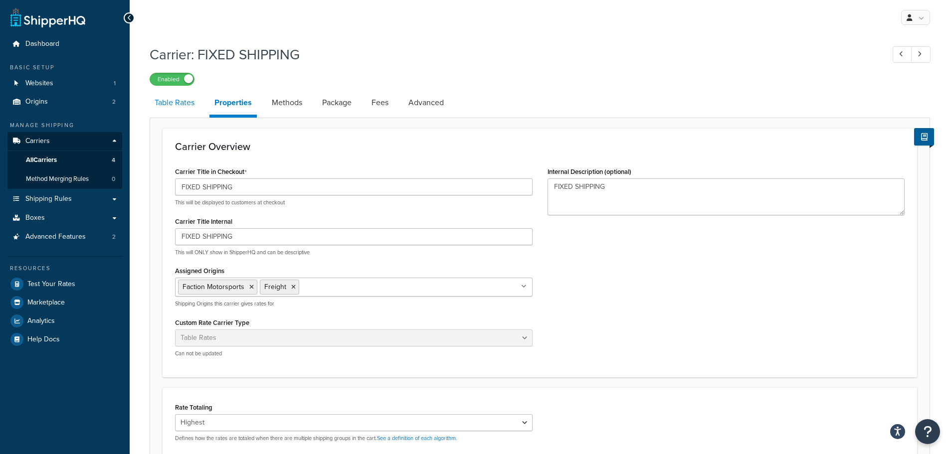
click at [192, 97] on link "Table Rates" at bounding box center [175, 103] width 50 height 24
select select "25"
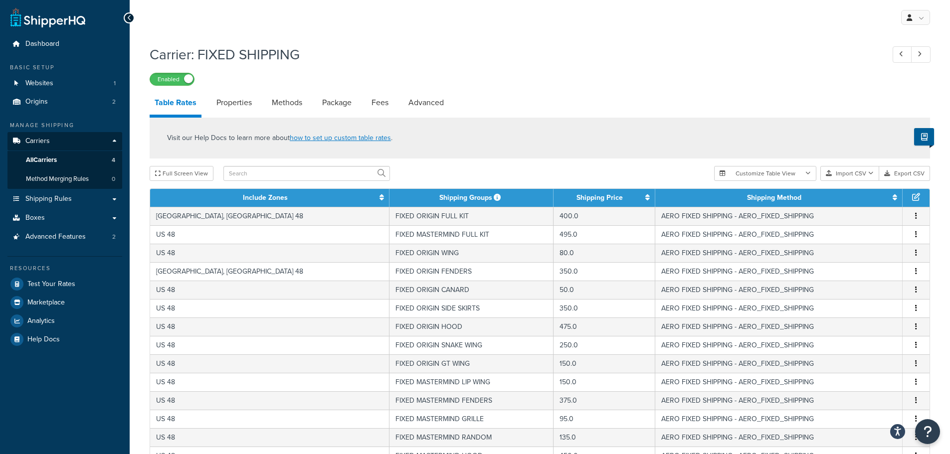
scroll to position [355, 0]
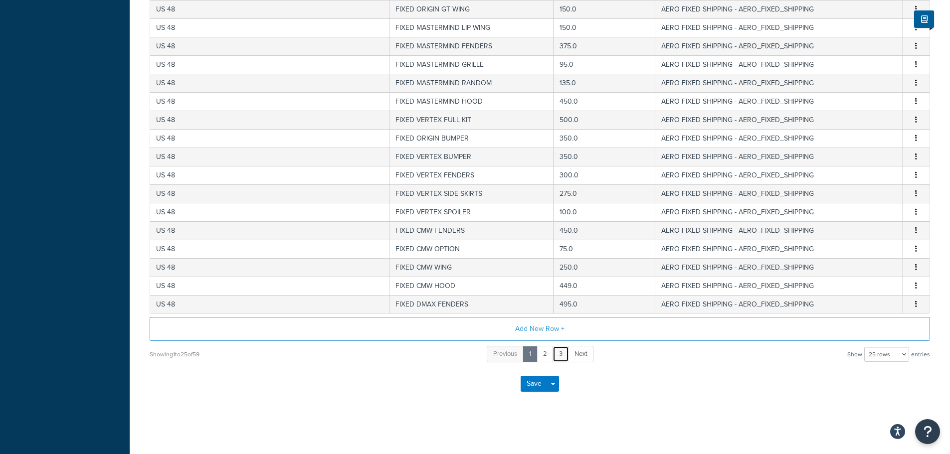
click at [555, 352] on link "3" at bounding box center [561, 354] width 16 height 16
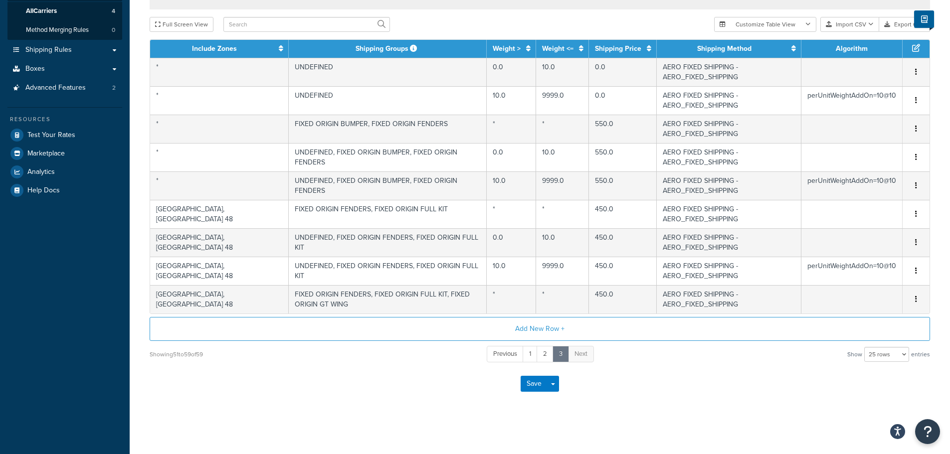
scroll to position [59, 0]
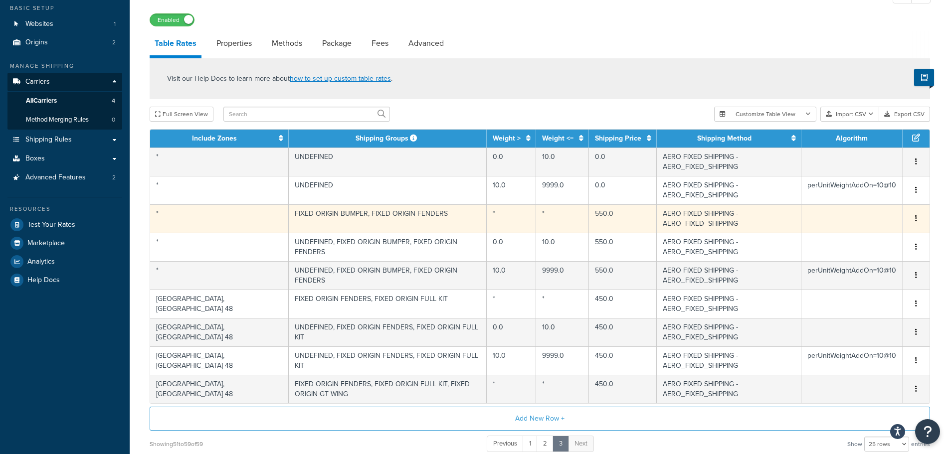
click at [921, 214] on span "Edit Duplicate Delete" at bounding box center [916, 219] width 15 height 11
click at [918, 214] on button "button" at bounding box center [916, 219] width 8 height 11
click at [845, 213] on div "Delete" at bounding box center [865, 215] width 71 height 20
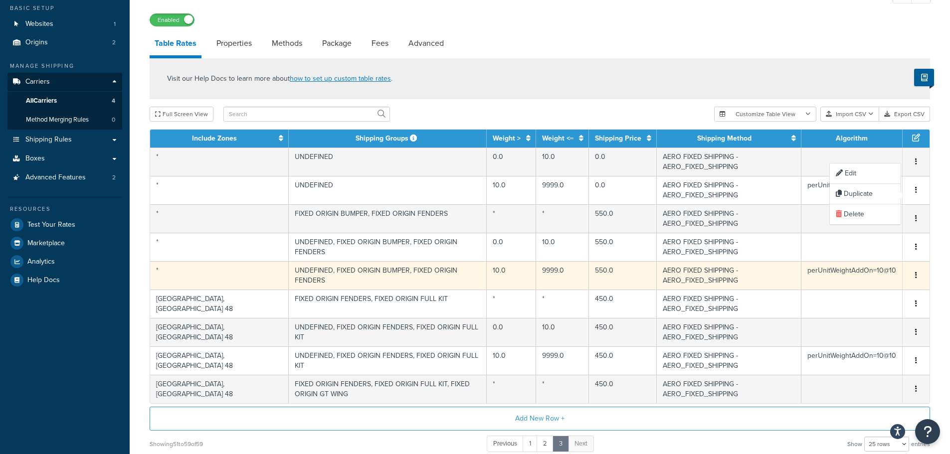
scroll to position [41, 0]
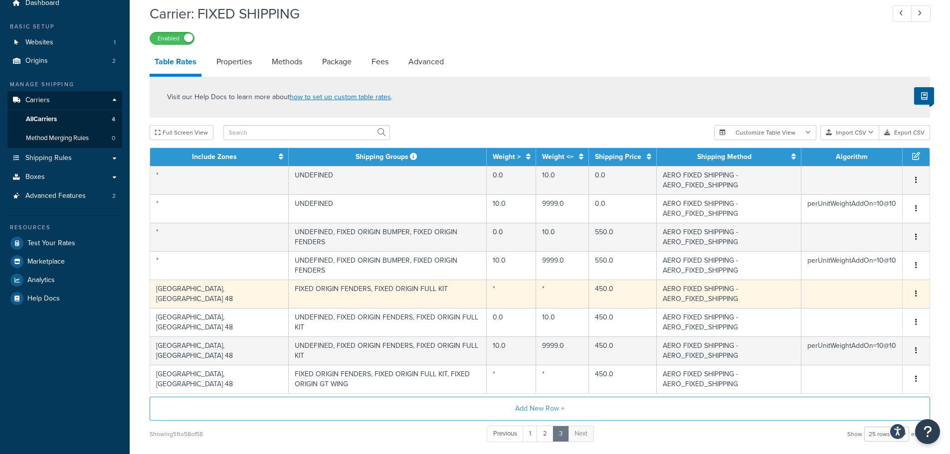
click at [915, 290] on icon "button" at bounding box center [916, 293] width 2 height 7
click at [865, 269] on div "Delete" at bounding box center [865, 270] width 71 height 20
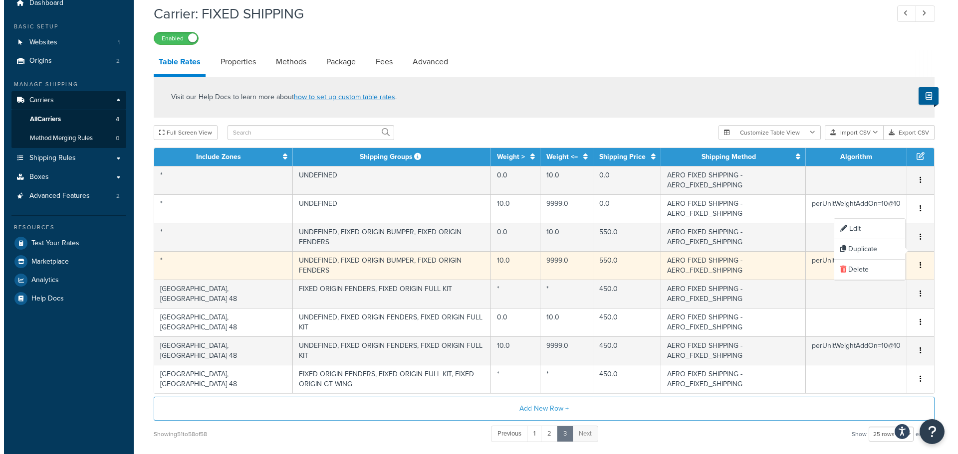
scroll to position [22, 0]
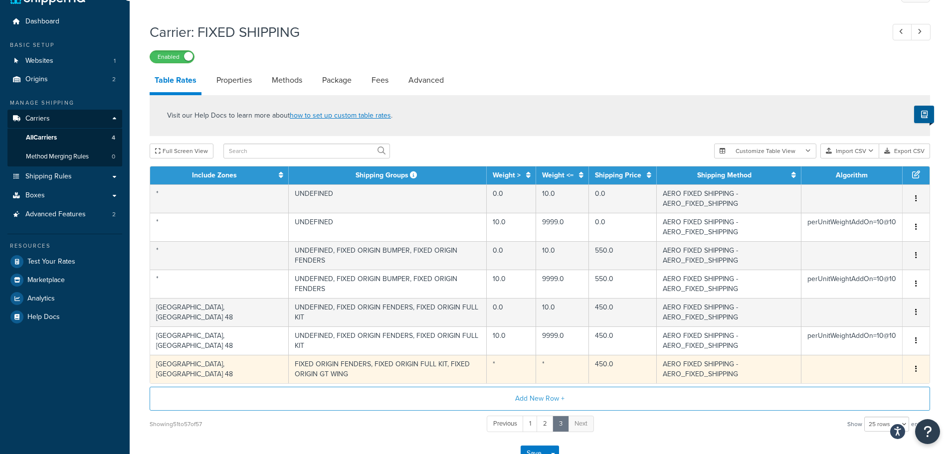
click at [487, 355] on td "*" at bounding box center [511, 369] width 49 height 28
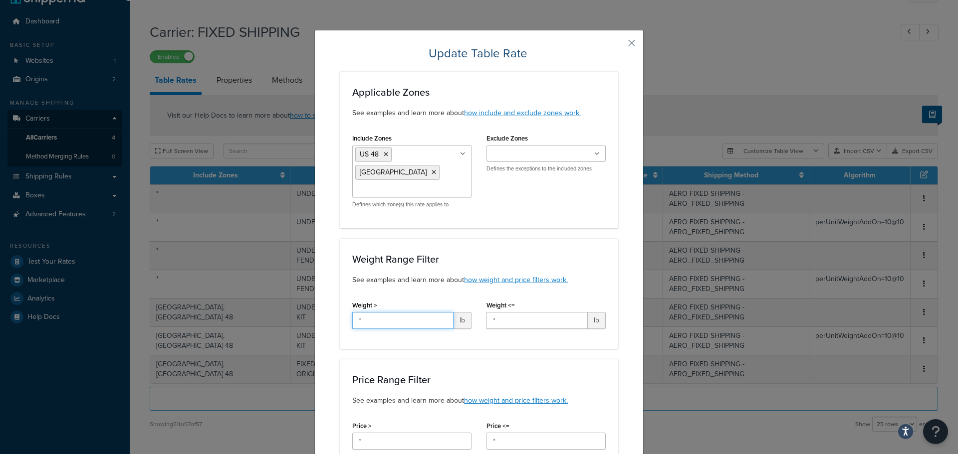
click at [413, 312] on input "*" at bounding box center [402, 320] width 101 height 17
type input "0"
click at [520, 312] on input "*" at bounding box center [536, 320] width 101 height 17
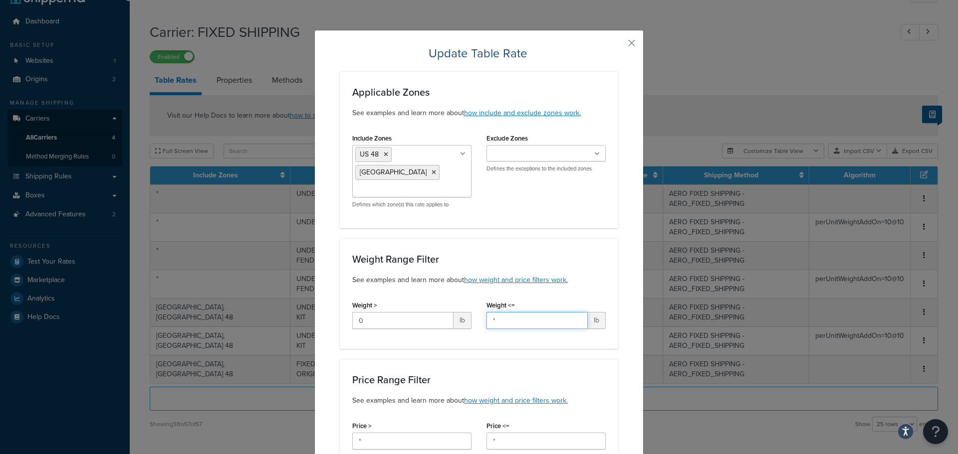
click at [520, 312] on input "*" at bounding box center [536, 320] width 101 height 17
type input "10"
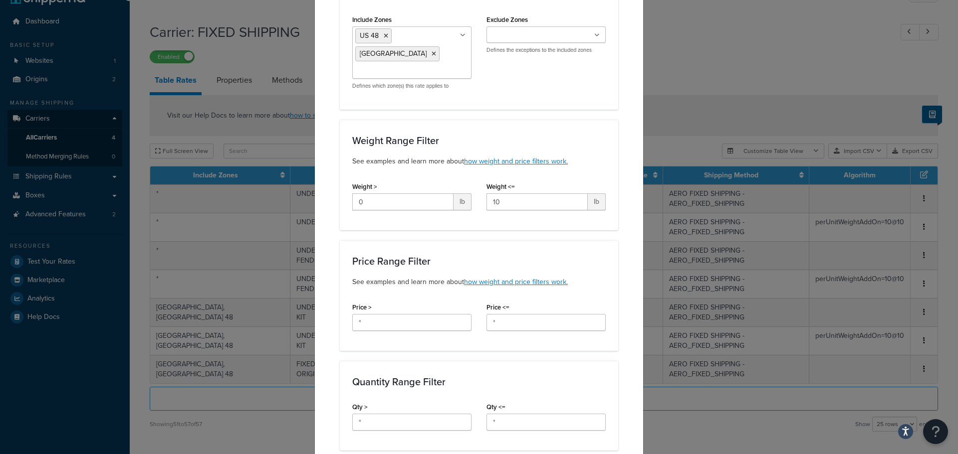
scroll to position [767, 0]
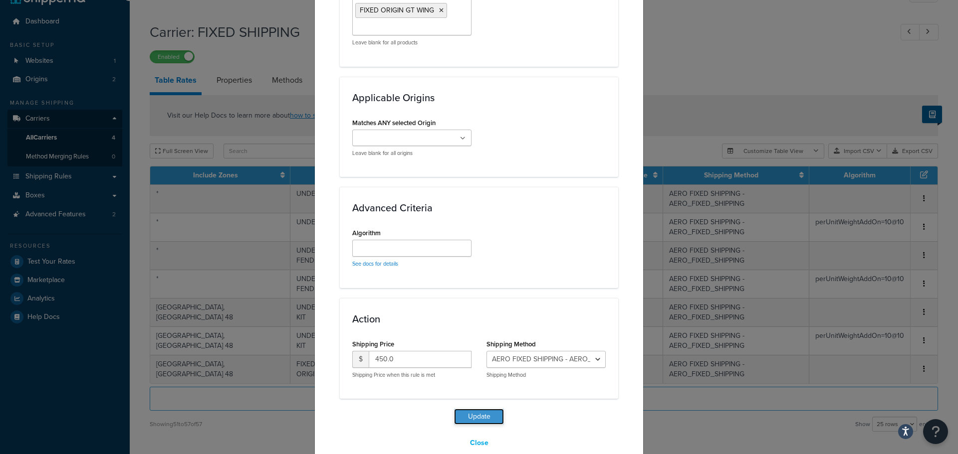
click at [484, 409] on button "Update" at bounding box center [479, 417] width 50 height 16
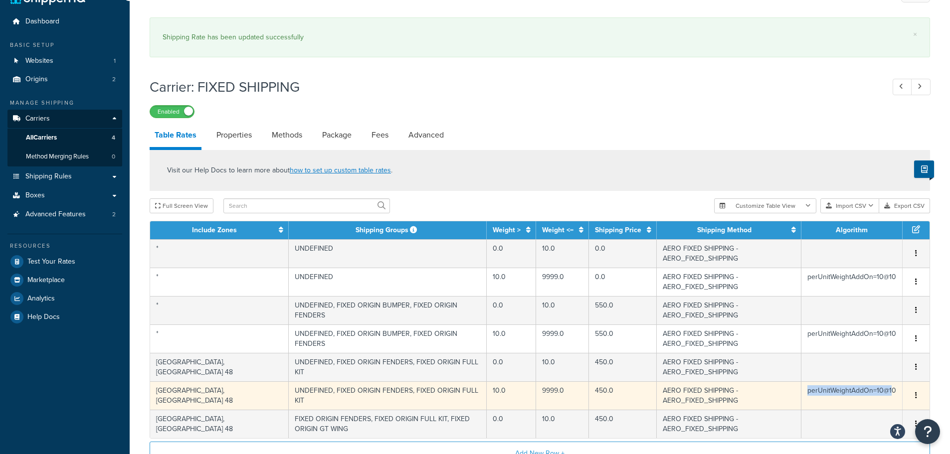
copy td "perUnitWeightAddOn=10@1"
drag, startPoint x: 807, startPoint y: 340, endPoint x: 892, endPoint y: 336, distance: 84.9
click at [892, 382] on td "perUnitWeightAddOn=10@10" at bounding box center [852, 396] width 101 height 28
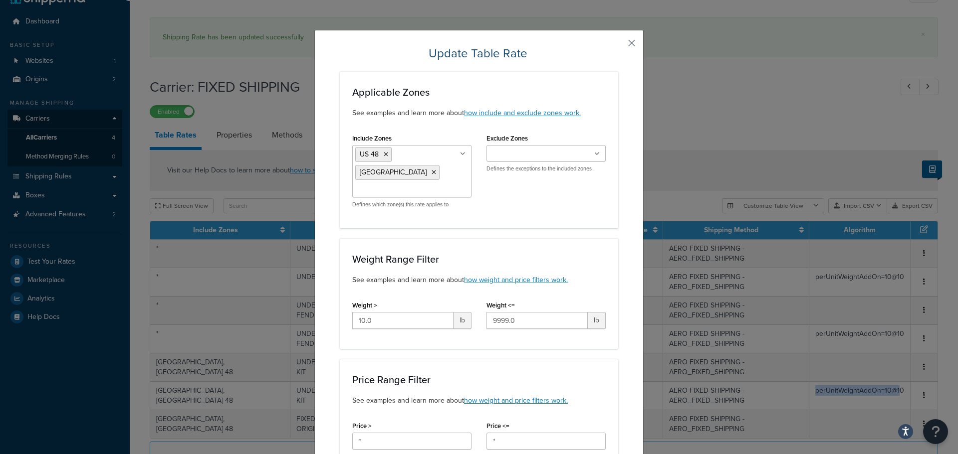
click at [618, 46] on button "button" at bounding box center [617, 46] width 2 height 2
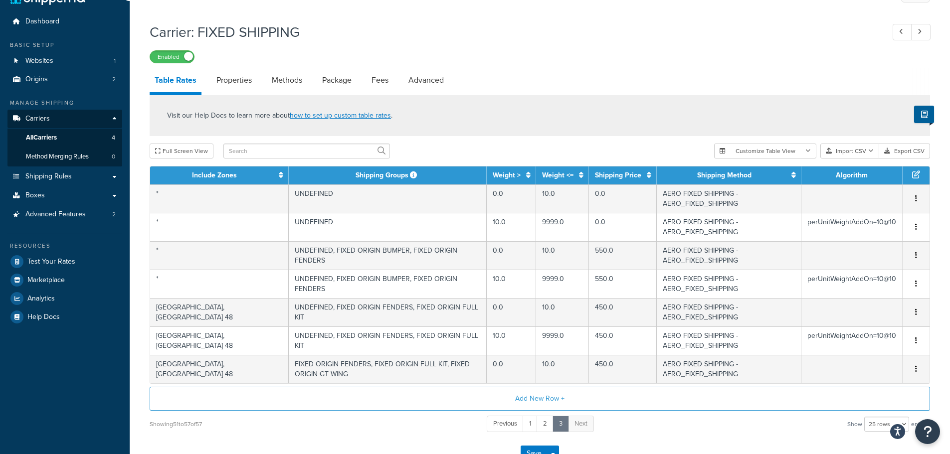
click at [827, 136] on div "Visit our Help Docs to learn more about how to set up custom table rates ." at bounding box center [540, 115] width 781 height 41
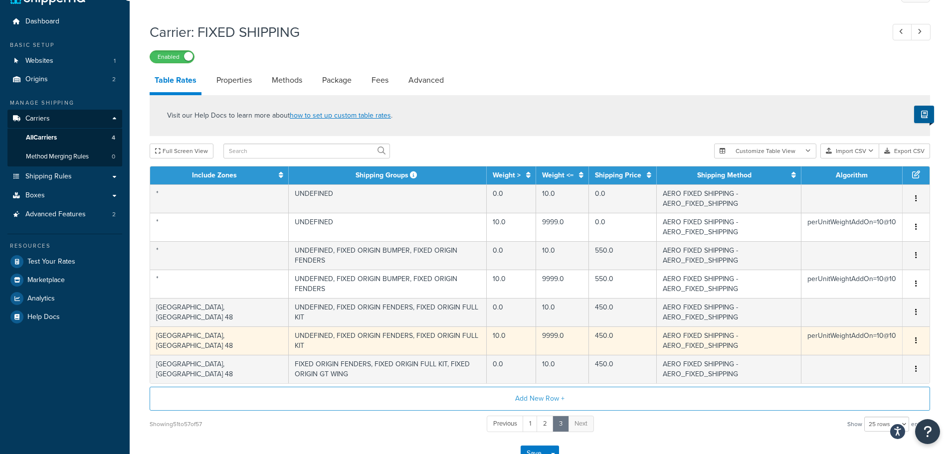
click at [838, 327] on td "perUnitWeightAddOn=10@10" at bounding box center [852, 341] width 101 height 28
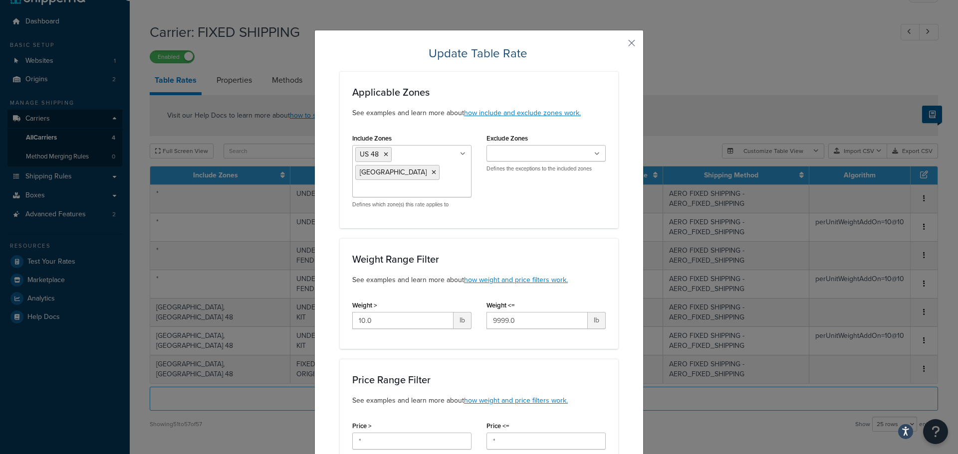
scroll to position [777, 0]
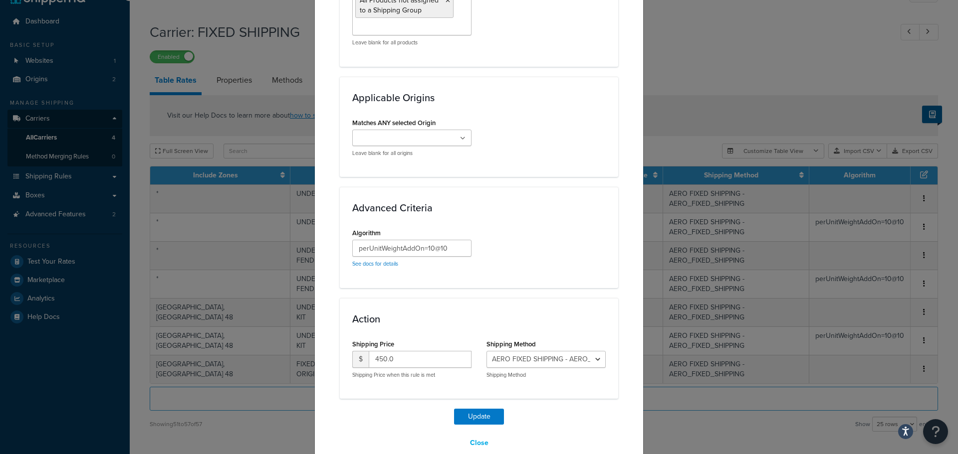
click at [401, 240] on div "perUnitWeightAddOn=10@10 See docs for details" at bounding box center [411, 254] width 119 height 28
click at [408, 240] on input "perUnitWeightAddOn=10@10" at bounding box center [411, 248] width 119 height 17
click at [409, 240] on input "perUnitWeightAddOn=10@10" at bounding box center [411, 248] width 119 height 17
click at [477, 435] on button "Close" at bounding box center [478, 443] width 31 height 17
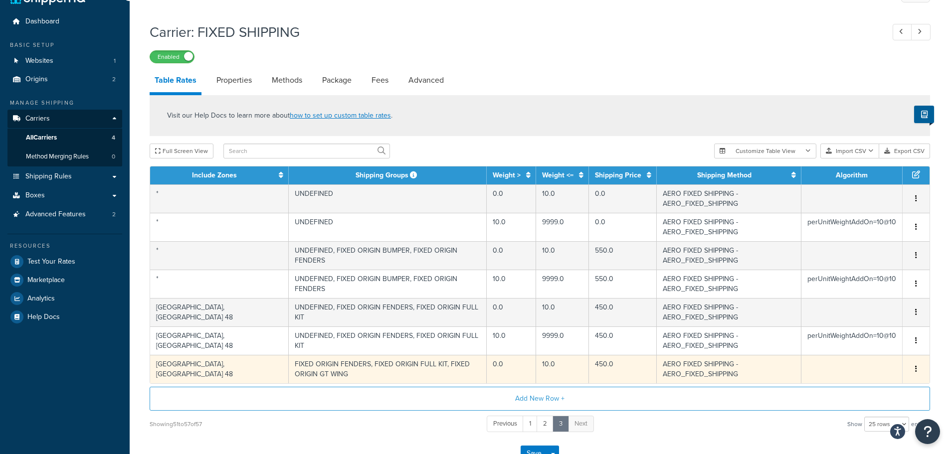
click at [915, 364] on button "button" at bounding box center [916, 369] width 8 height 11
click at [859, 302] on div "Duplicate" at bounding box center [865, 305] width 71 height 20
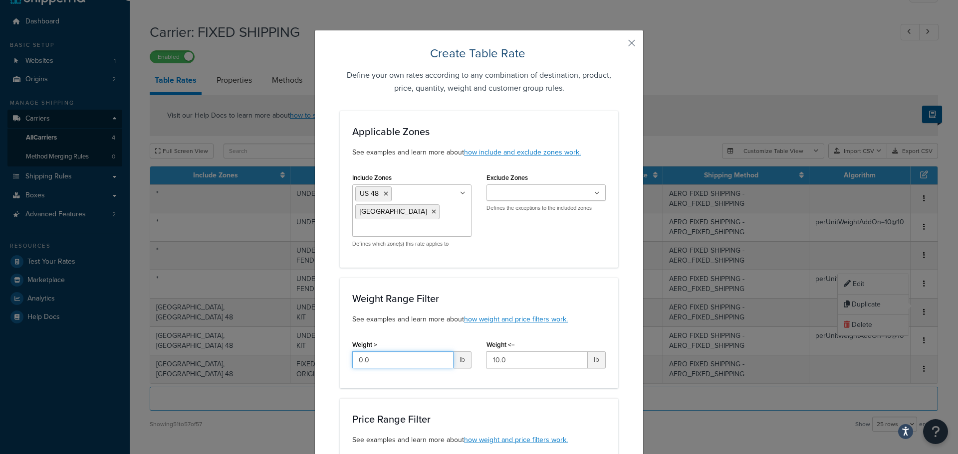
click at [402, 352] on input "0.0" at bounding box center [402, 360] width 101 height 17
click at [508, 352] on input "10.0" at bounding box center [536, 360] width 101 height 17
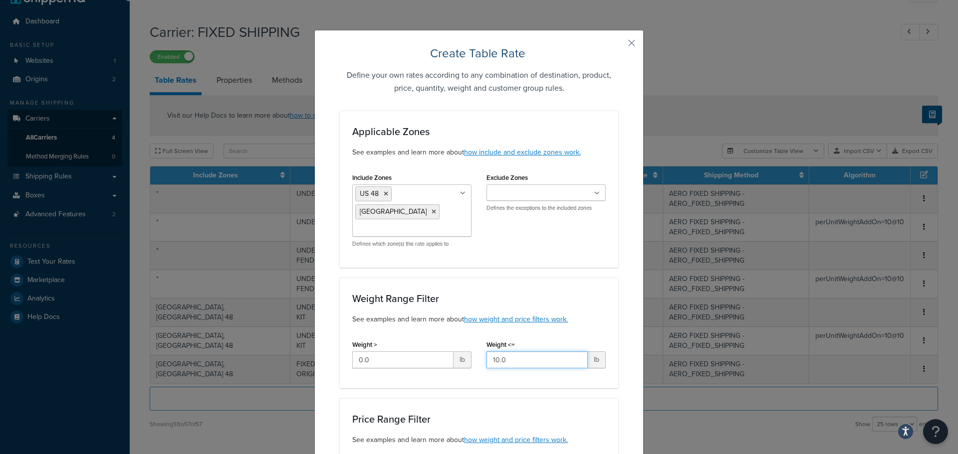
click at [508, 352] on input "10.0" at bounding box center [536, 360] width 101 height 17
type input "9999"
click at [371, 352] on input "0.0" at bounding box center [402, 360] width 101 height 17
click at [372, 352] on input "0.0" at bounding box center [402, 360] width 101 height 17
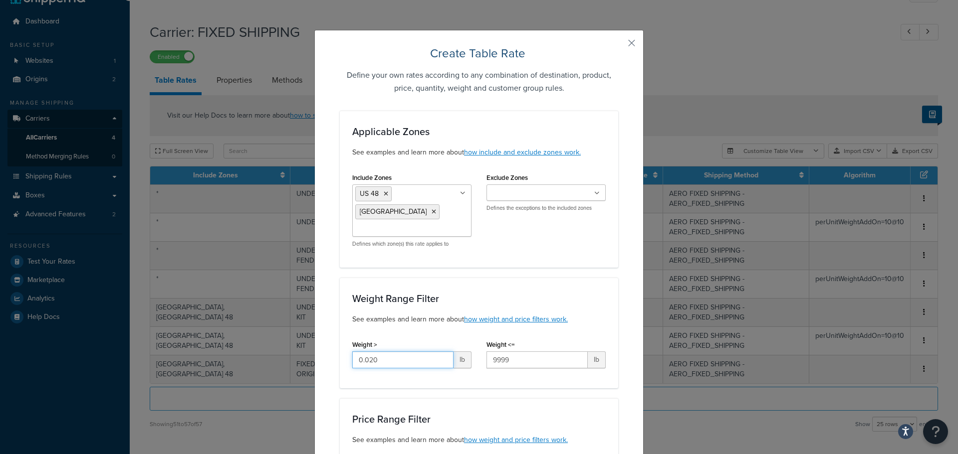
click at [373, 352] on input "0.020" at bounding box center [402, 360] width 101 height 17
type input "10"
click at [341, 311] on div "Weight Range Filter See examples and learn more about how weight and price filt…" at bounding box center [479, 333] width 278 height 111
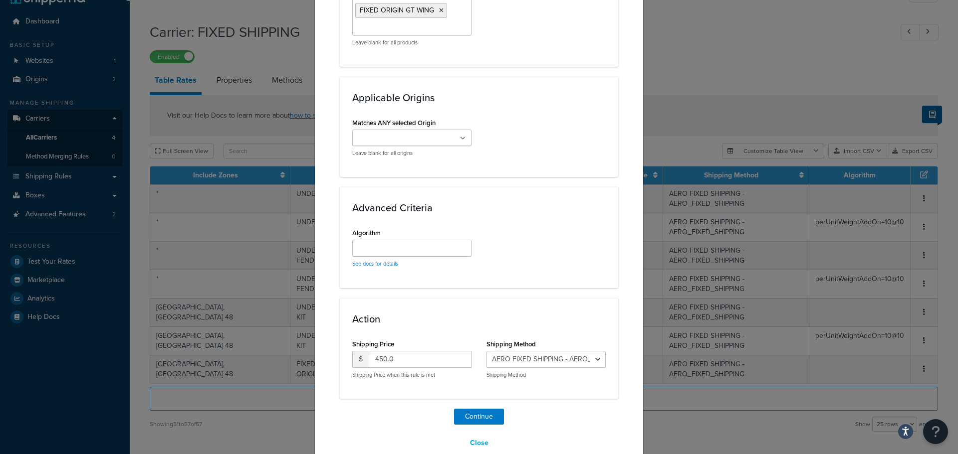
scroll to position [607, 0]
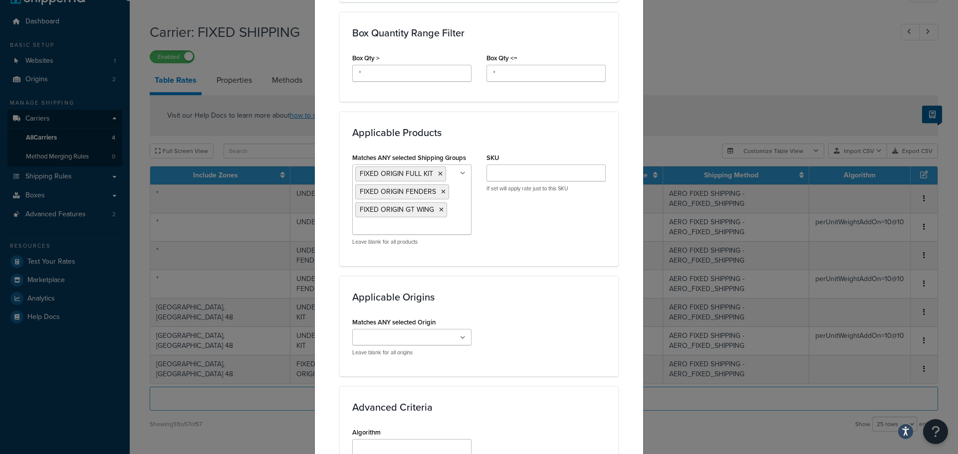
click at [385, 333] on input "Matches ANY selected Origin" at bounding box center [399, 338] width 88 height 11
click at [389, 440] on input "Algorithm" at bounding box center [411, 448] width 119 height 17
paste input "perUnitWeightAddOn=10@10"
type input "perUnitWeightAddOn=10@10"
click at [566, 387] on div "Advanced Criteria Algorithm perUnitWeightAddOn=10@10 See docs for details" at bounding box center [479, 437] width 278 height 101
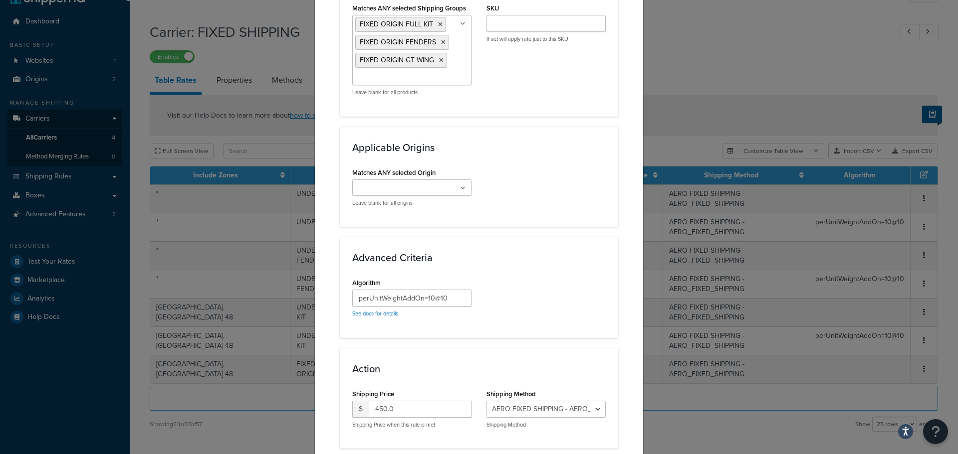
scroll to position [807, 0]
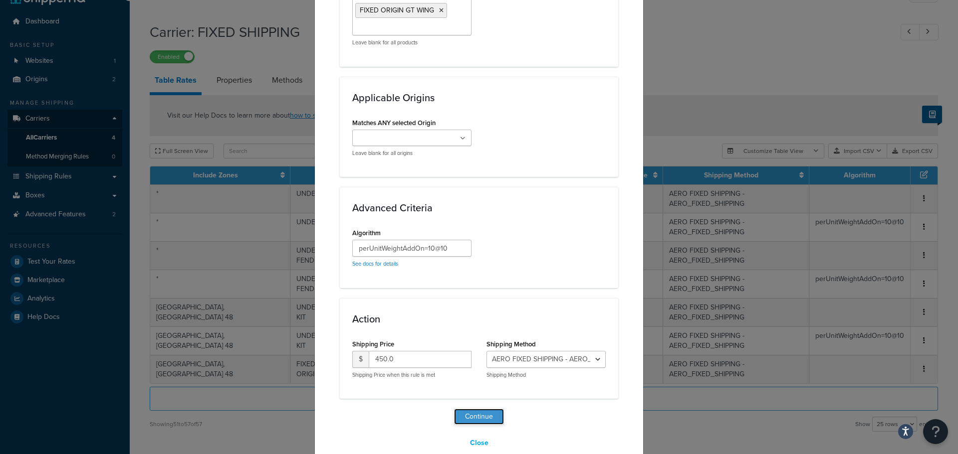
click at [470, 409] on button "Continue" at bounding box center [479, 417] width 50 height 16
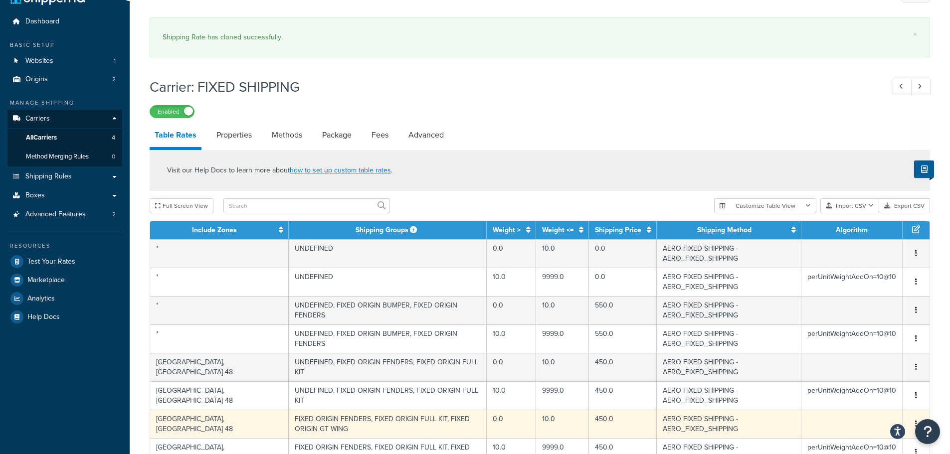
click at [921, 419] on span "Edit Duplicate Delete" at bounding box center [916, 424] width 15 height 11
click at [828, 410] on td at bounding box center [852, 424] width 101 height 28
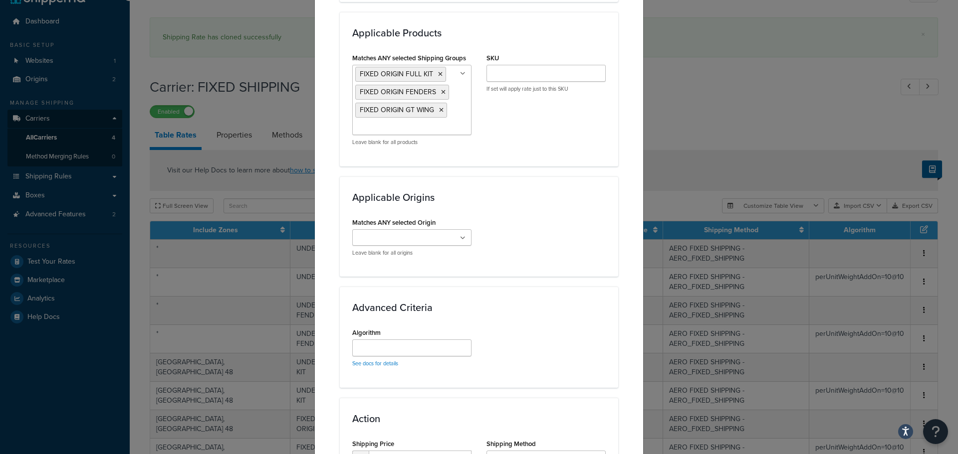
scroll to position [618, 0]
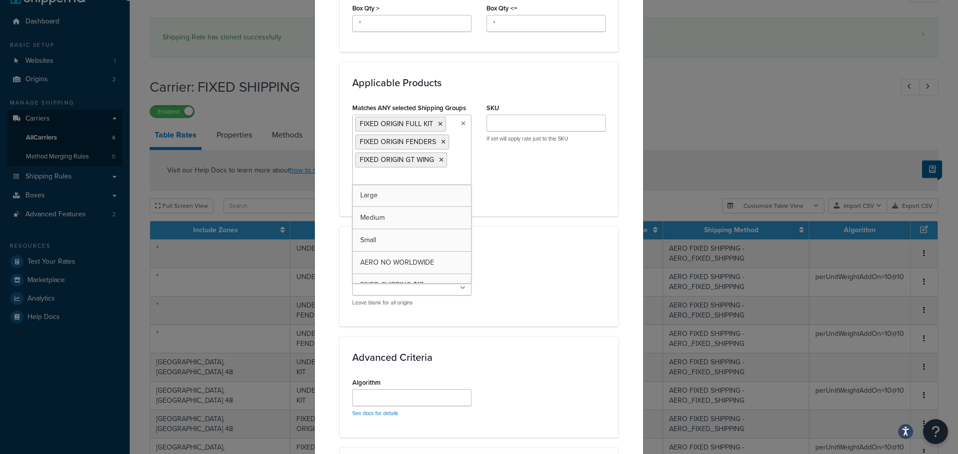
click at [415, 172] on input "Matches ANY selected Shipping Groups" at bounding box center [399, 177] width 88 height 11
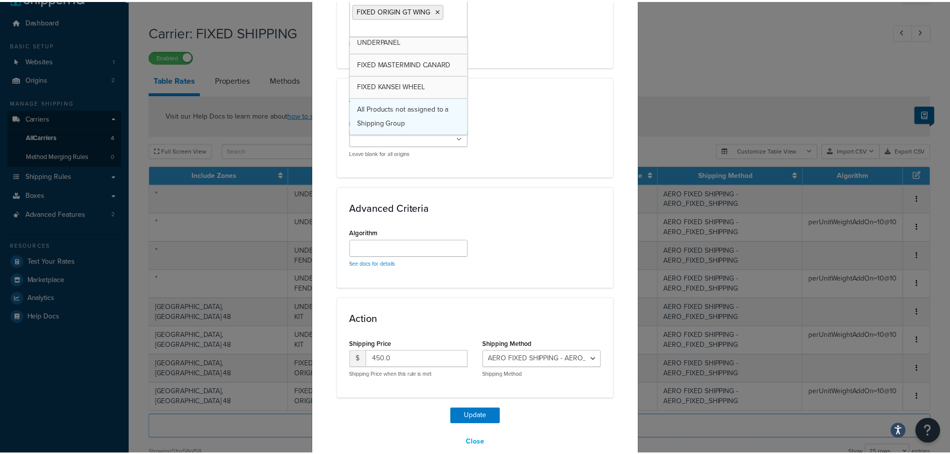
scroll to position [1245, 0]
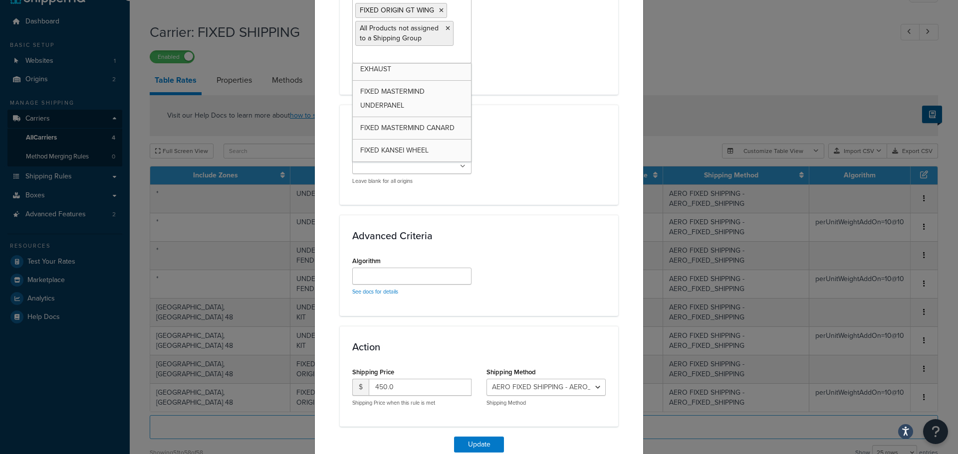
click at [560, 144] on div "Matches ANY selected Origin Faction Motorsports Freight Leave blank for all ori…" at bounding box center [479, 168] width 268 height 49
click at [492, 437] on button "Update" at bounding box center [479, 445] width 50 height 16
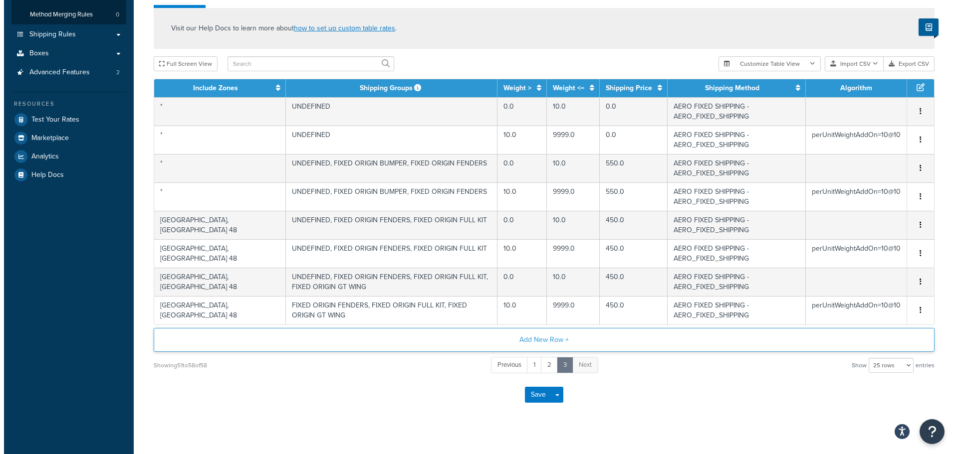
scroll to position [167, 0]
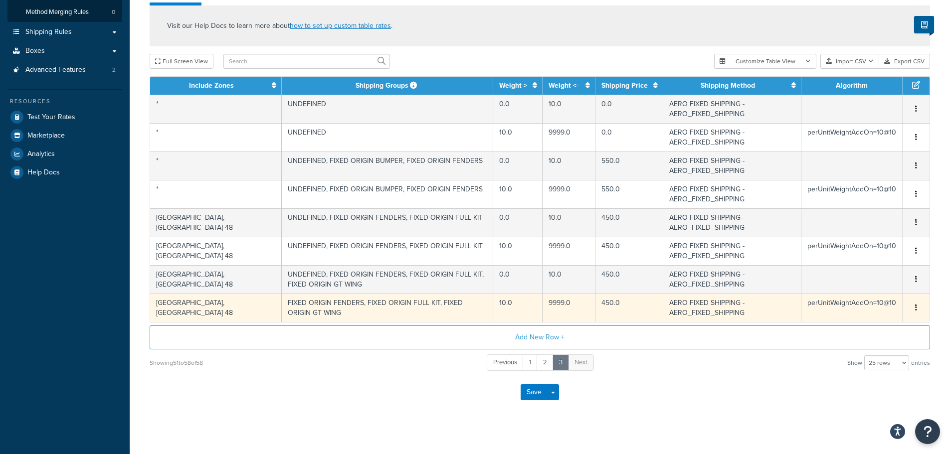
click at [376, 305] on td "FIXED ORIGIN FENDERS, FIXED ORIGIN FULL KIT, FIXED ORIGIN GT WING" at bounding box center [388, 308] width 212 height 28
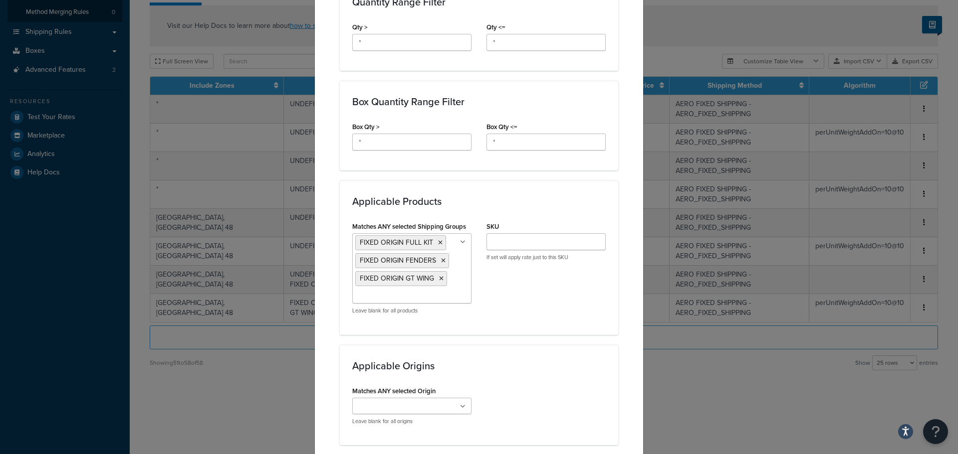
scroll to position [549, 0]
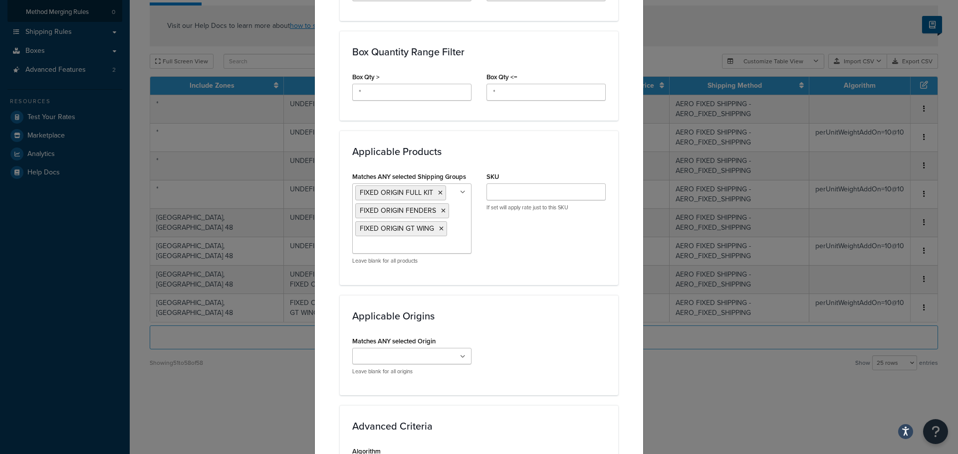
click at [440, 235] on ul "FIXED ORIGIN FULL KIT FIXED ORIGIN FENDERS FIXED ORIGIN GT WING" at bounding box center [411, 219] width 119 height 70
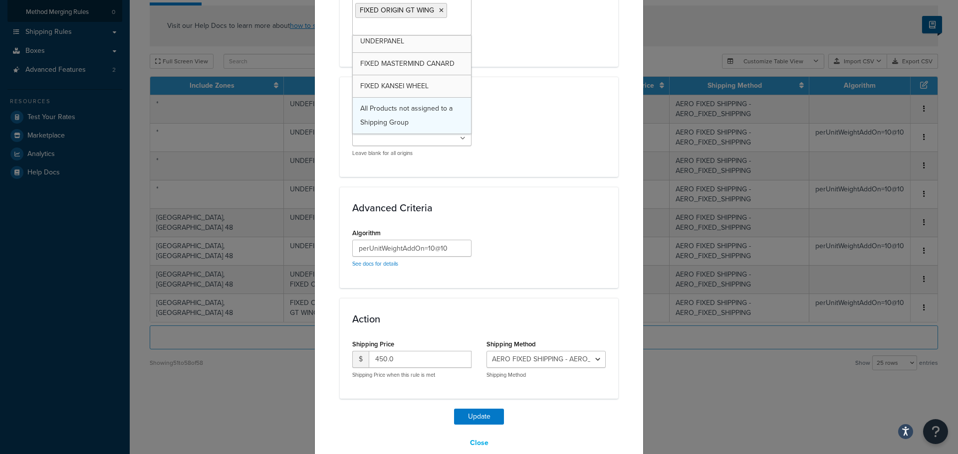
scroll to position [1245, 0]
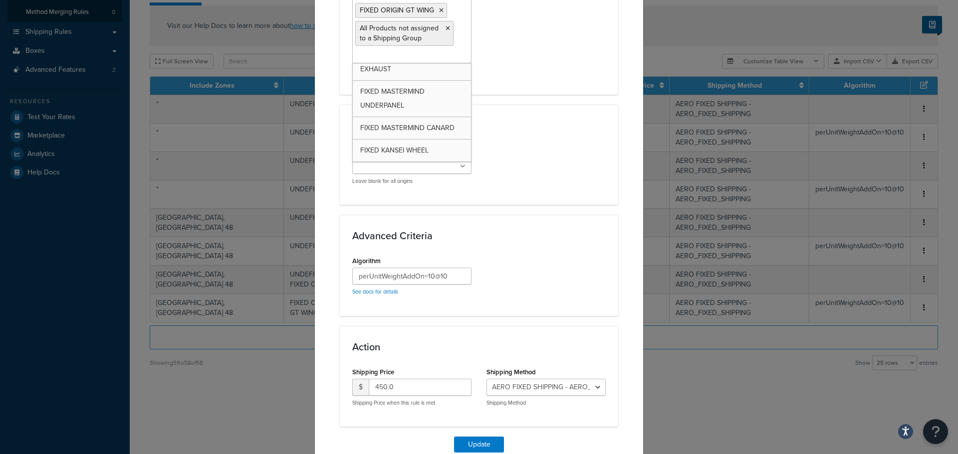
click at [535, 215] on div "Advanced Criteria Algorithm perUnitWeightAddOn=10@10 See docs for details" at bounding box center [479, 265] width 278 height 101
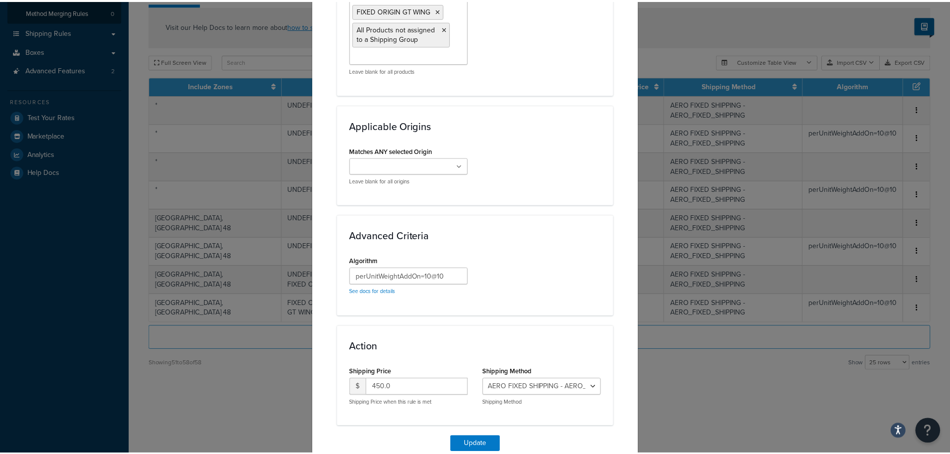
scroll to position [795, 0]
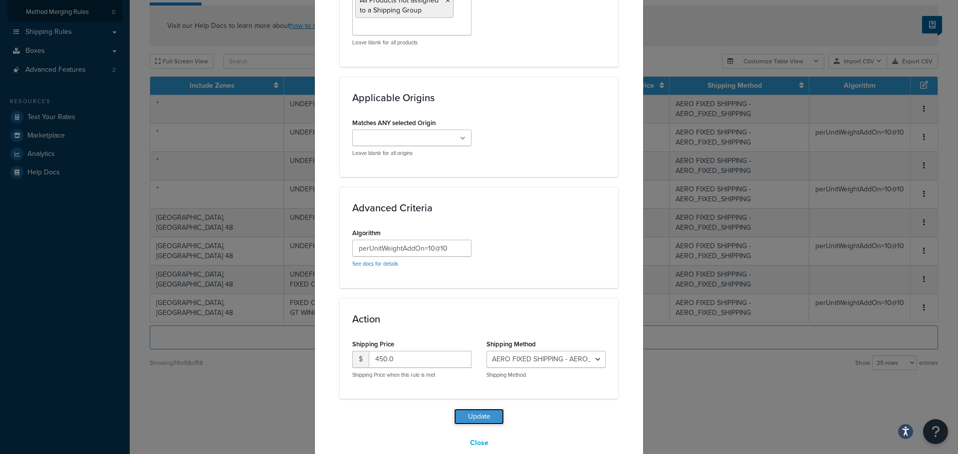
click at [473, 409] on button "Update" at bounding box center [479, 417] width 50 height 16
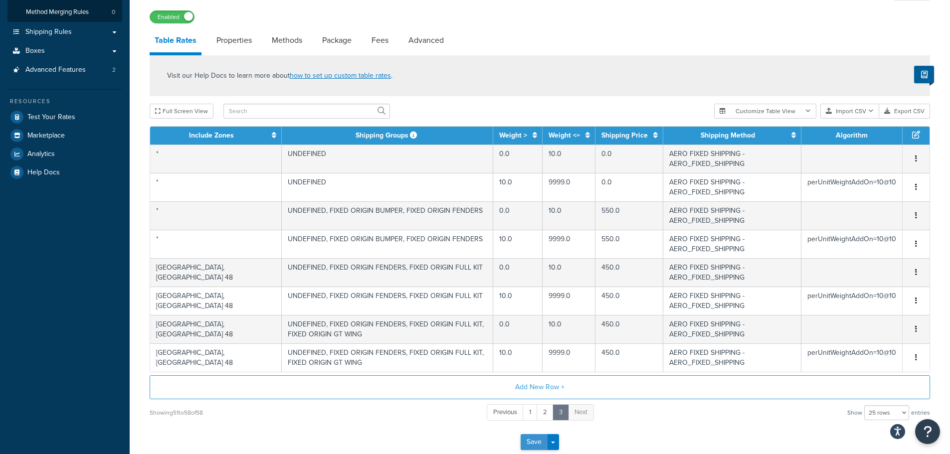
click at [529, 444] on button "Save" at bounding box center [534, 443] width 27 height 16
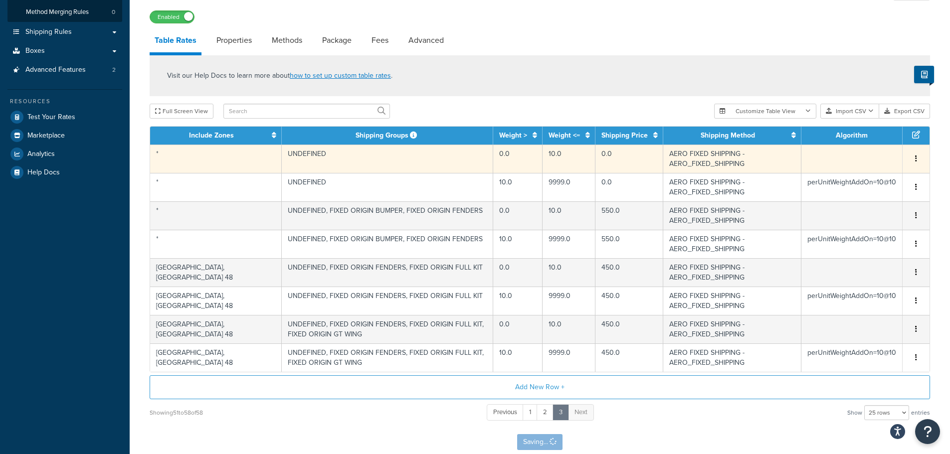
scroll to position [0, 0]
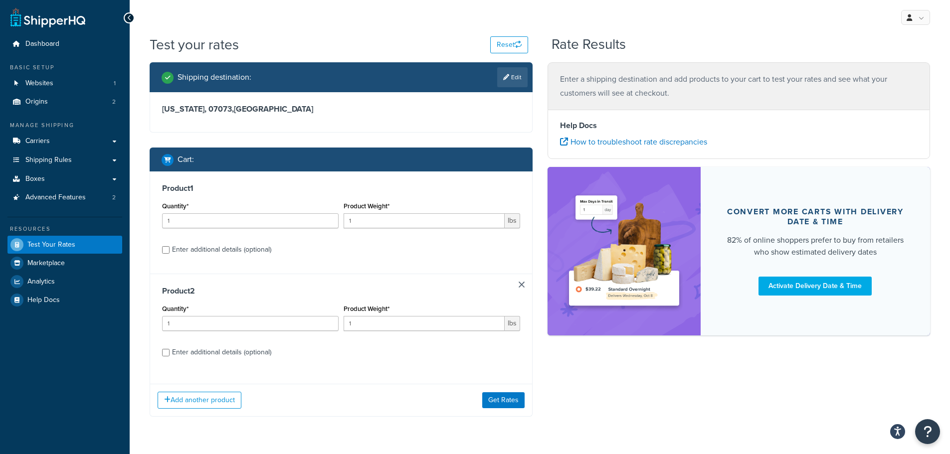
click at [248, 251] on div "Enter additional details (optional)" at bounding box center [221, 250] width 99 height 14
click at [170, 251] on input "Enter additional details (optional)" at bounding box center [165, 249] width 7 height 7
checkbox input "true"
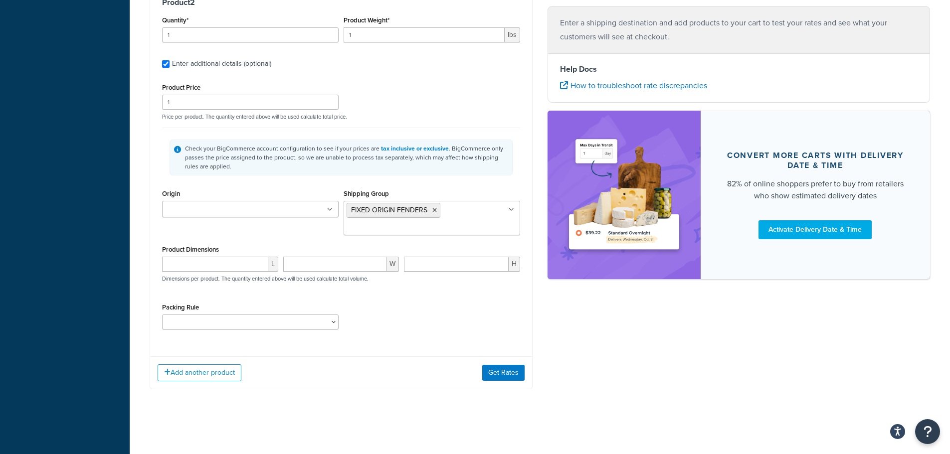
click at [490, 384] on div "Add another product Get Rates" at bounding box center [341, 373] width 382 height 32
click at [511, 372] on button "Get Rates" at bounding box center [503, 373] width 42 height 16
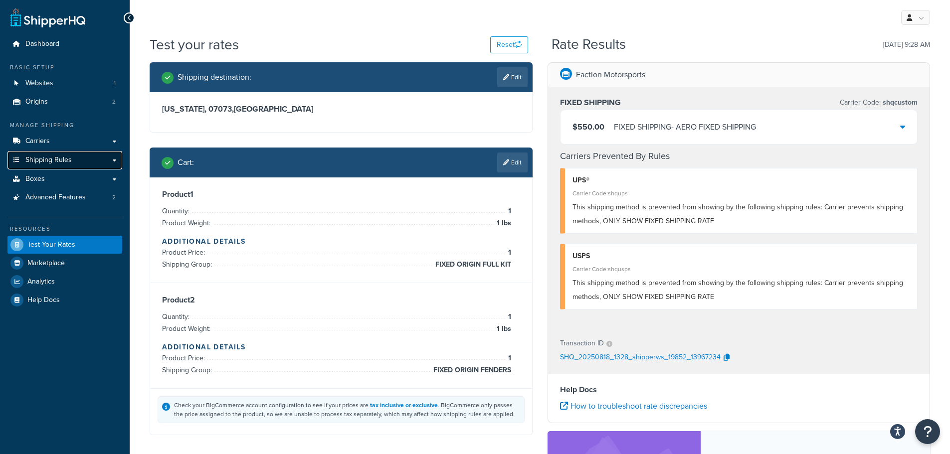
click at [58, 159] on span "Shipping Rules" at bounding box center [48, 160] width 46 height 8
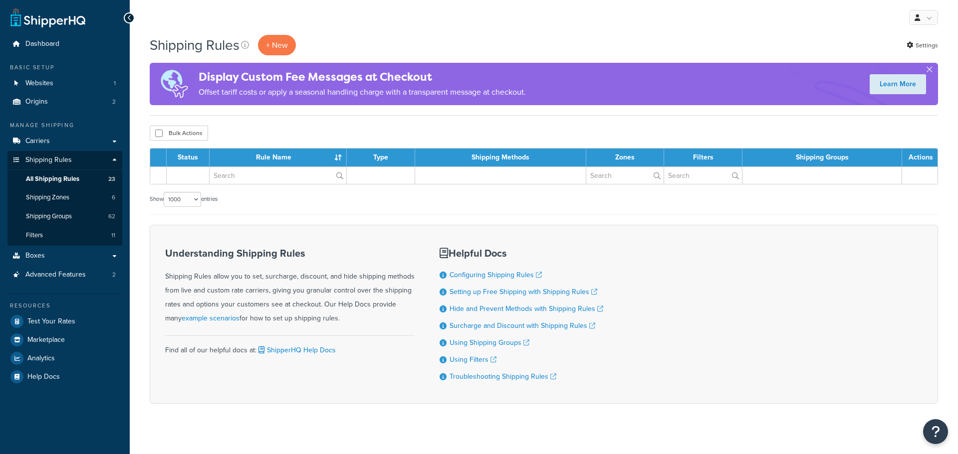
select select "1000"
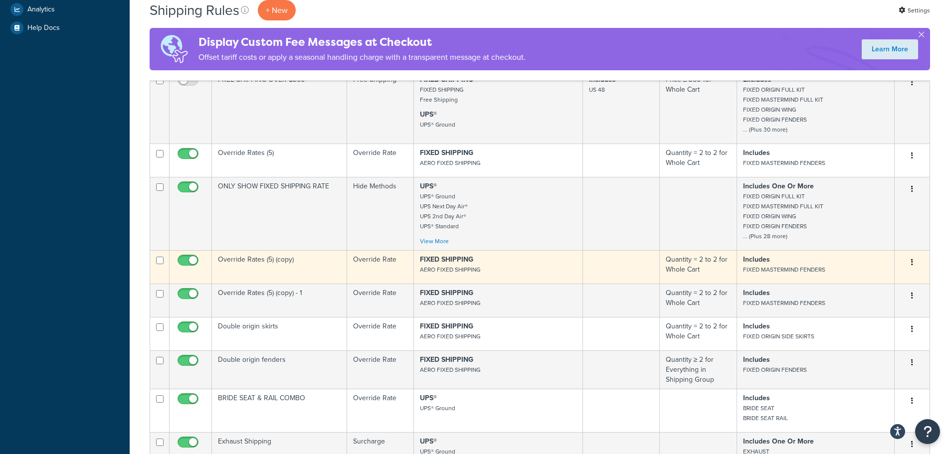
scroll to position [399, 0]
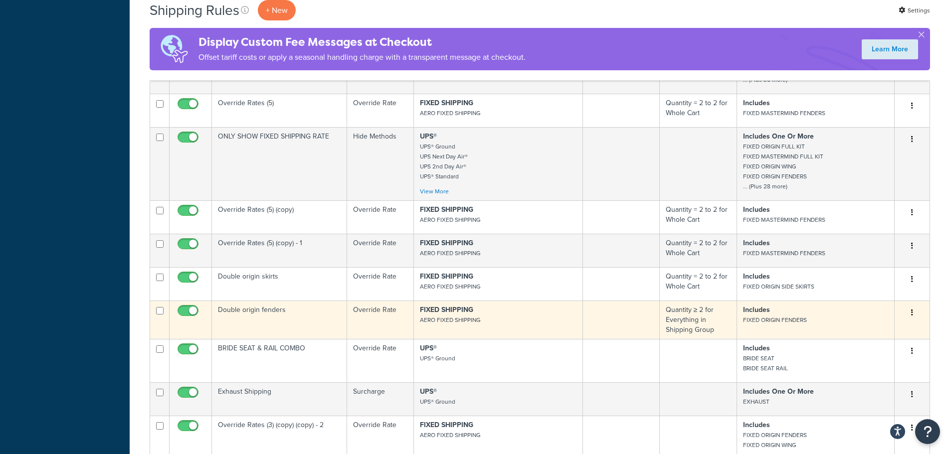
click at [910, 316] on button "button" at bounding box center [912, 313] width 14 height 16
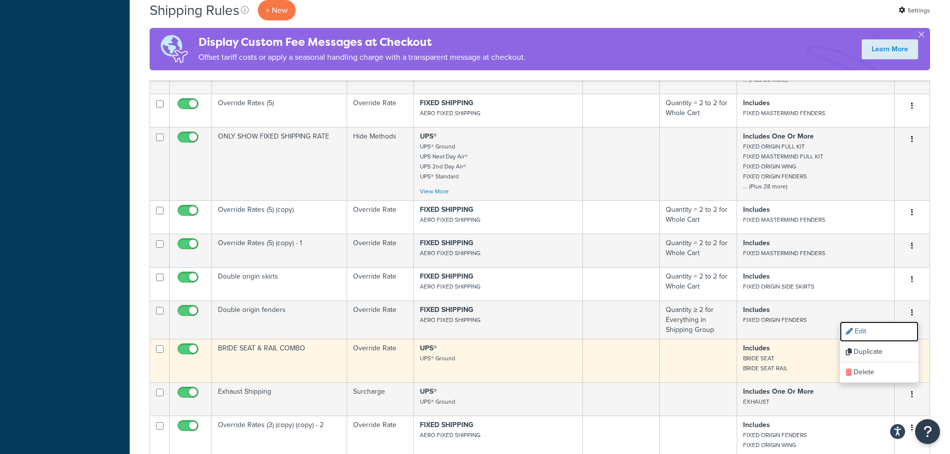
scroll to position [549, 0]
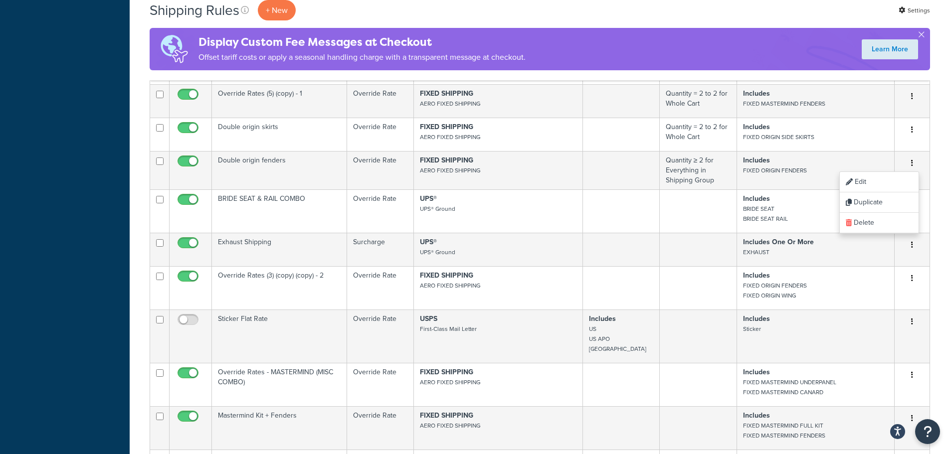
click at [940, 287] on div "Shipping Rules + New Settings Display Custom Fee Messages at Checkout Offset ta…" at bounding box center [540, 211] width 821 height 1451
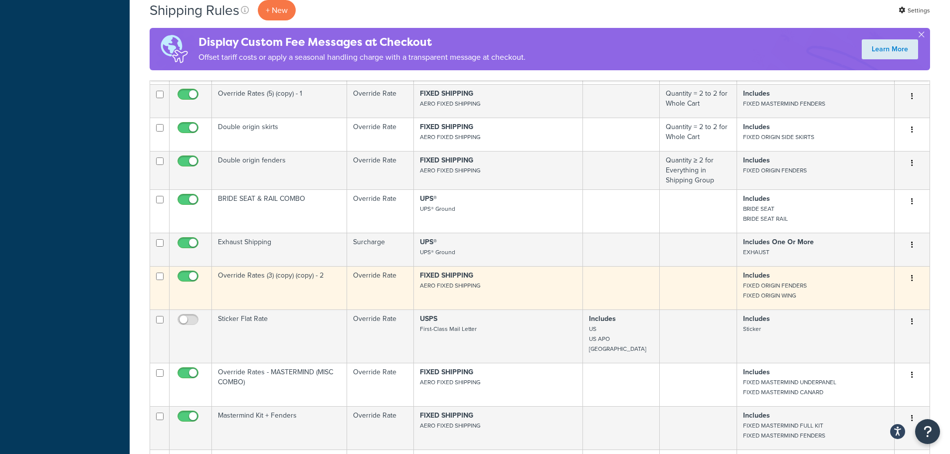
click at [910, 287] on button "button" at bounding box center [912, 279] width 14 height 16
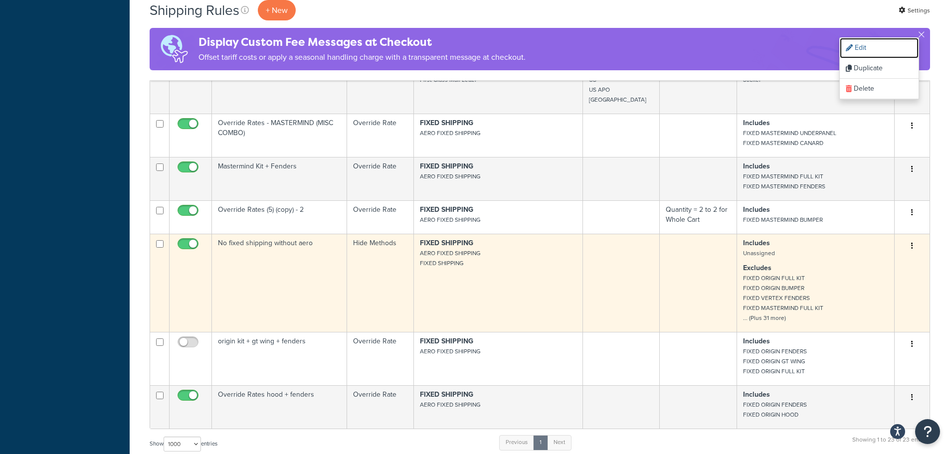
scroll to position [848, 0]
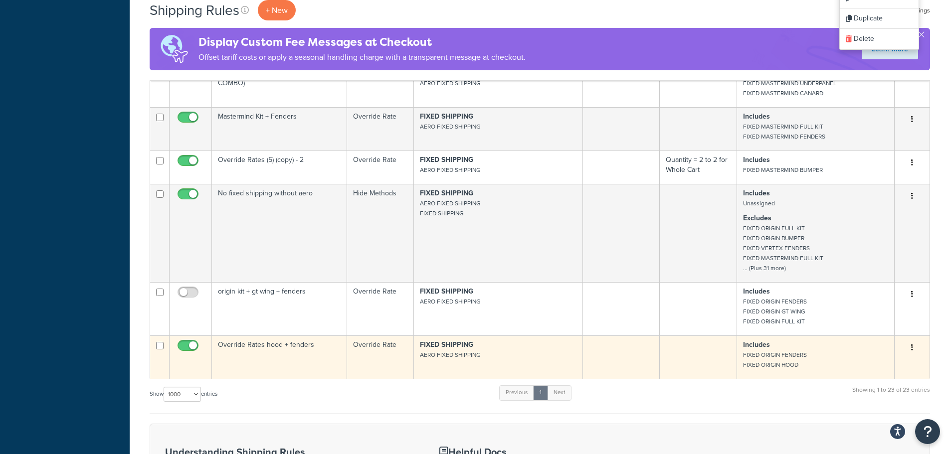
click at [912, 351] on icon "button" at bounding box center [912, 347] width 2 height 7
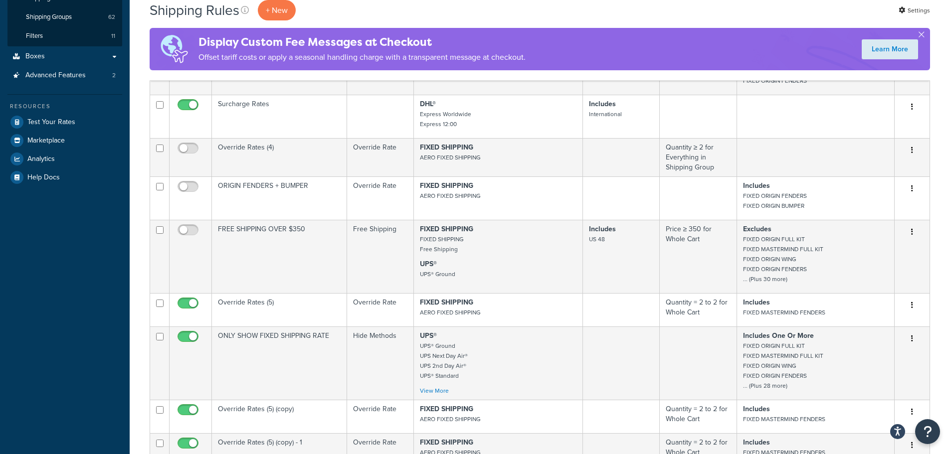
scroll to position [0, 0]
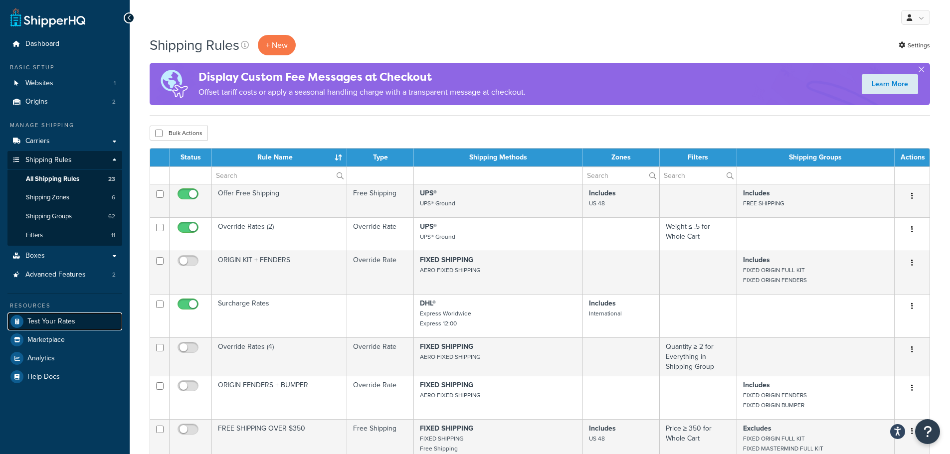
click at [62, 326] on span "Test Your Rates" at bounding box center [51, 322] width 48 height 8
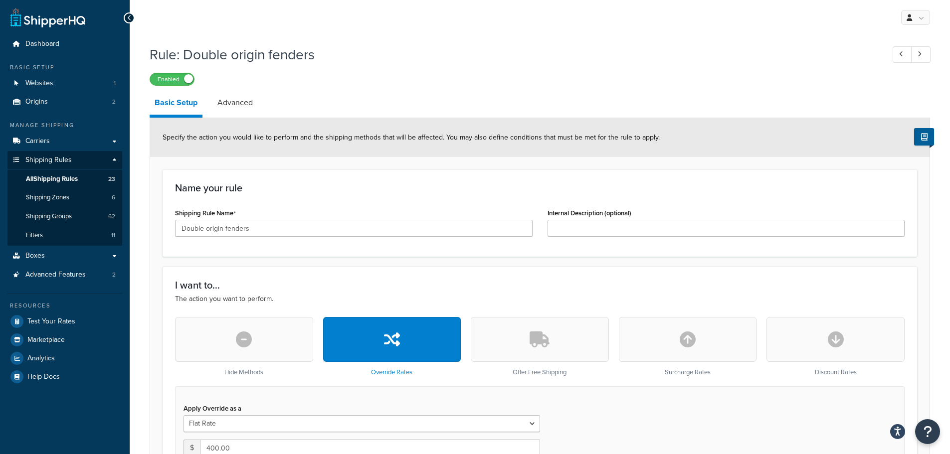
scroll to position [100, 0]
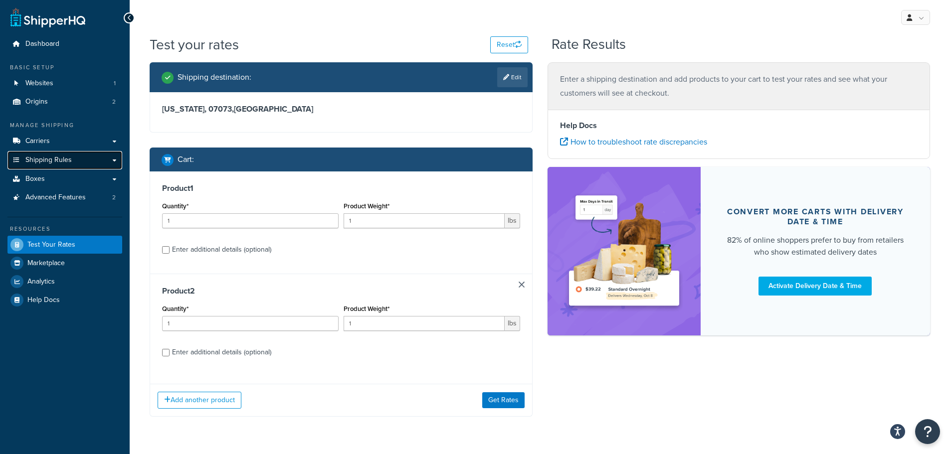
click at [69, 161] on span "Shipping Rules" at bounding box center [48, 160] width 46 height 8
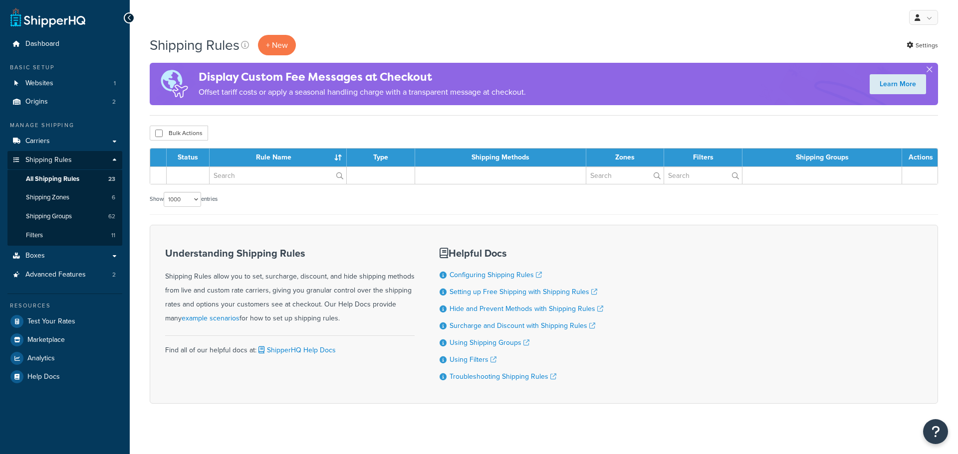
select select "1000"
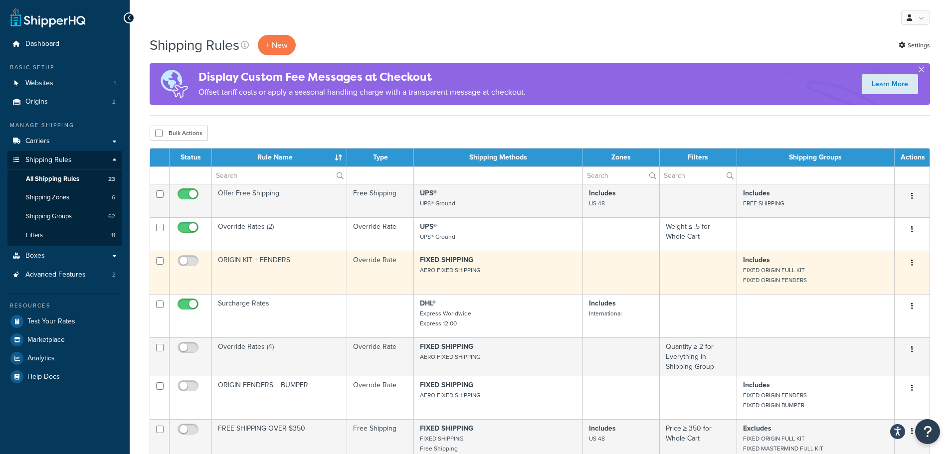
scroll to position [50, 0]
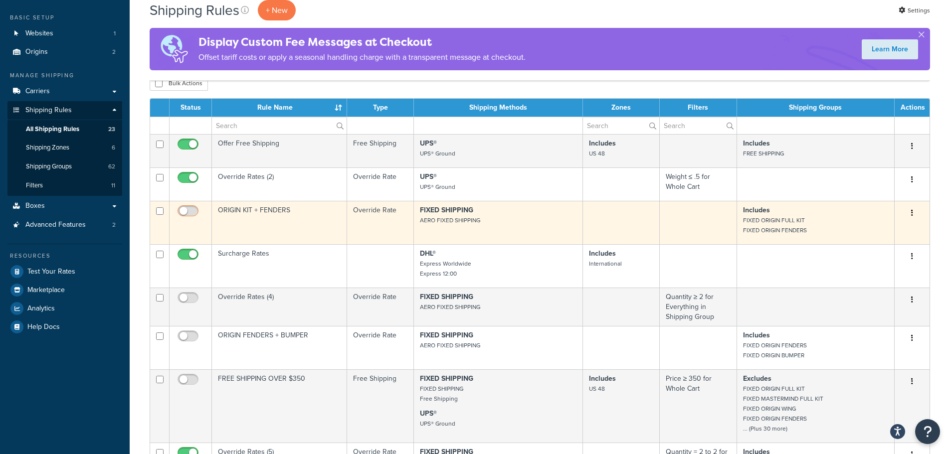
click at [188, 214] on input "checkbox" at bounding box center [189, 214] width 27 height 12
checkbox input "true"
click at [305, 225] on td "ORIGIN KIT + FENDERS" at bounding box center [279, 222] width 135 height 43
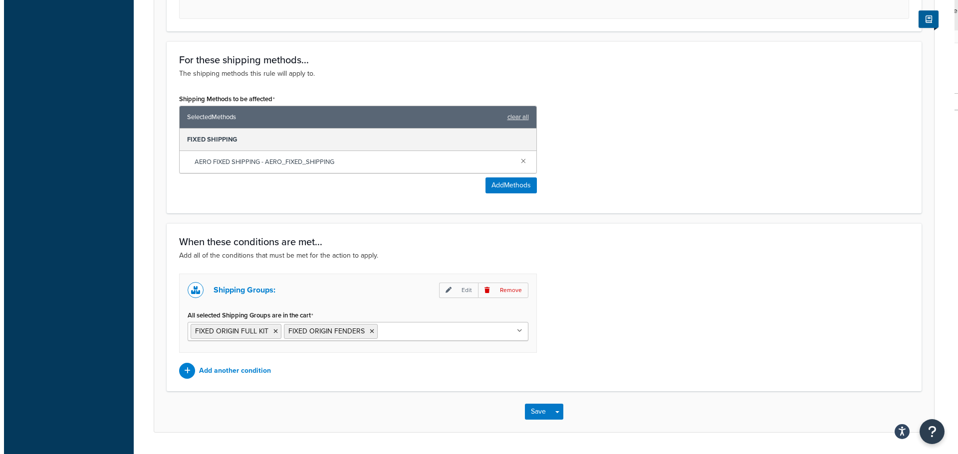
scroll to position [527, 0]
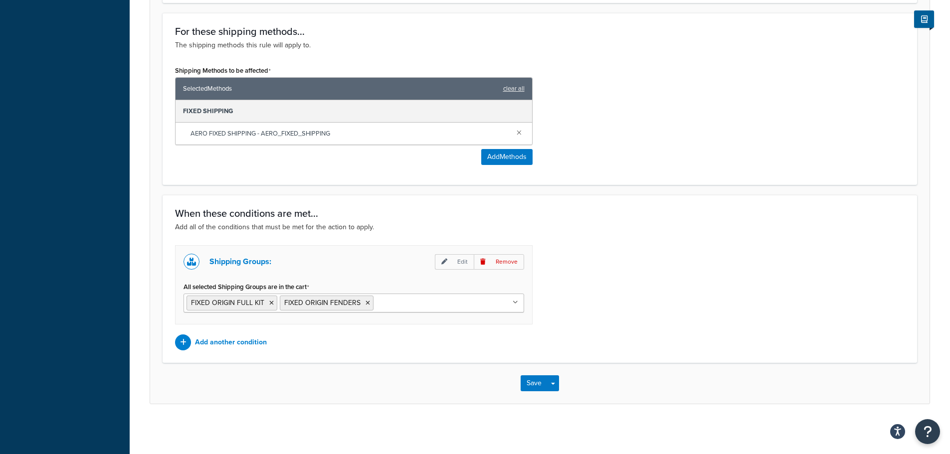
click at [261, 287] on label "All selected Shipping Groups are in the cart" at bounding box center [247, 287] width 126 height 8
click at [376, 297] on input "All selected Shipping Groups are in the cart" at bounding box center [420, 302] width 88 height 11
click at [261, 287] on label "All selected Shipping Groups are in the cart" at bounding box center [247, 287] width 126 height 8
click at [376, 297] on input "All selected Shipping Groups are in the cart" at bounding box center [420, 302] width 88 height 11
click at [273, 285] on label "All selected Shipping Groups are in the cart" at bounding box center [247, 287] width 126 height 8
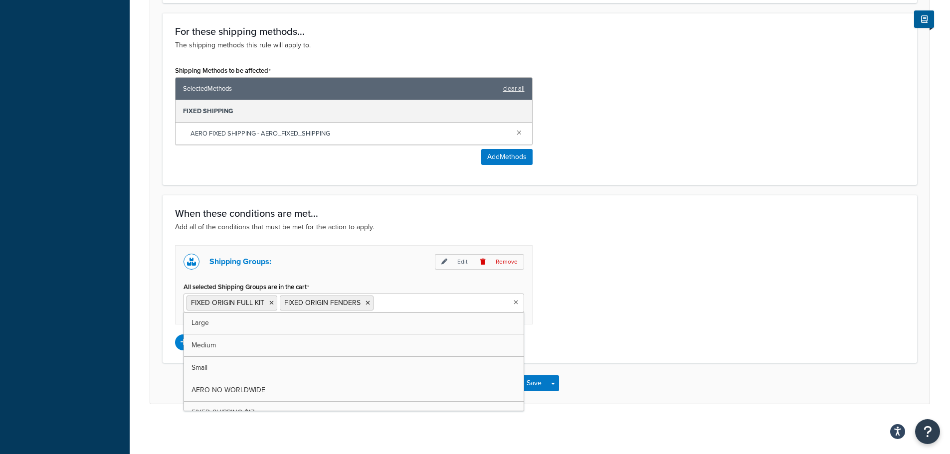
click at [376, 297] on input "All selected Shipping Groups are in the cart" at bounding box center [420, 302] width 88 height 11
click at [447, 259] on icon at bounding box center [445, 262] width 6 height 6
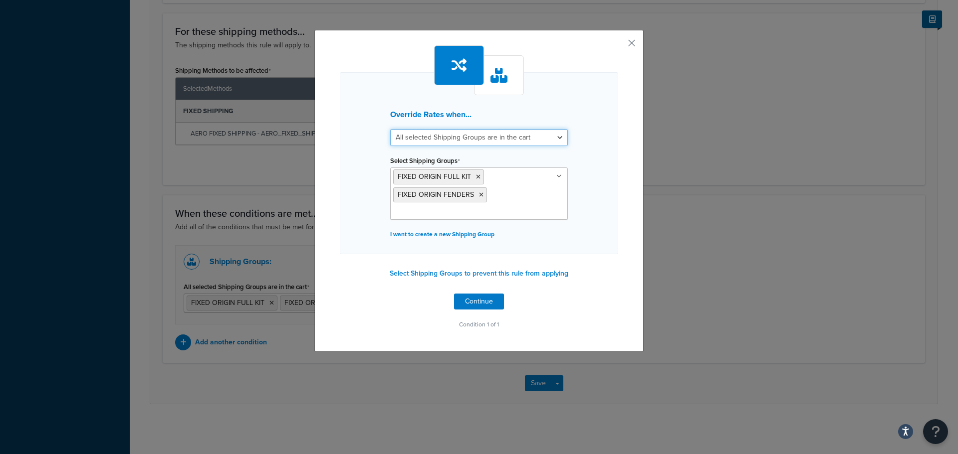
click at [464, 138] on select "All selected Shipping Groups are in the cart Any selected Shipping Groups are i…" at bounding box center [479, 137] width 178 height 17
click at [390, 129] on select "All selected Shipping Groups are in the cart Any selected Shipping Groups are i…" at bounding box center [479, 137] width 178 height 17
click at [531, 129] on div "Override Rates when... All selected Shipping Groups are in the cart Any selecte…" at bounding box center [479, 163] width 278 height 182
click at [528, 136] on select "All selected Shipping Groups are in the cart Any selected Shipping Groups are i…" at bounding box center [479, 137] width 178 height 17
select select "all"
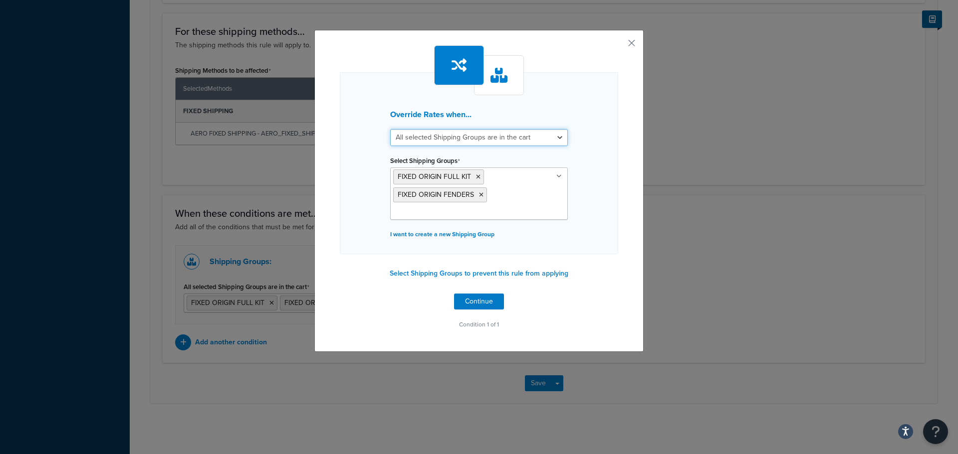
click at [390, 129] on select "All selected Shipping Groups are in the cart Any selected Shipping Groups are i…" at bounding box center [479, 137] width 178 height 17
click at [637, 217] on div "Override Rates when... All selected Shipping Groups are in the cart Any selecte…" at bounding box center [478, 191] width 329 height 322
click at [503, 273] on button "Select Shipping Groups to prevent this rule from applying" at bounding box center [479, 273] width 185 height 15
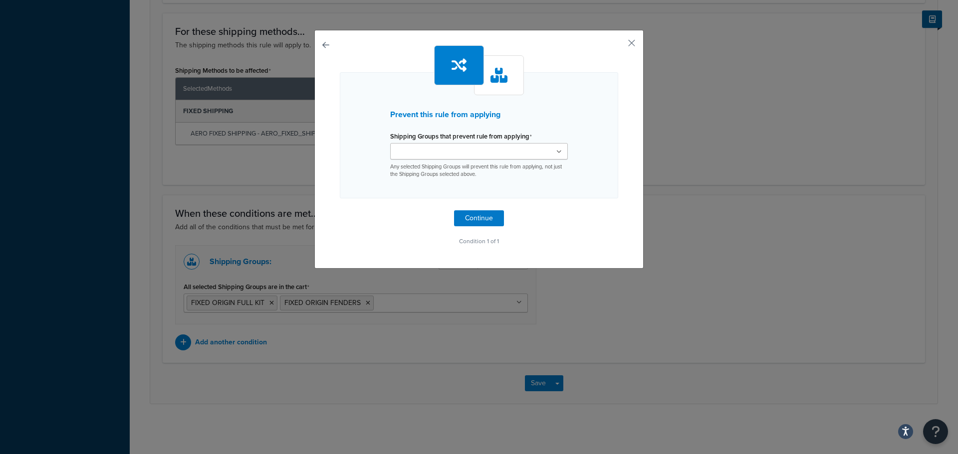
click at [552, 150] on ul at bounding box center [479, 151] width 178 height 16
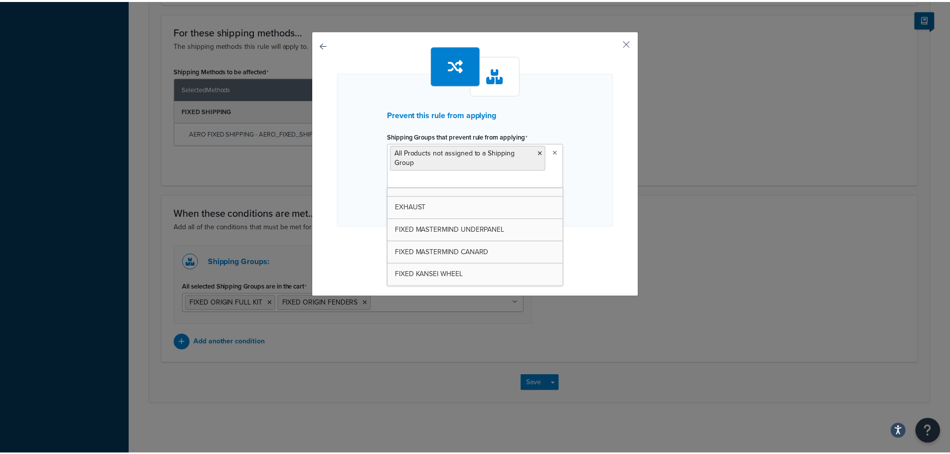
scroll to position [1139, 0]
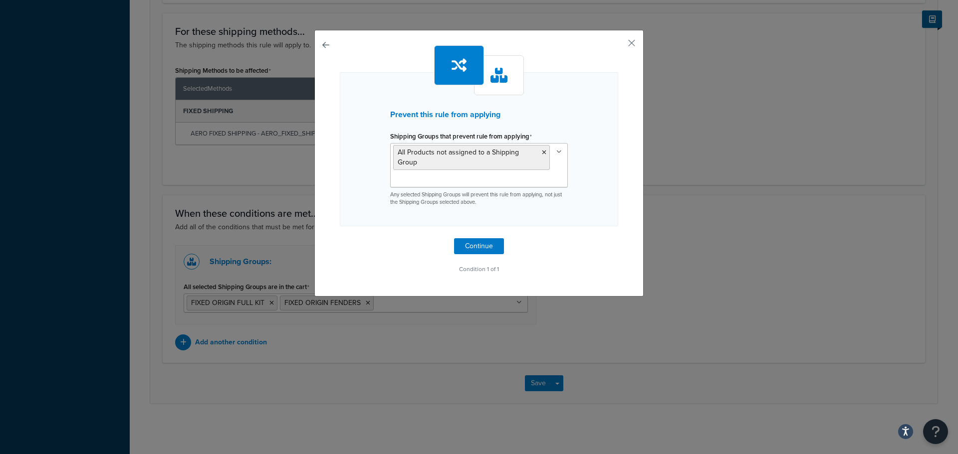
click at [591, 204] on div "Prevent this rule from applying Shipping Groups that prevent rule from applying…" at bounding box center [479, 149] width 278 height 154
click at [479, 242] on button "Continue" at bounding box center [479, 246] width 50 height 16
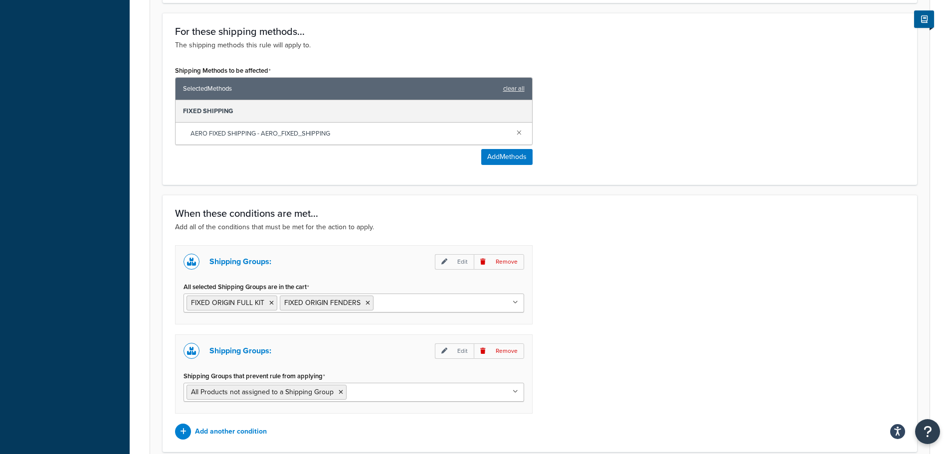
scroll to position [577, 0]
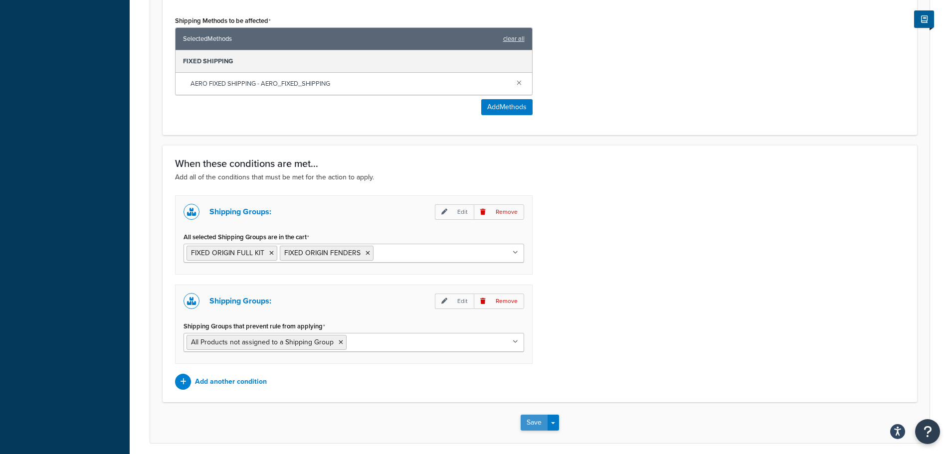
click at [533, 421] on button "Save" at bounding box center [534, 423] width 27 height 16
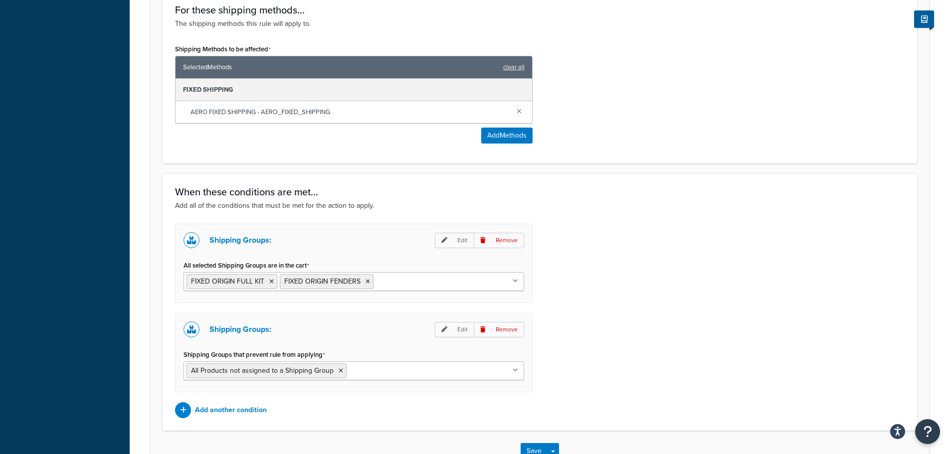
scroll to position [617, 0]
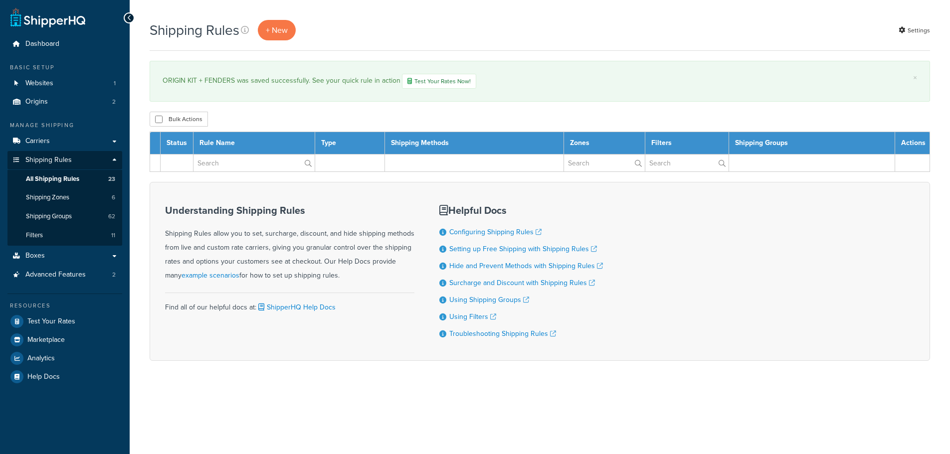
select select "1000"
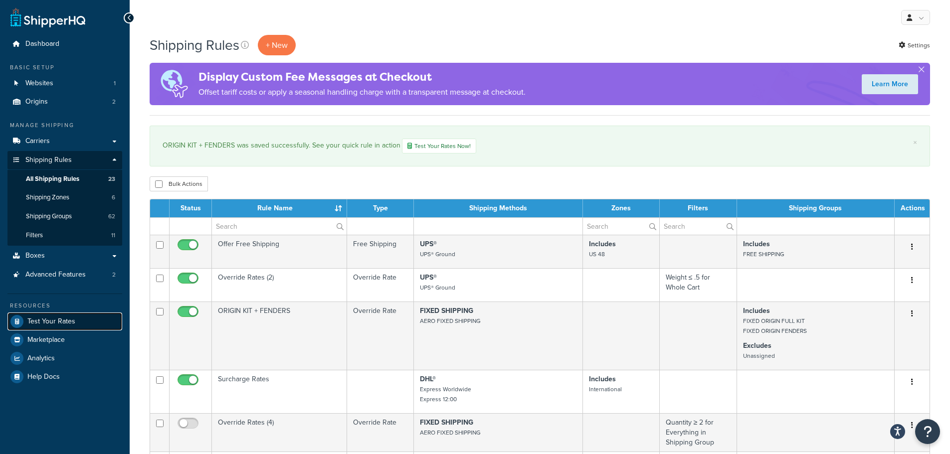
click at [41, 315] on link "Test Your Rates" at bounding box center [64, 322] width 115 height 18
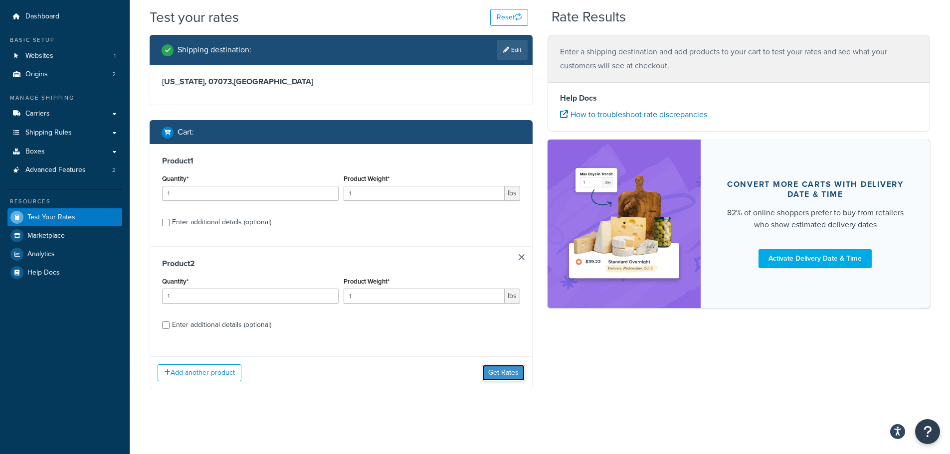
click at [493, 366] on button "Get Rates" at bounding box center [503, 373] width 42 height 16
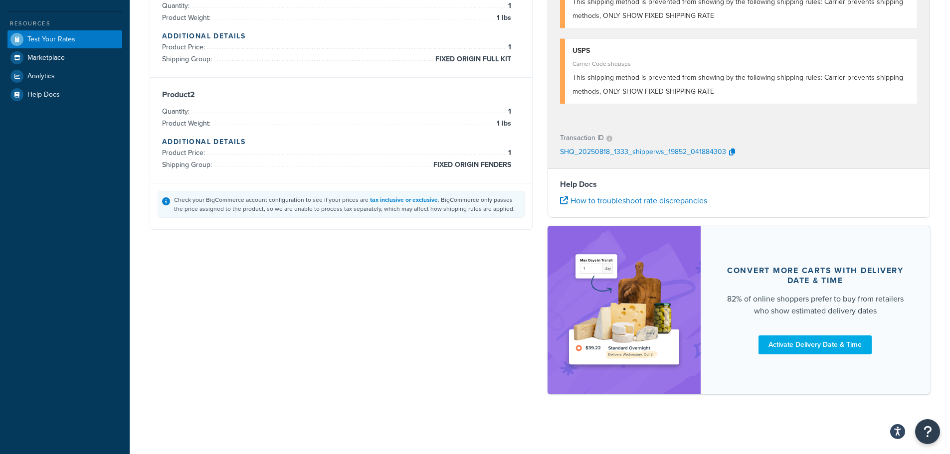
scroll to position [6, 0]
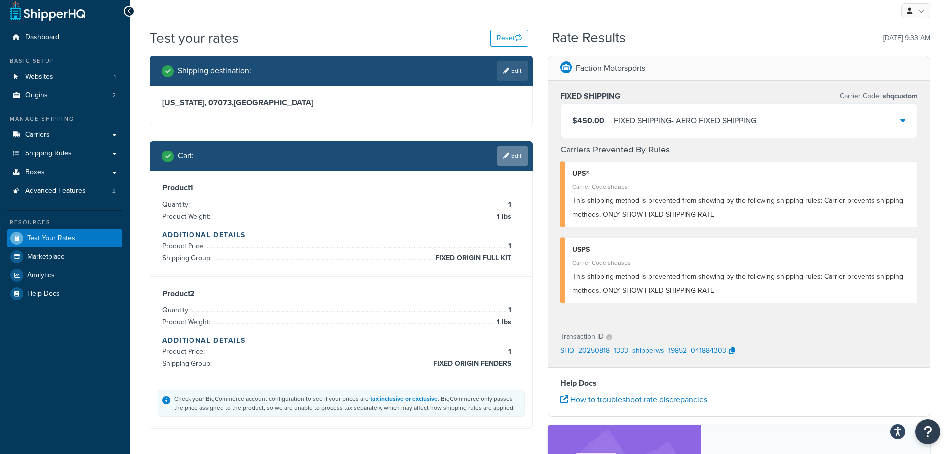
click at [516, 155] on link "Edit" at bounding box center [512, 156] width 30 height 20
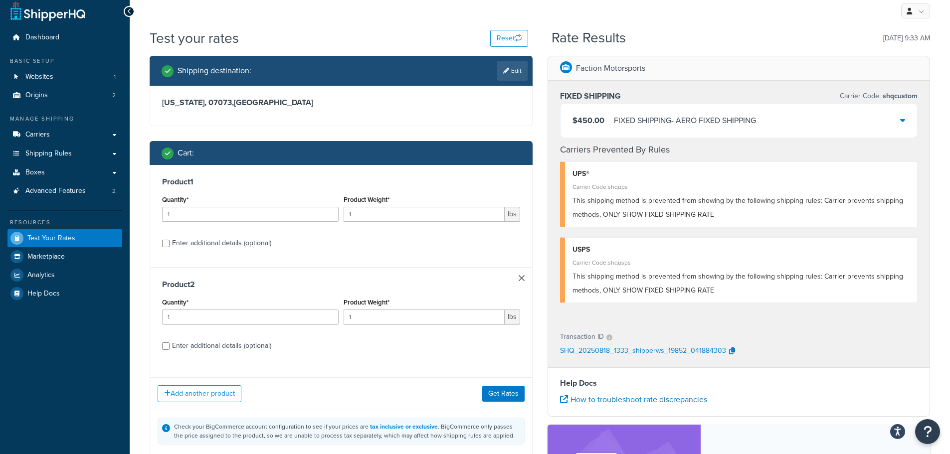
scroll to position [56, 0]
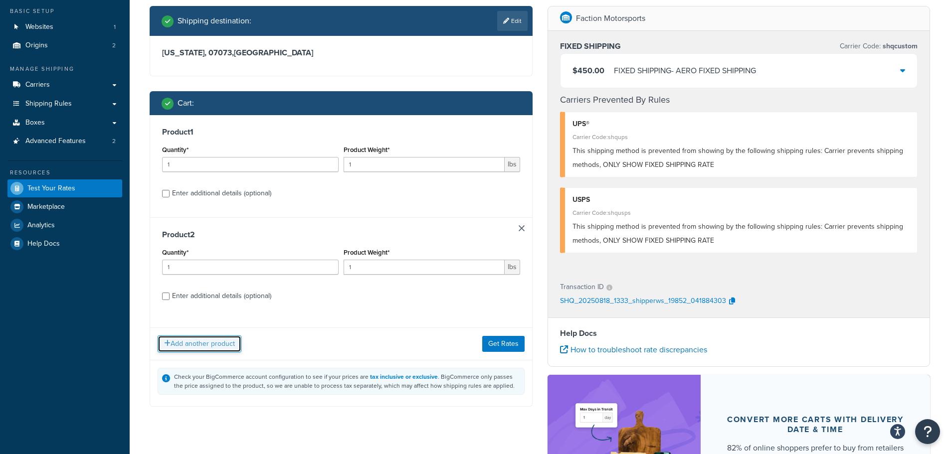
click at [212, 350] on button "Add another product" at bounding box center [200, 344] width 84 height 17
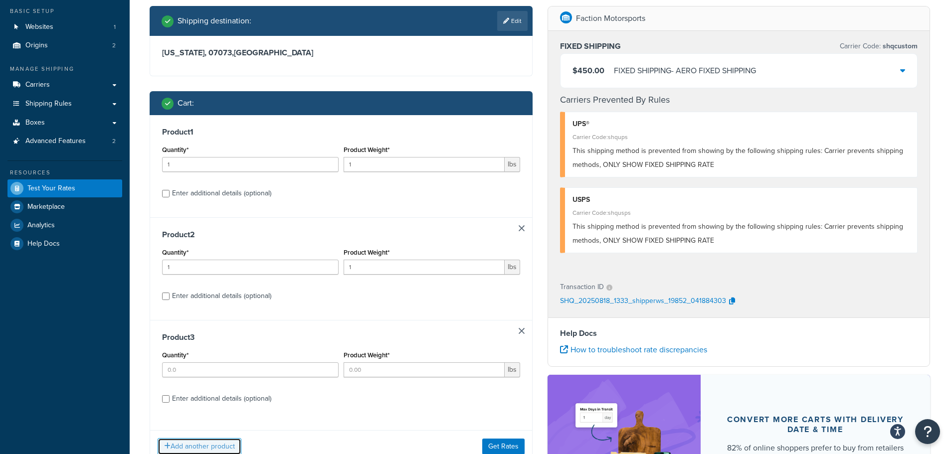
scroll to position [106, 0]
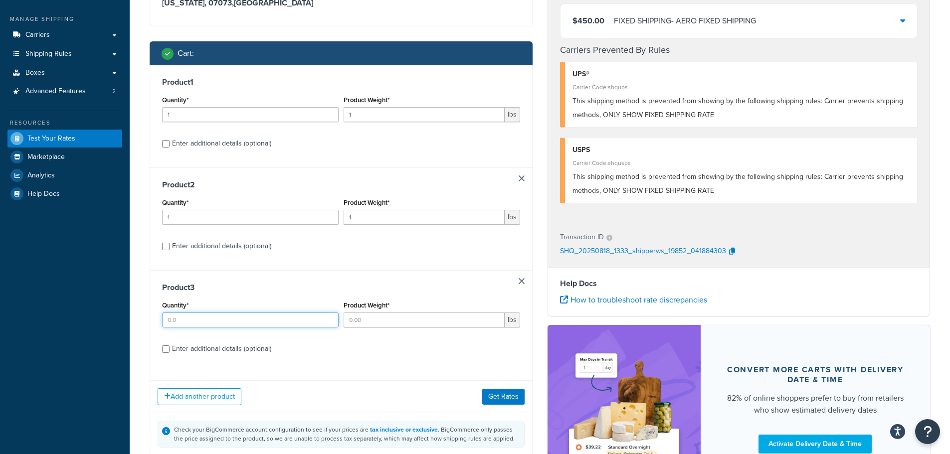
click at [266, 320] on input "Quantity*" at bounding box center [250, 320] width 177 height 15
type input "1"
click at [417, 325] on input "Product Weight*" at bounding box center [424, 320] width 161 height 15
type input "1"
click at [502, 396] on button "Get Rates" at bounding box center [503, 397] width 42 height 16
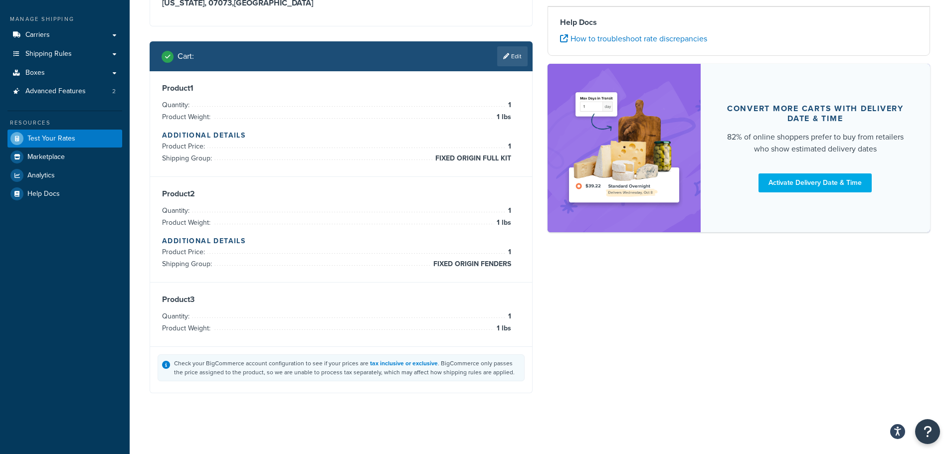
scroll to position [0, 0]
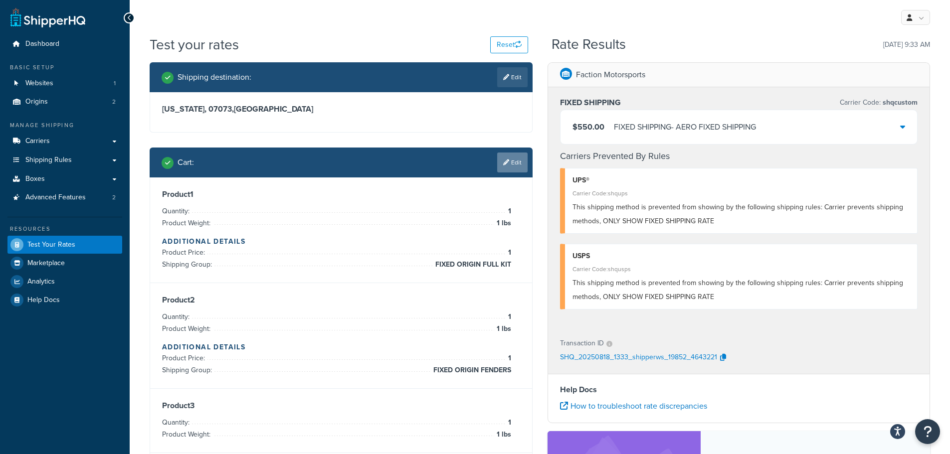
click at [518, 170] on link "Edit" at bounding box center [512, 163] width 30 height 20
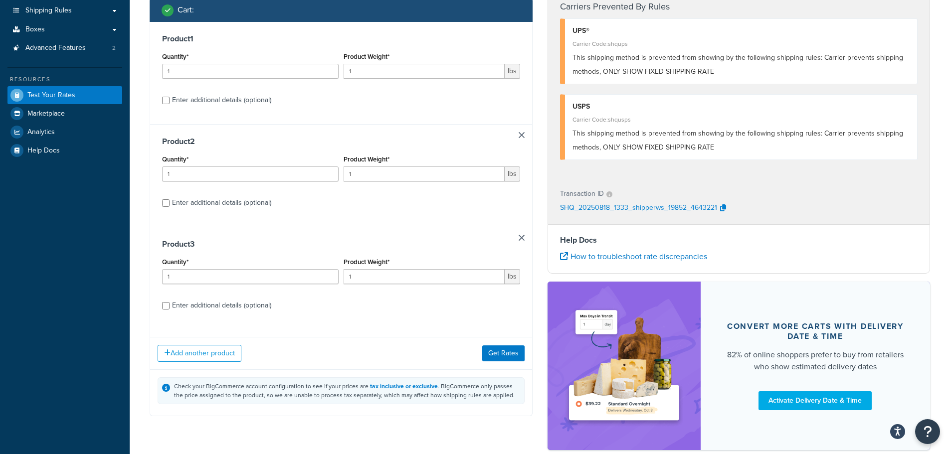
scroll to position [50, 0]
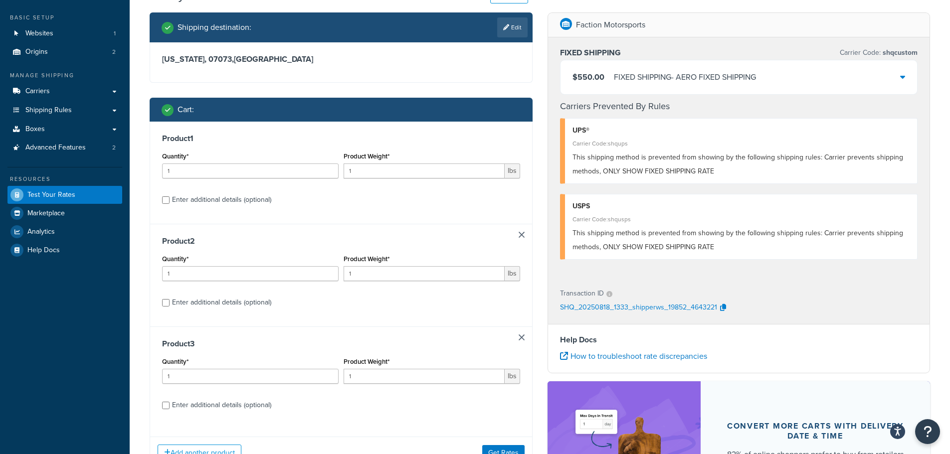
click at [214, 205] on div "Enter additional details (optional)" at bounding box center [221, 200] width 99 height 14
click at [170, 204] on input "Enter additional details (optional)" at bounding box center [165, 200] width 7 height 7
checkbox input "true"
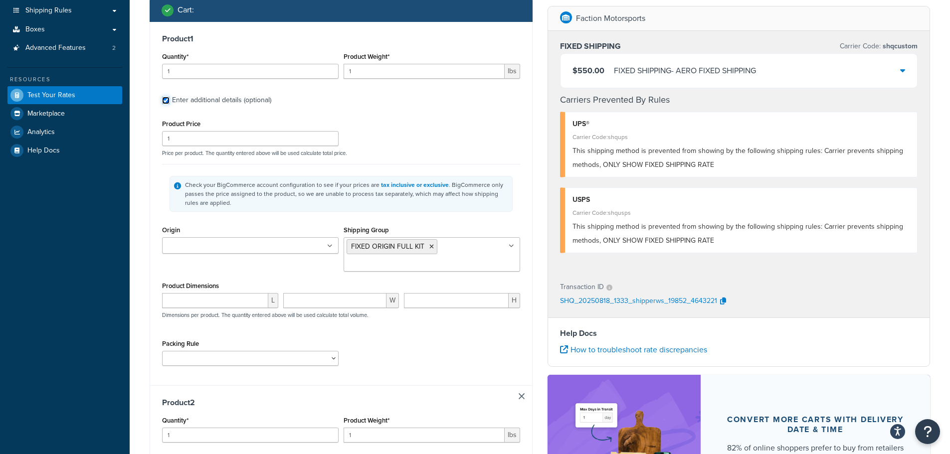
scroll to position [200, 0]
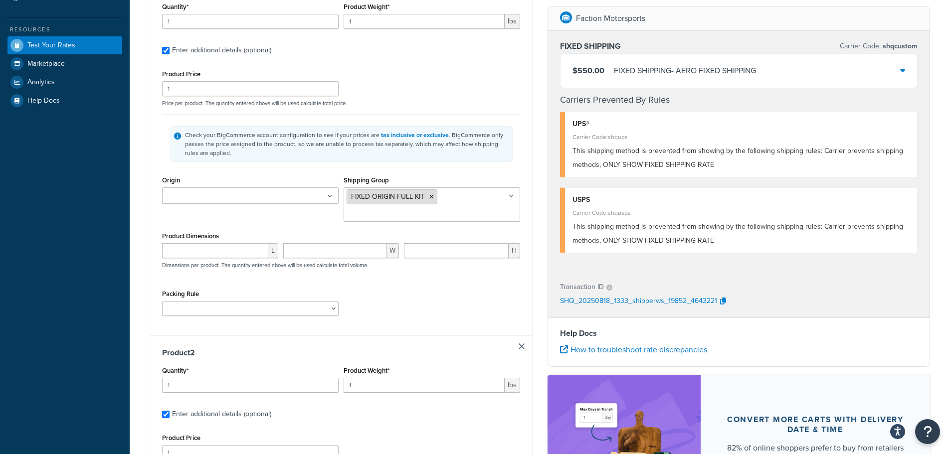
click at [432, 198] on icon at bounding box center [432, 197] width 4 height 6
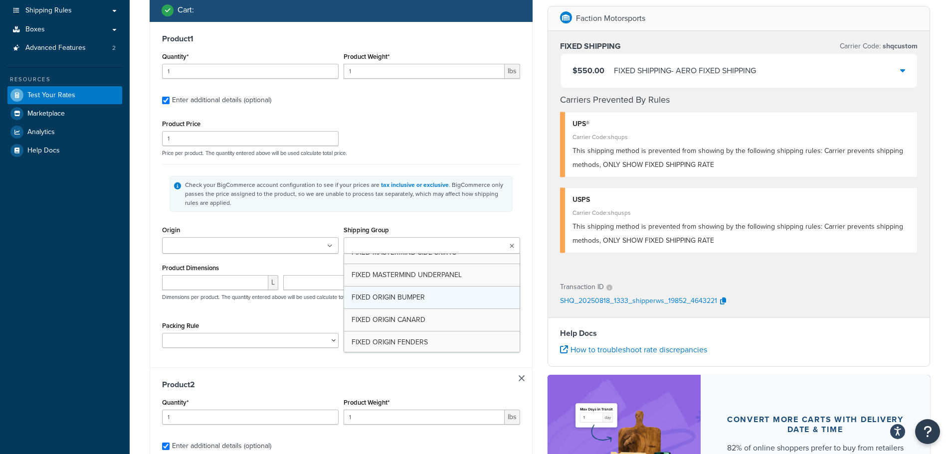
scroll to position [640, 0]
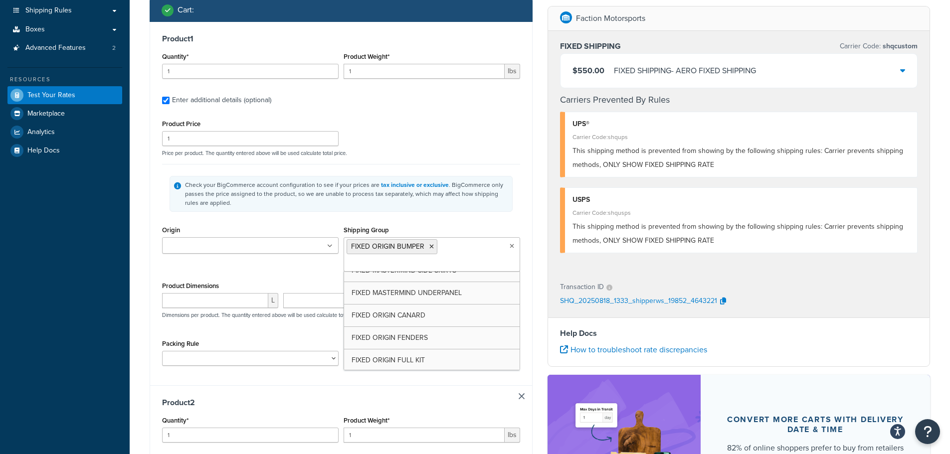
click at [258, 279] on div "Origin Faction Motorsports Freight Shipping Group FIXED ORIGIN BUMPER AERO NO W…" at bounding box center [341, 251] width 363 height 56
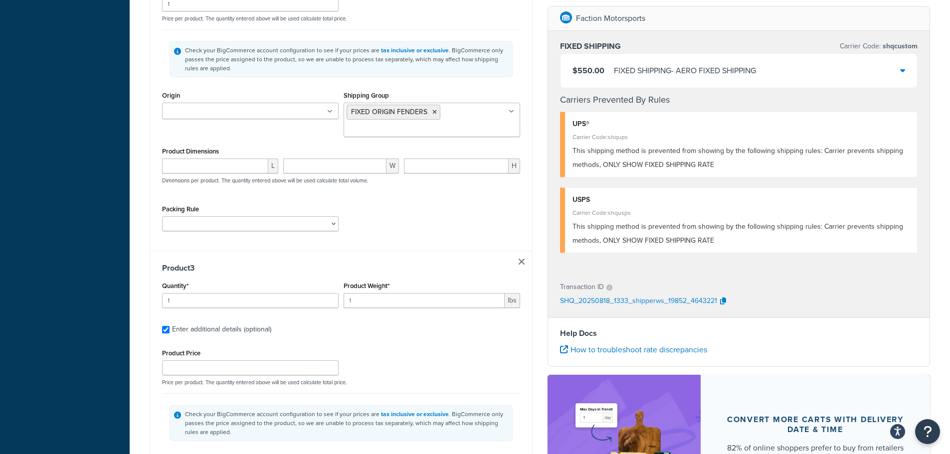
scroll to position [848, 0]
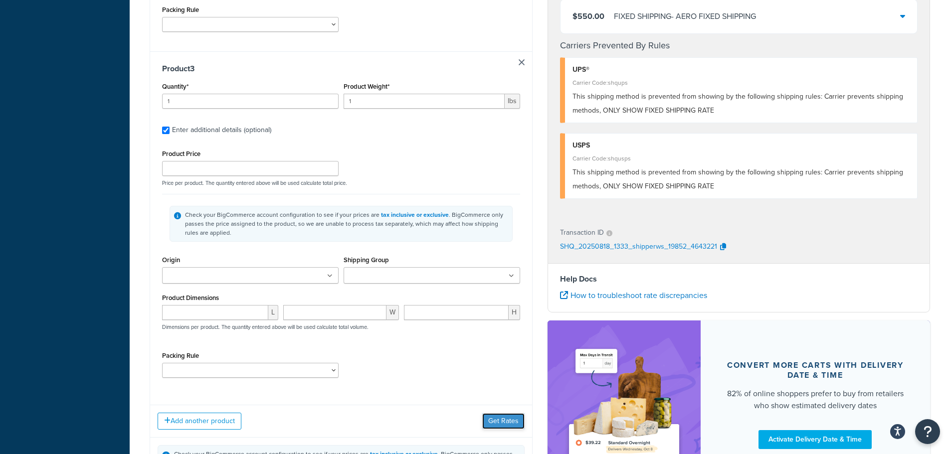
click at [516, 425] on button "Get Rates" at bounding box center [503, 422] width 42 height 16
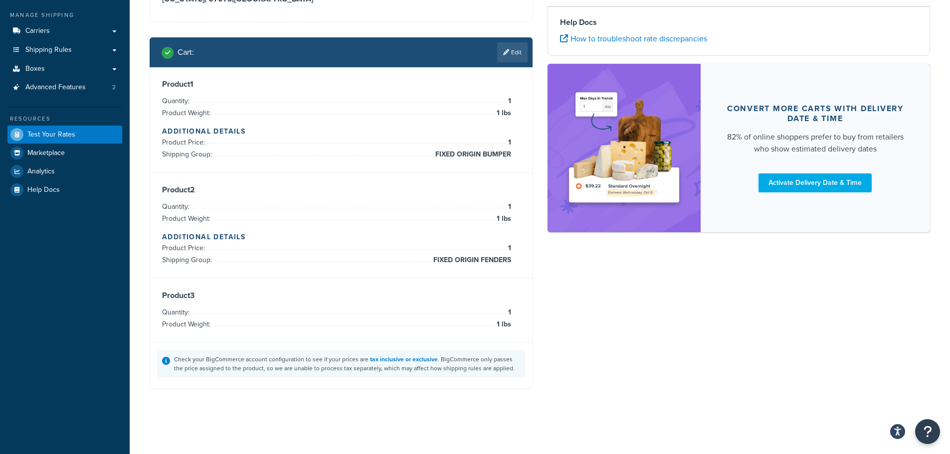
scroll to position [0, 0]
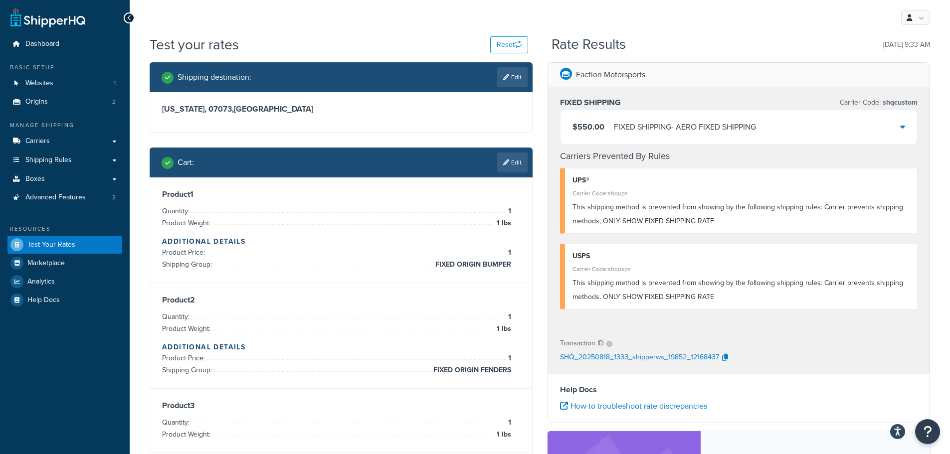
click at [747, 127] on div "FIXED SHIPPING - AERO FIXED SHIPPING" at bounding box center [685, 127] width 142 height 14
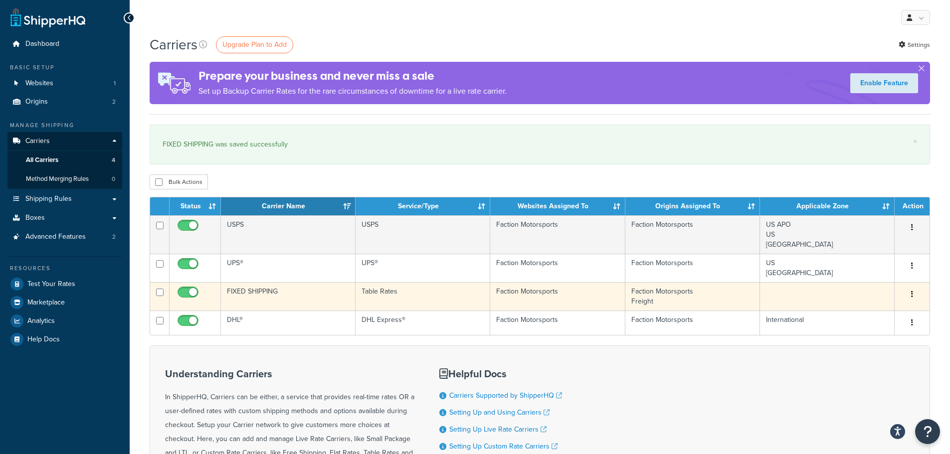
click at [281, 298] on td "FIXED SHIPPING" at bounding box center [288, 296] width 135 height 28
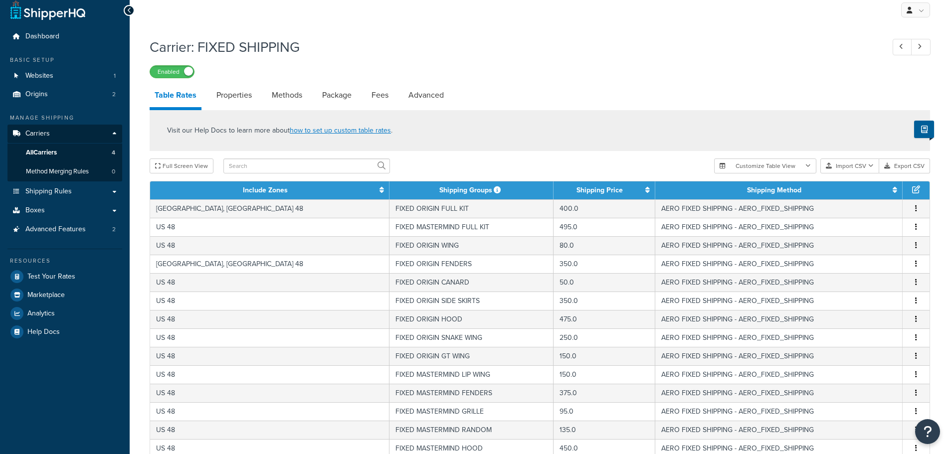
scroll to position [355, 0]
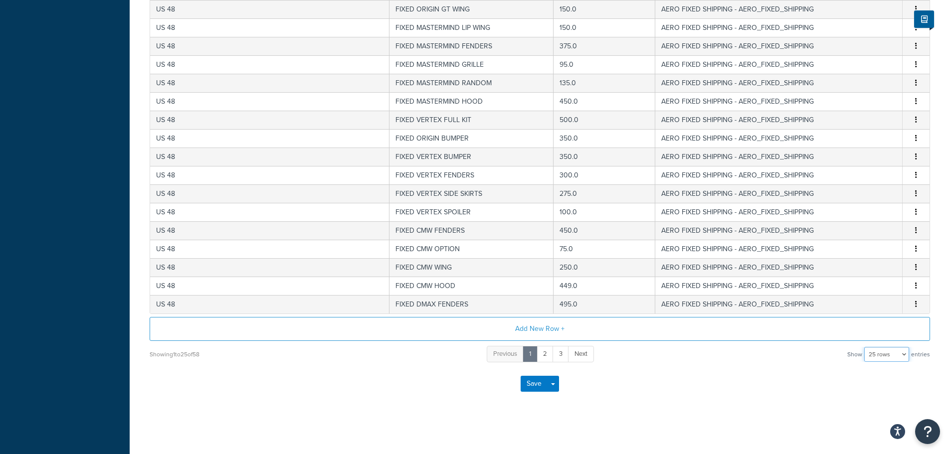
click at [877, 352] on select "10 rows 15 rows 25 rows 50 rows 100 rows 1000 rows" at bounding box center [887, 354] width 45 height 15
select select "1000"
click at [866, 347] on select "10 rows 15 rows 25 rows 50 rows 100 rows 1000 rows" at bounding box center [887, 354] width 45 height 15
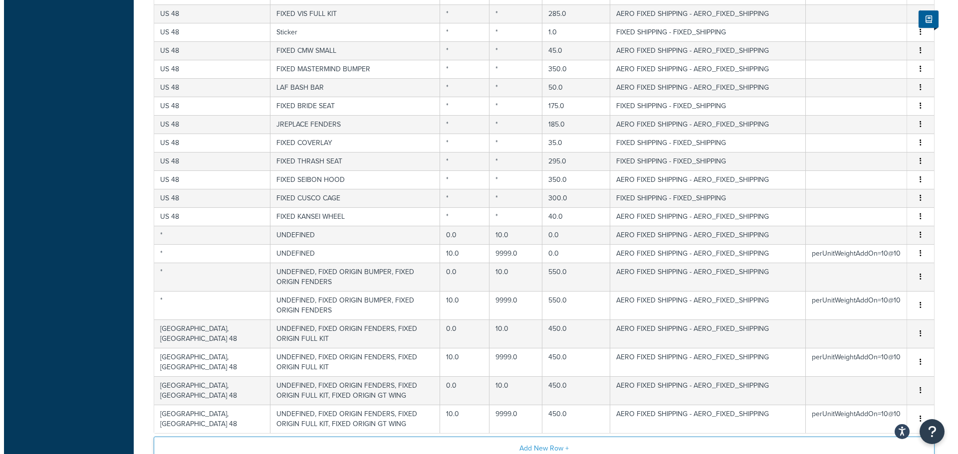
scroll to position [984, 0]
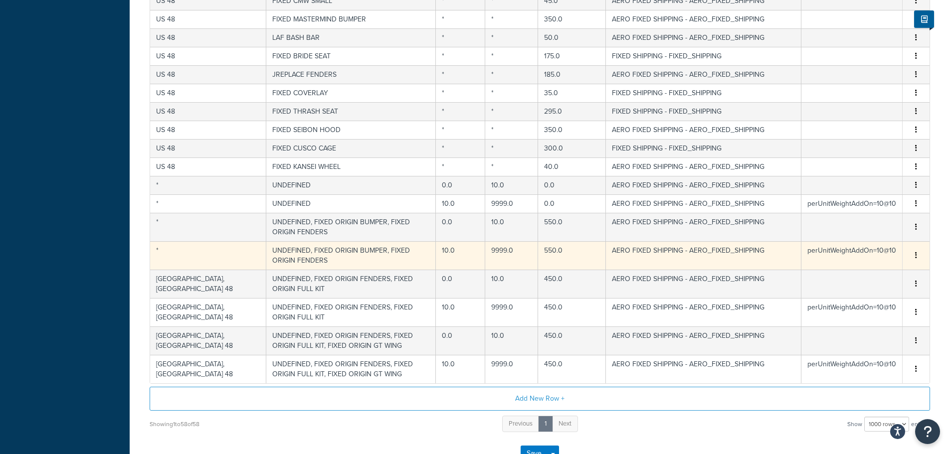
click at [300, 241] on td "UNDEFINED, FIXED ORIGIN BUMPER, FIXED ORIGIN FENDERS" at bounding box center [351, 255] width 170 height 28
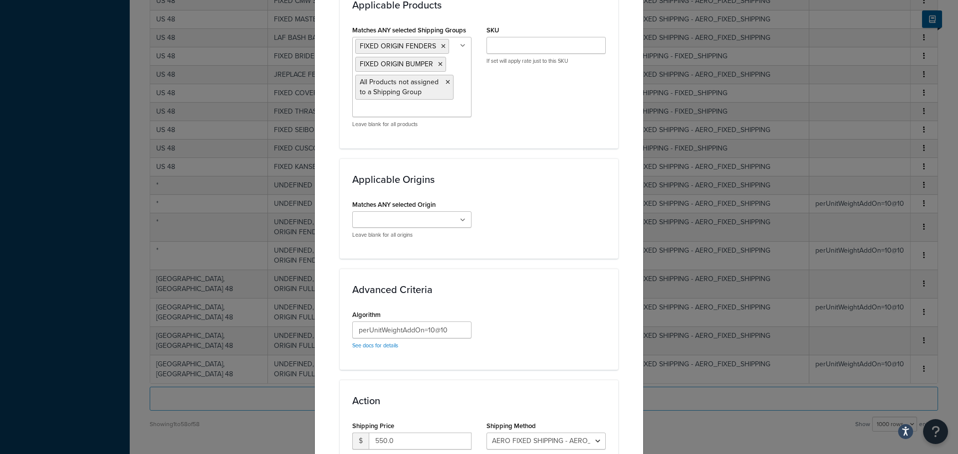
scroll to position [560, 0]
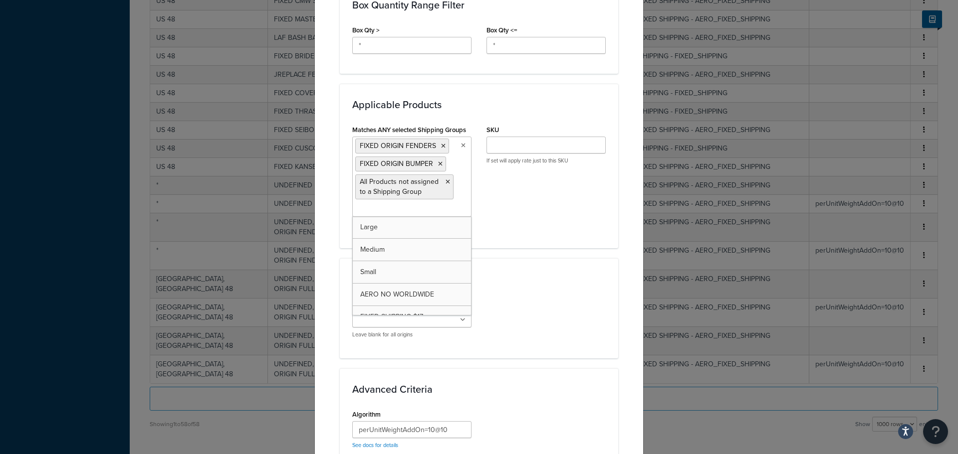
click at [385, 213] on input "Matches ANY selected Shipping Groups" at bounding box center [399, 209] width 88 height 11
click at [581, 211] on div "Matches ANY selected Shipping Groups FIXED ORIGIN FENDERS FIXED ORIGIN BUMPER A…" at bounding box center [479, 179] width 268 height 113
click at [410, 209] on input "Matches ANY selected Shipping Groups" at bounding box center [399, 209] width 88 height 11
click at [527, 212] on div "Matches ANY selected Shipping Groups FIXED ORIGIN FENDERS FIXED ORIGIN BUMPER A…" at bounding box center [479, 179] width 268 height 113
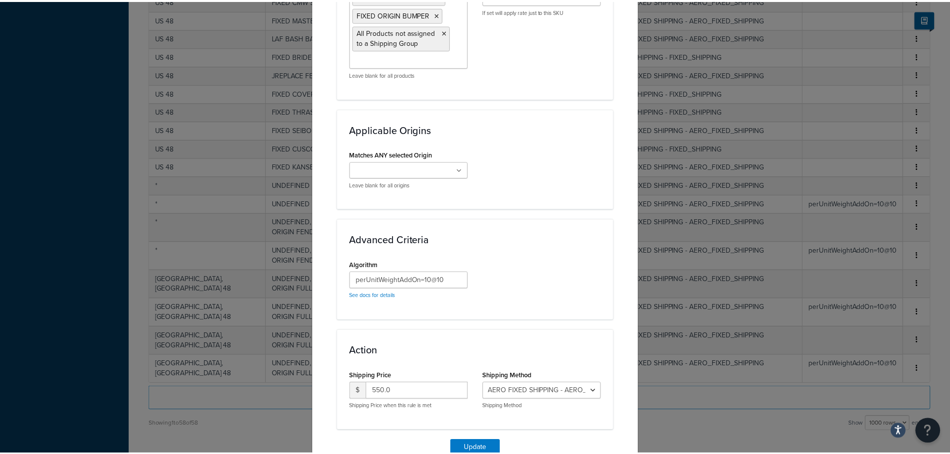
scroll to position [759, 0]
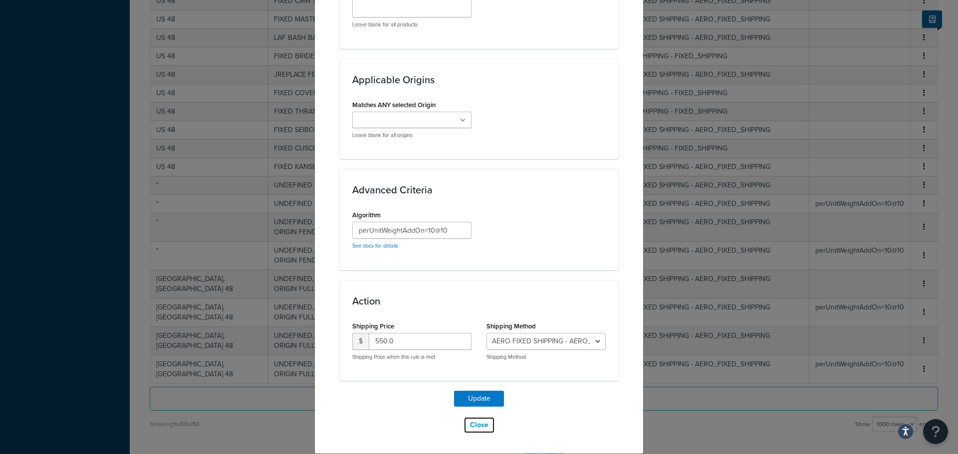
click at [472, 427] on button "Close" at bounding box center [478, 425] width 31 height 17
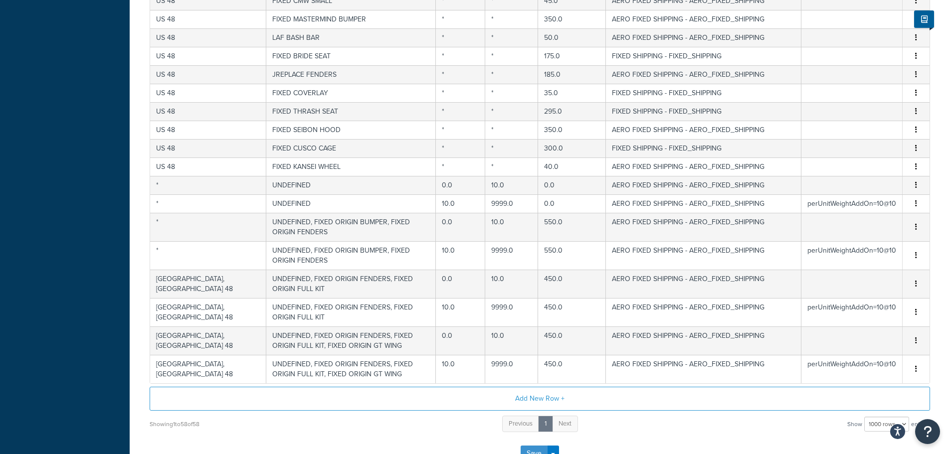
click at [525, 446] on button "Save" at bounding box center [534, 454] width 27 height 16
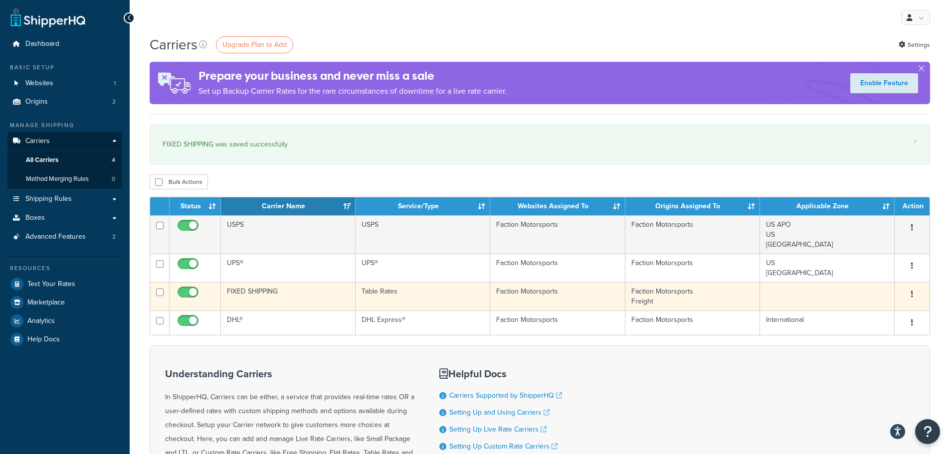
click at [330, 298] on td "FIXED SHIPPING" at bounding box center [288, 296] width 135 height 28
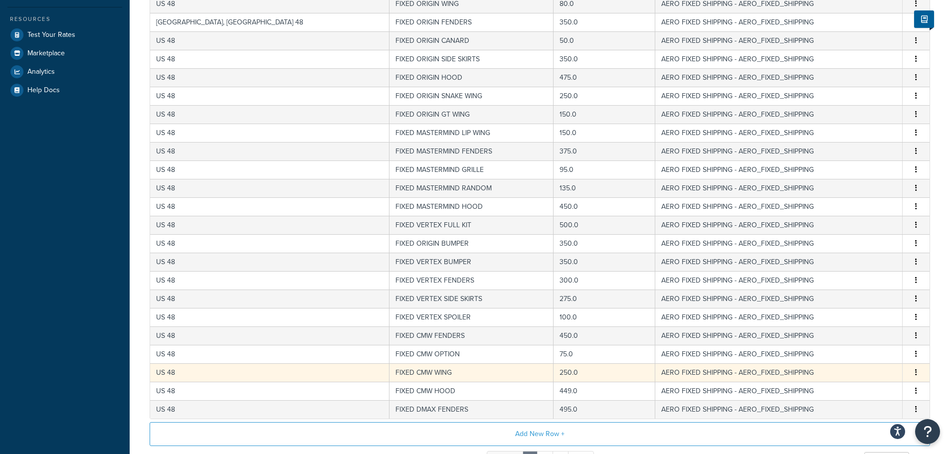
scroll to position [299, 0]
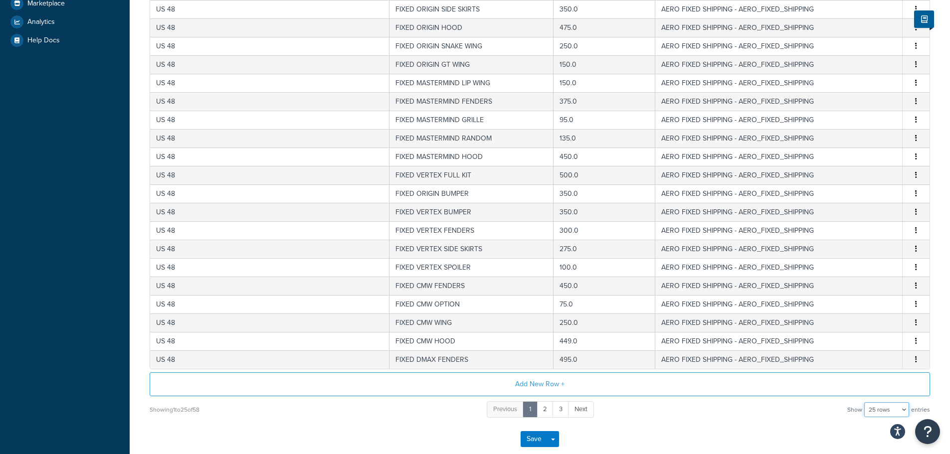
click at [873, 409] on select "10 rows 15 rows 25 rows 50 rows 100 rows 1000 rows" at bounding box center [887, 410] width 45 height 15
select select "1000"
click at [866, 403] on select "10 rows 15 rows 25 rows 50 rows 100 rows 1000 rows" at bounding box center [887, 410] width 45 height 15
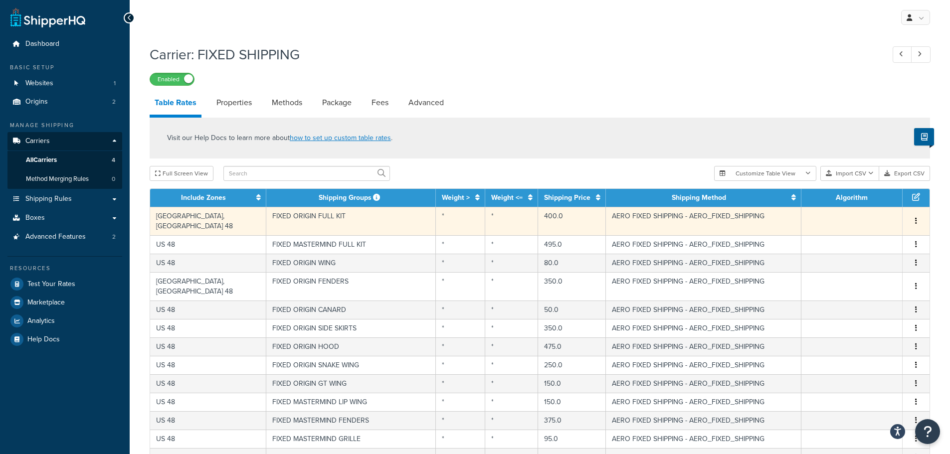
scroll to position [1034, 0]
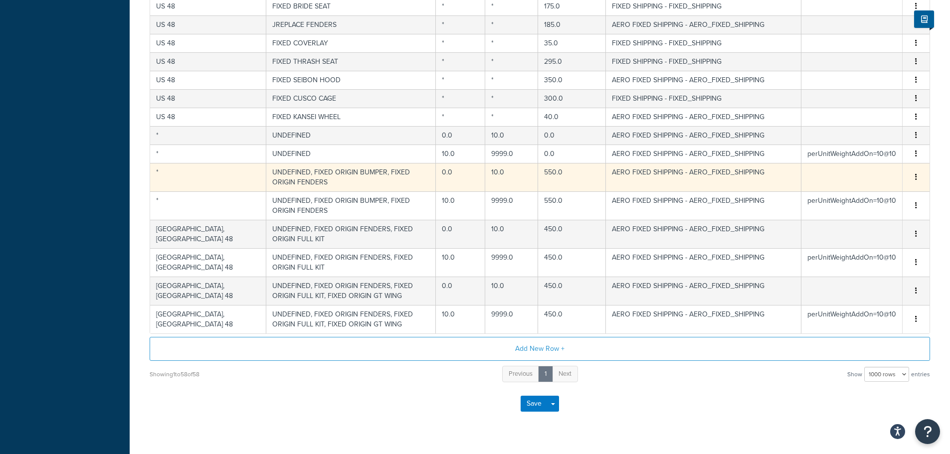
click at [308, 163] on td "UNDEFINED, FIXED ORIGIN BUMPER, FIXED ORIGIN FENDERS" at bounding box center [351, 177] width 170 height 28
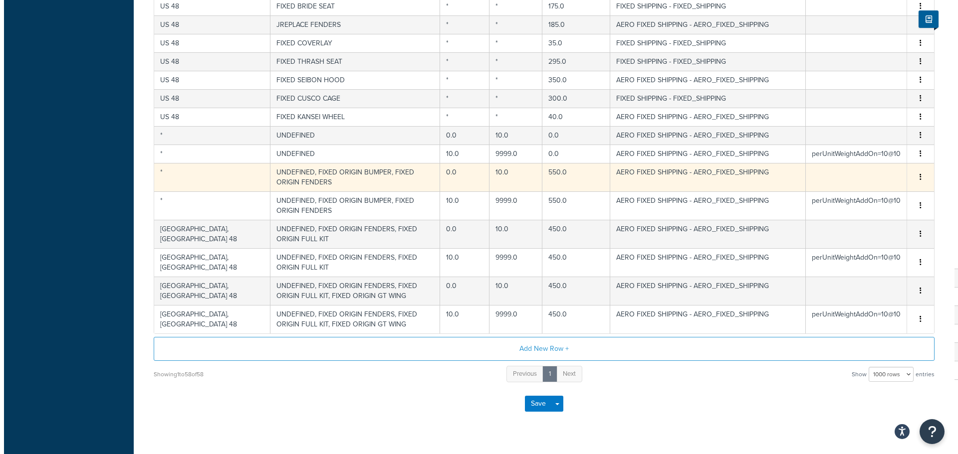
scroll to position [994, 0]
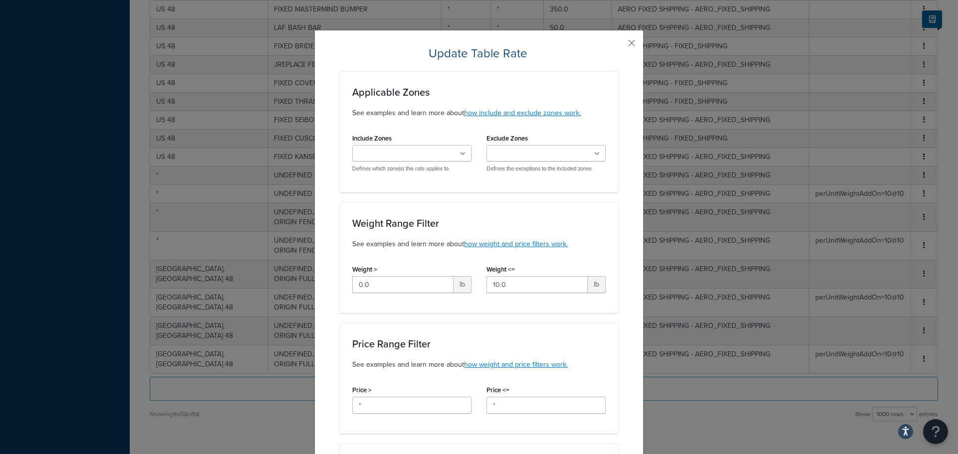
click at [520, 154] on input "Exclude Zones" at bounding box center [533, 154] width 88 height 11
click at [436, 207] on div "Weight Range Filter See examples and learn more about how weight and price filt…" at bounding box center [479, 258] width 278 height 111
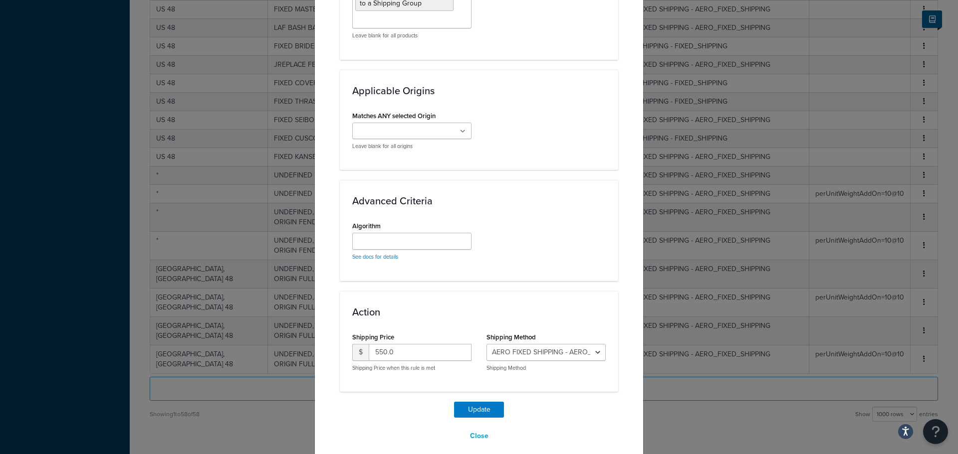
scroll to position [759, 0]
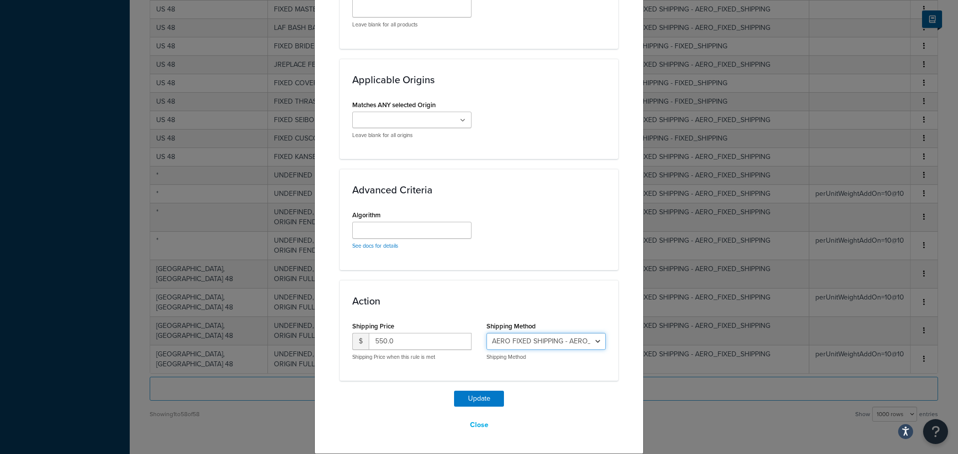
click at [521, 346] on select "AERO FIXED SHIPPING - AERO_FIXED_SHIPPING FIXED SHIPPING - FIXED_SHIPPING INTL …" at bounding box center [545, 341] width 119 height 17
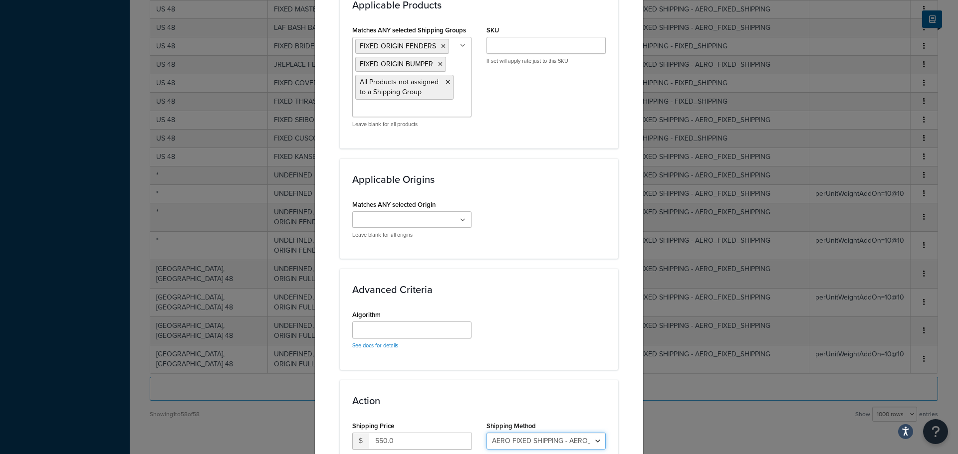
scroll to position [610, 0]
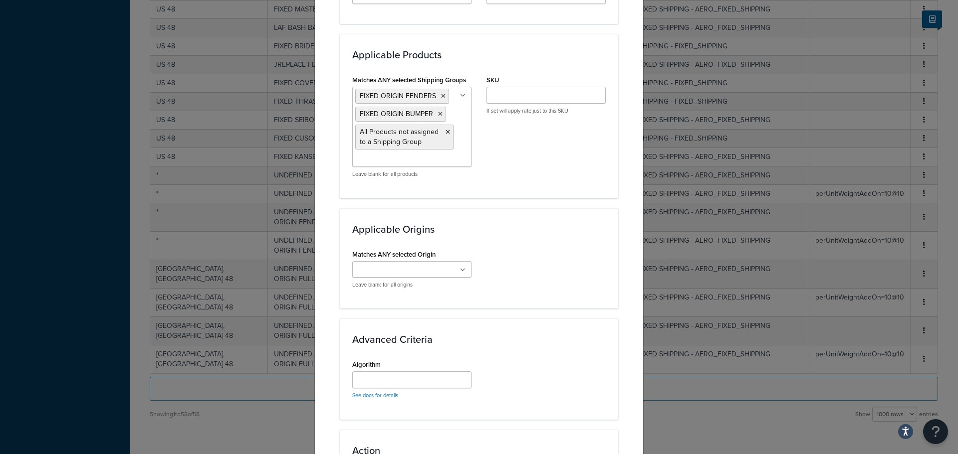
click at [475, 292] on div "Matches ANY selected Origin Faction Motorsports Freight Leave blank for all ori…" at bounding box center [412, 271] width 134 height 49
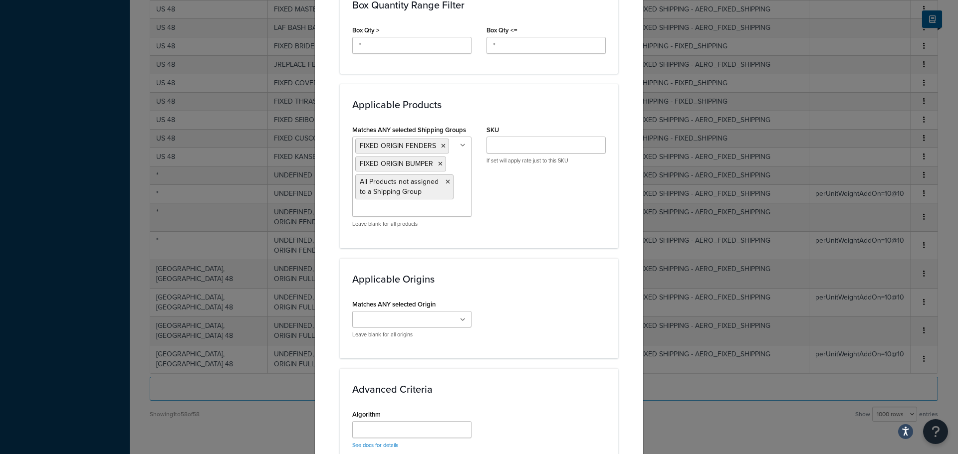
click at [435, 130] on label "Matches ANY selected Shipping Groups" at bounding box center [409, 129] width 114 height 7
click at [435, 204] on input "Matches ANY selected Shipping Groups" at bounding box center [399, 209] width 88 height 11
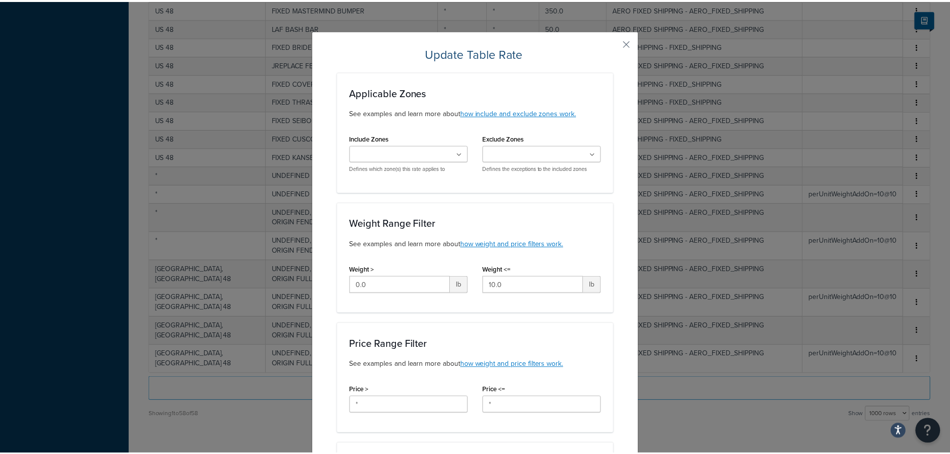
scroll to position [759, 0]
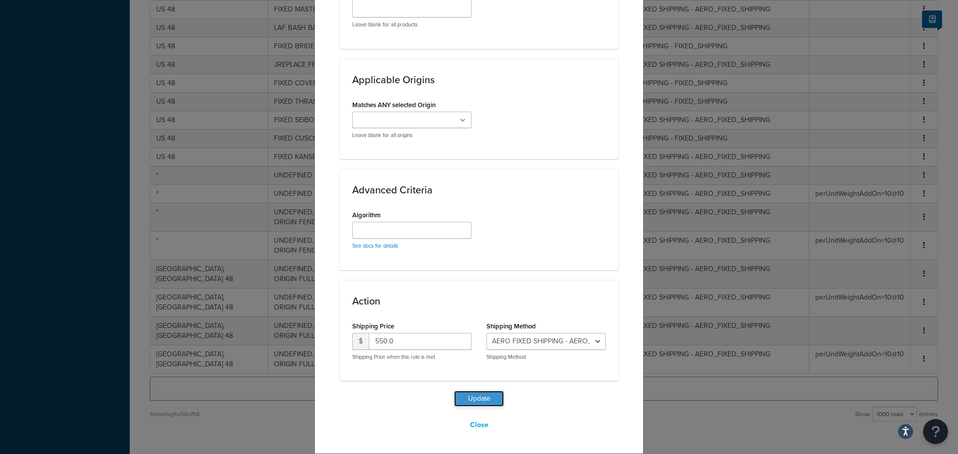
click at [494, 402] on button "Update" at bounding box center [479, 399] width 50 height 16
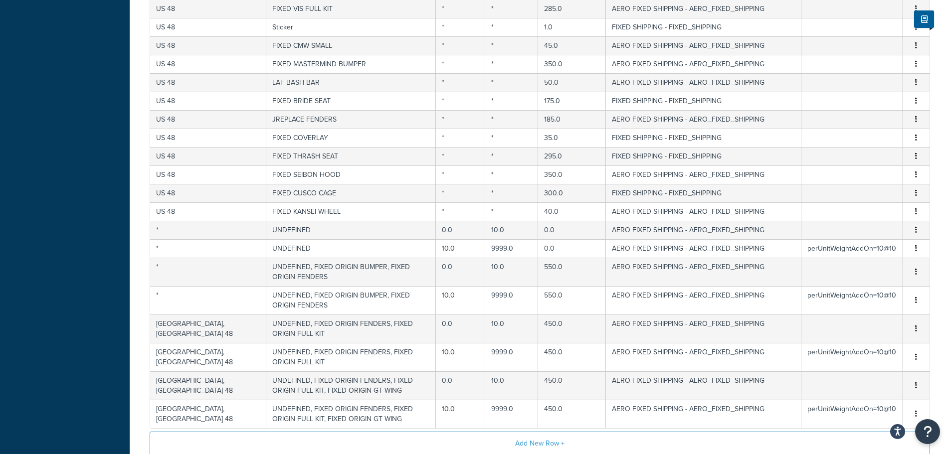
scroll to position [1089, 0]
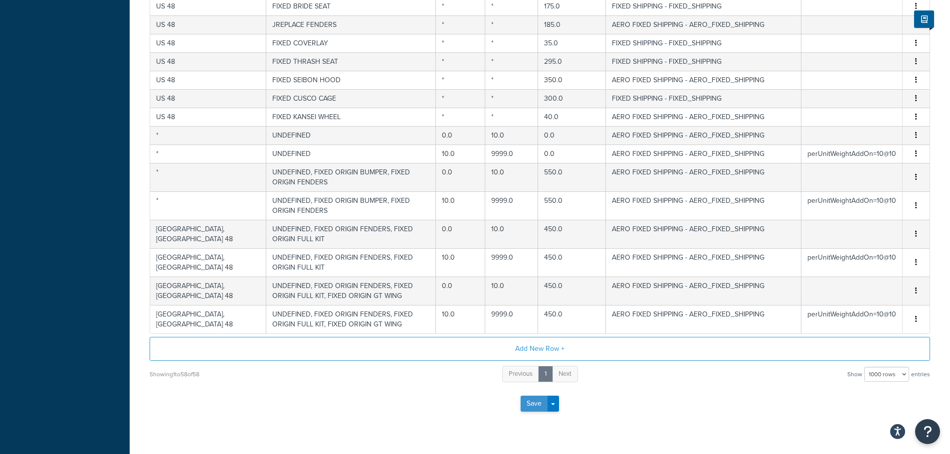
click at [536, 396] on button "Save" at bounding box center [534, 404] width 27 height 16
